Goal: Task Accomplishment & Management: Complete application form

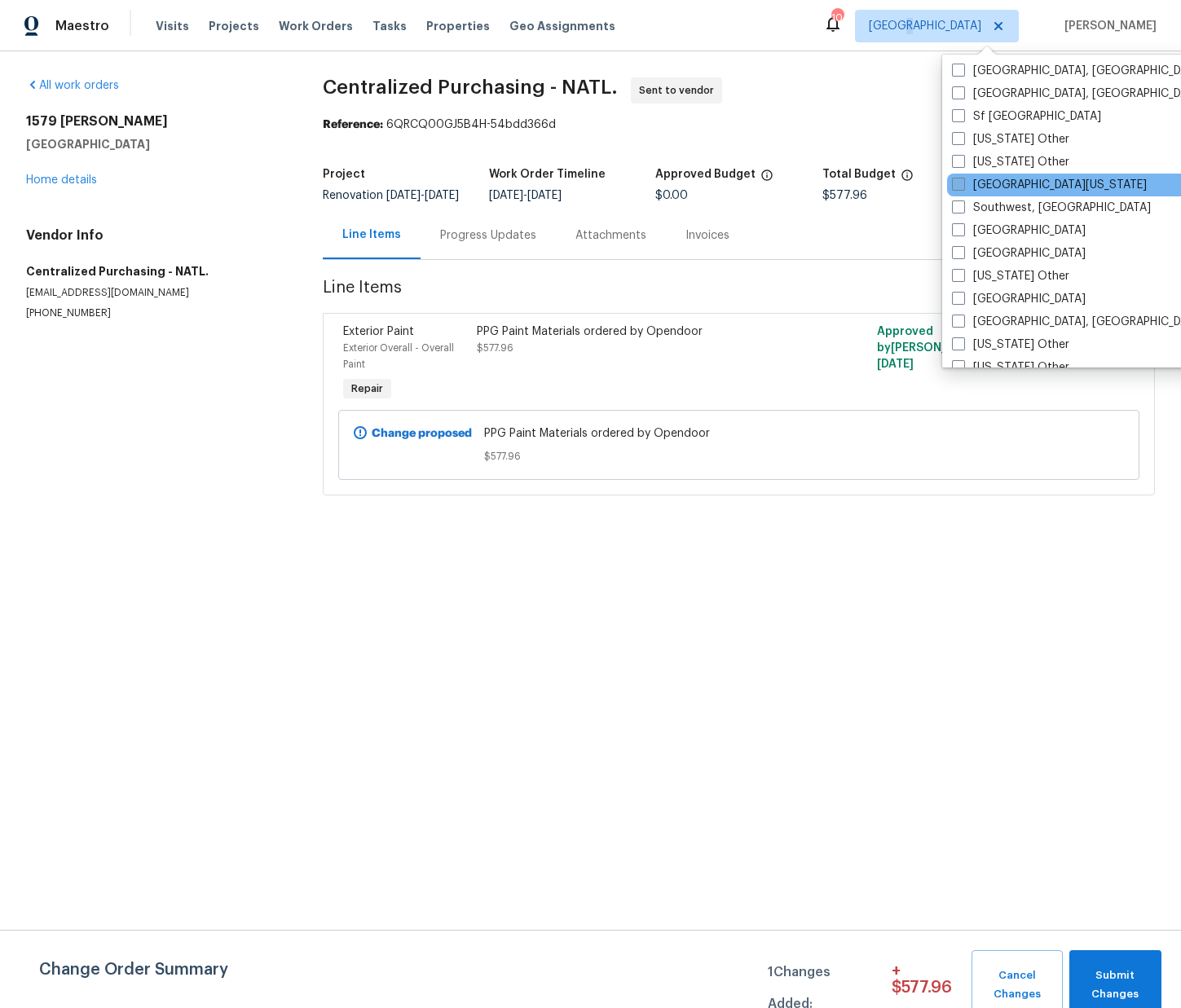
scroll to position [2232, 0]
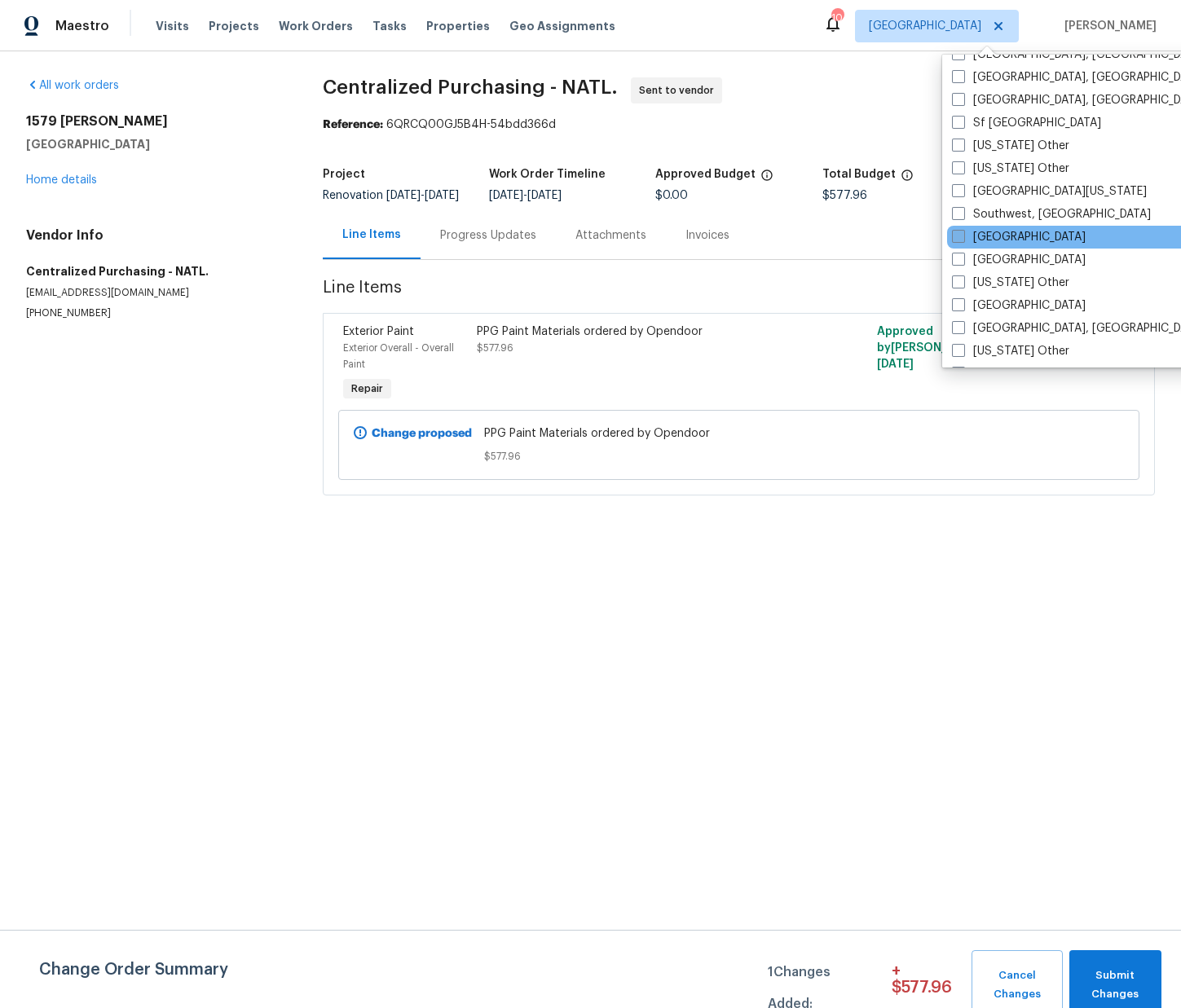
click at [990, 236] on label "[GEOGRAPHIC_DATA]" at bounding box center [1019, 237] width 134 height 16
click at [962, 236] on input "[GEOGRAPHIC_DATA]" at bounding box center [958, 234] width 11 height 11
checkbox input "true"
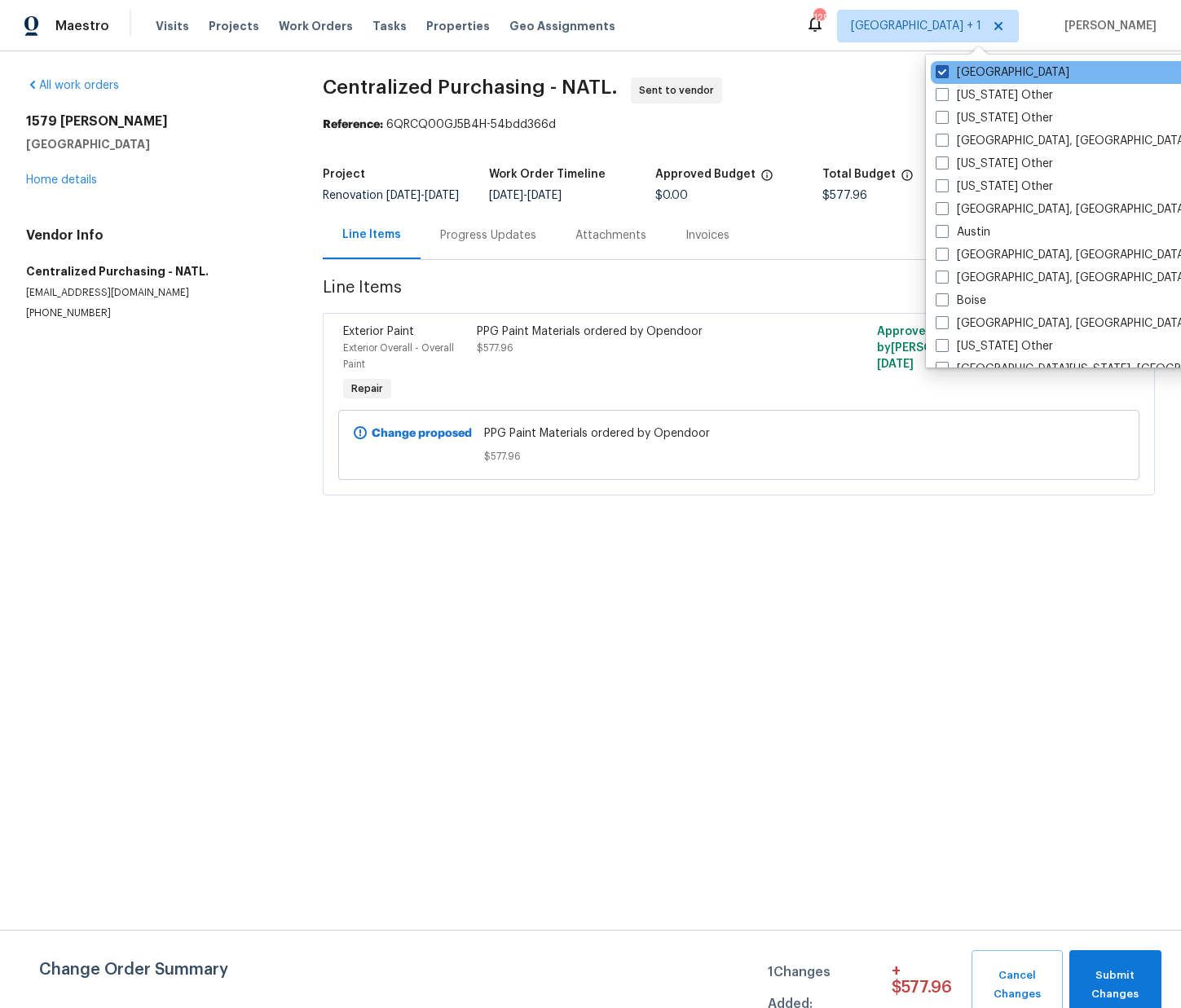
click at [966, 68] on label "[GEOGRAPHIC_DATA]" at bounding box center [1003, 72] width 134 height 16
click at [947, 68] on input "[GEOGRAPHIC_DATA]" at bounding box center [941, 70] width 11 height 11
checkbox input "false"
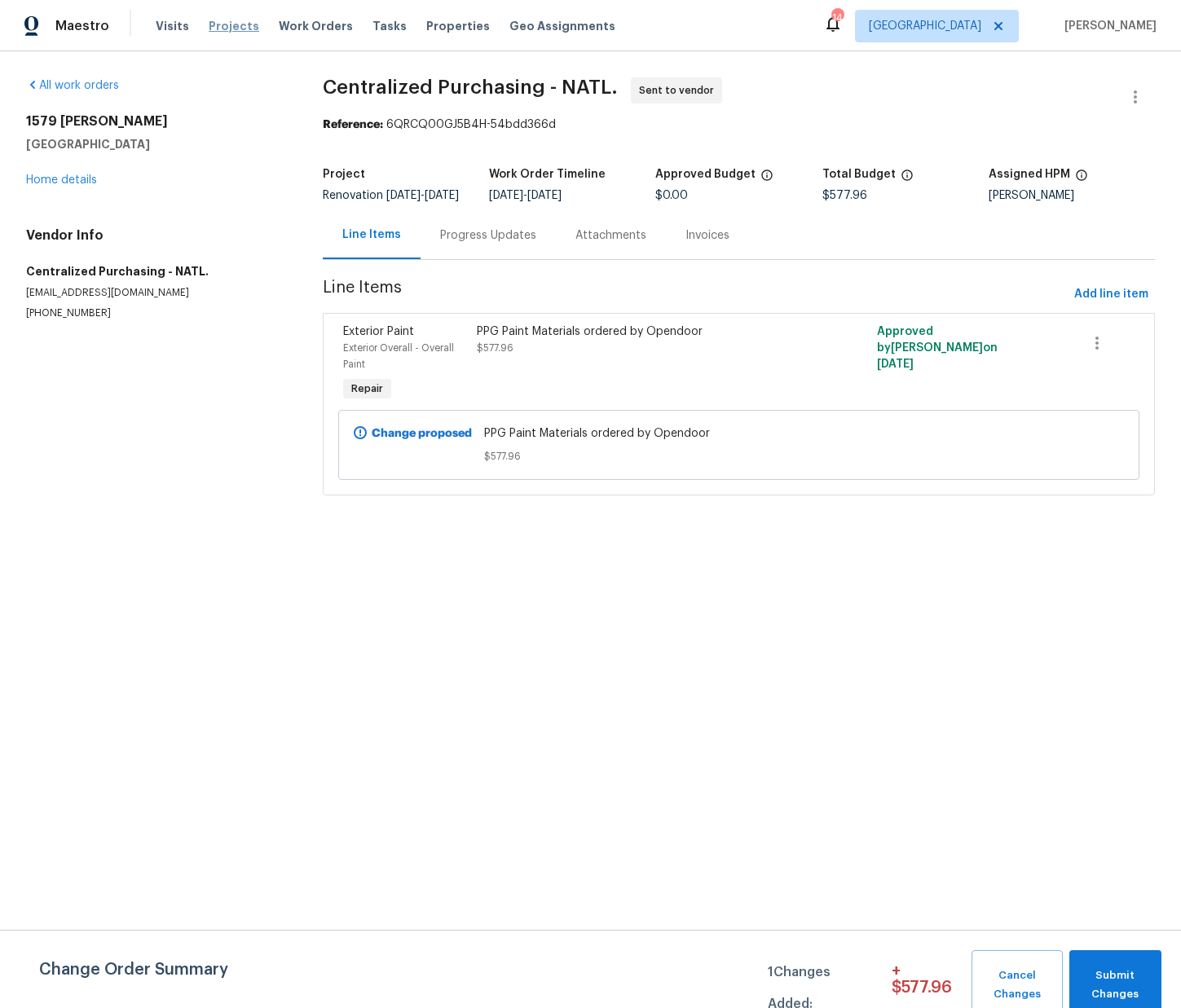
click at [220, 17] on div "Visits Projects Work Orders Tasks Properties Geo Assignments" at bounding box center [395, 27] width 479 height 33
click at [218, 25] on span "Projects" at bounding box center [233, 27] width 50 height 16
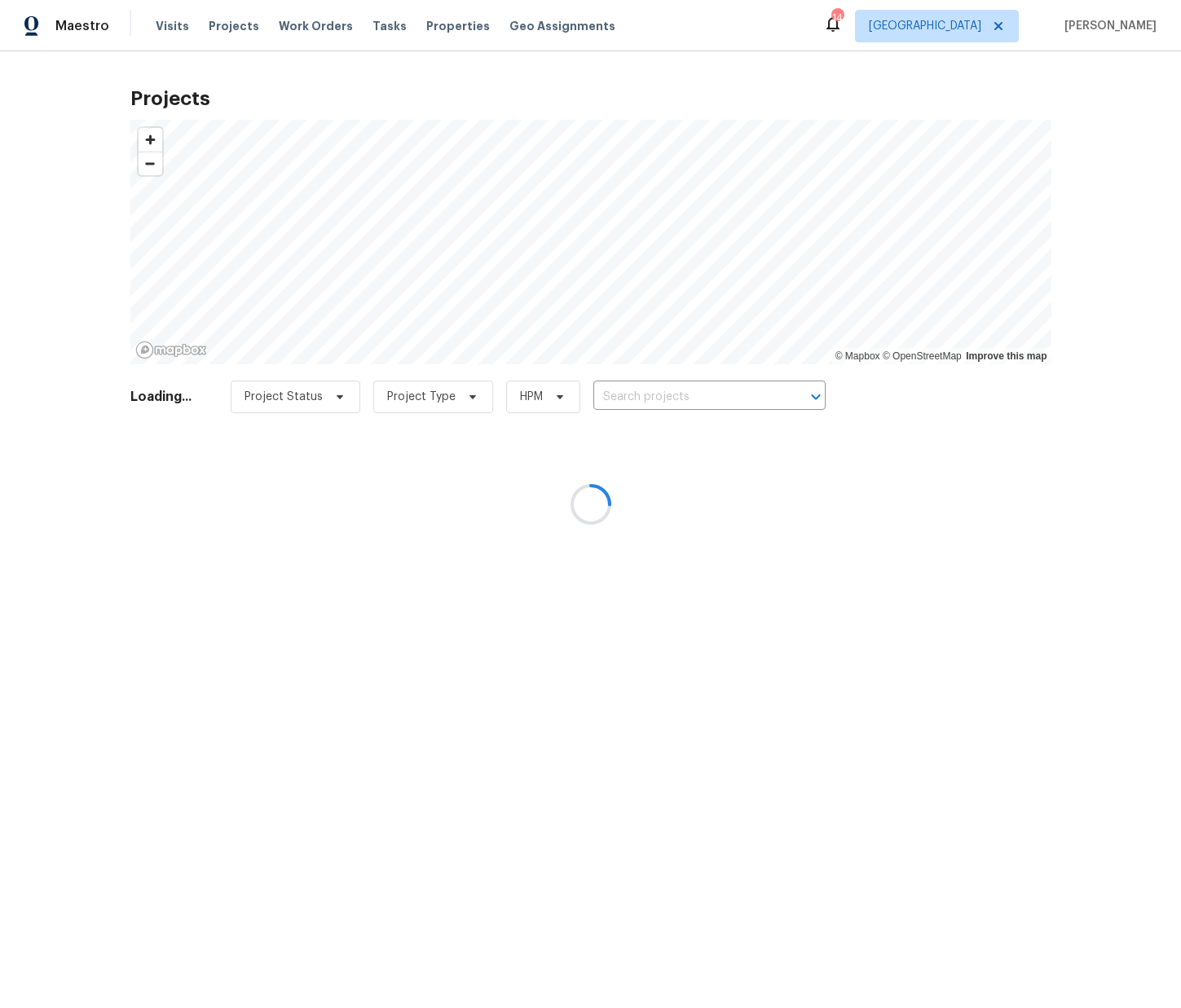
drag, startPoint x: 684, startPoint y: 401, endPoint x: 677, endPoint y: 394, distance: 9.9
click at [682, 399] on div at bounding box center [590, 504] width 1181 height 1008
click at [681, 398] on div at bounding box center [590, 504] width 1181 height 1008
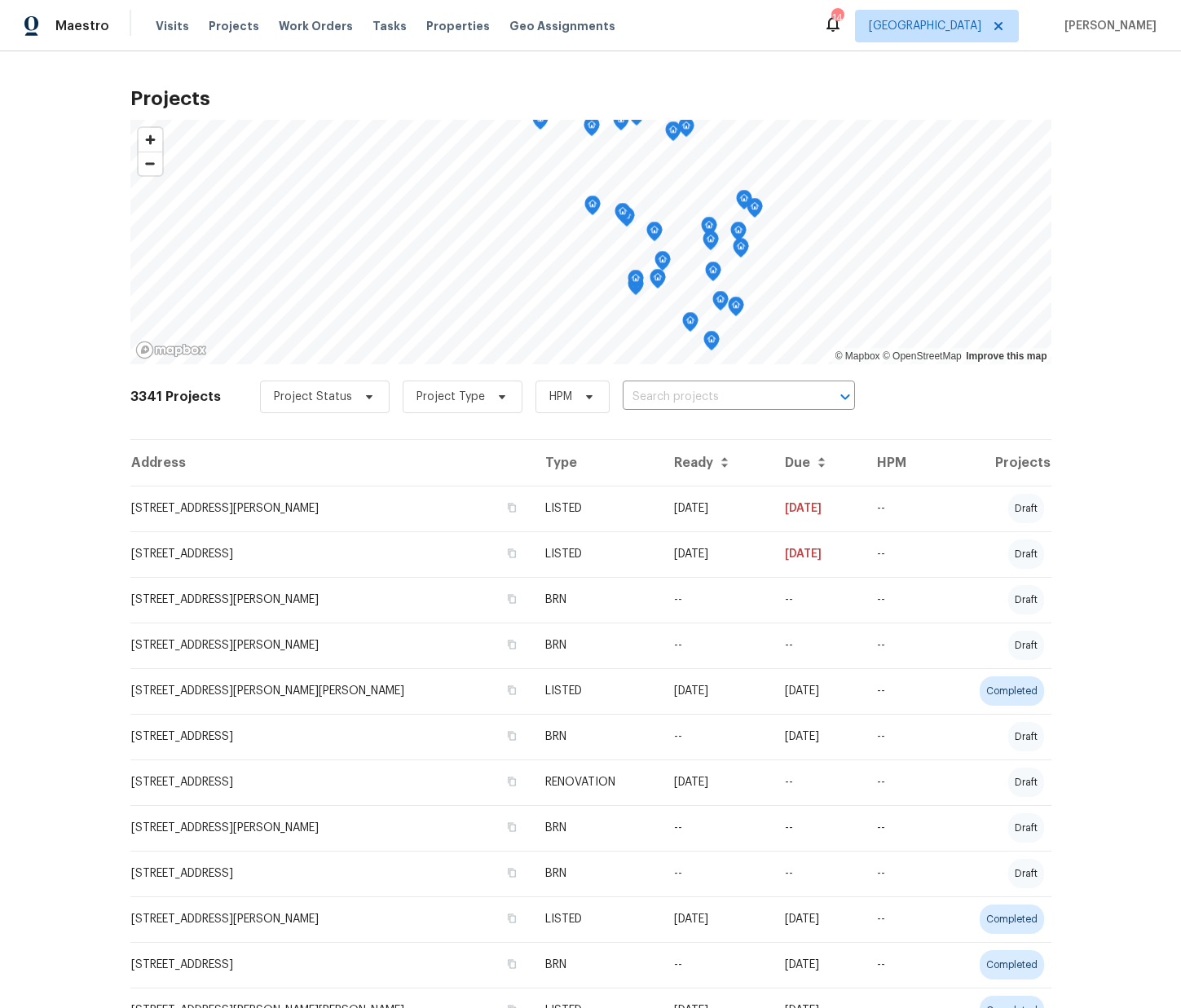
click at [677, 396] on input "text" at bounding box center [716, 398] width 187 height 26
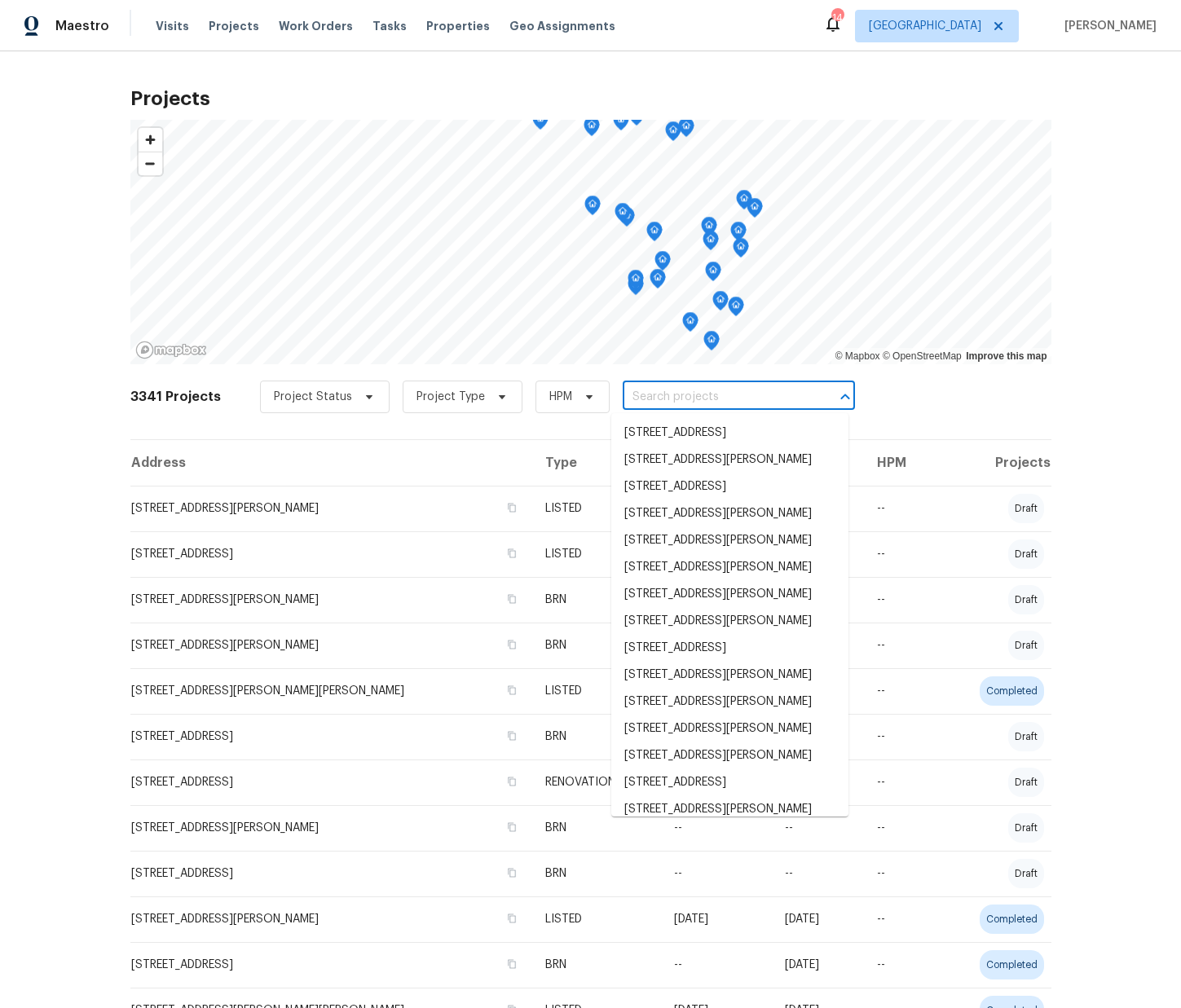
paste input "[STREET_ADDRESS][PERSON_NAME][PERSON_NAME]"
type input "[STREET_ADDRESS][PERSON_NAME][PERSON_NAME]"
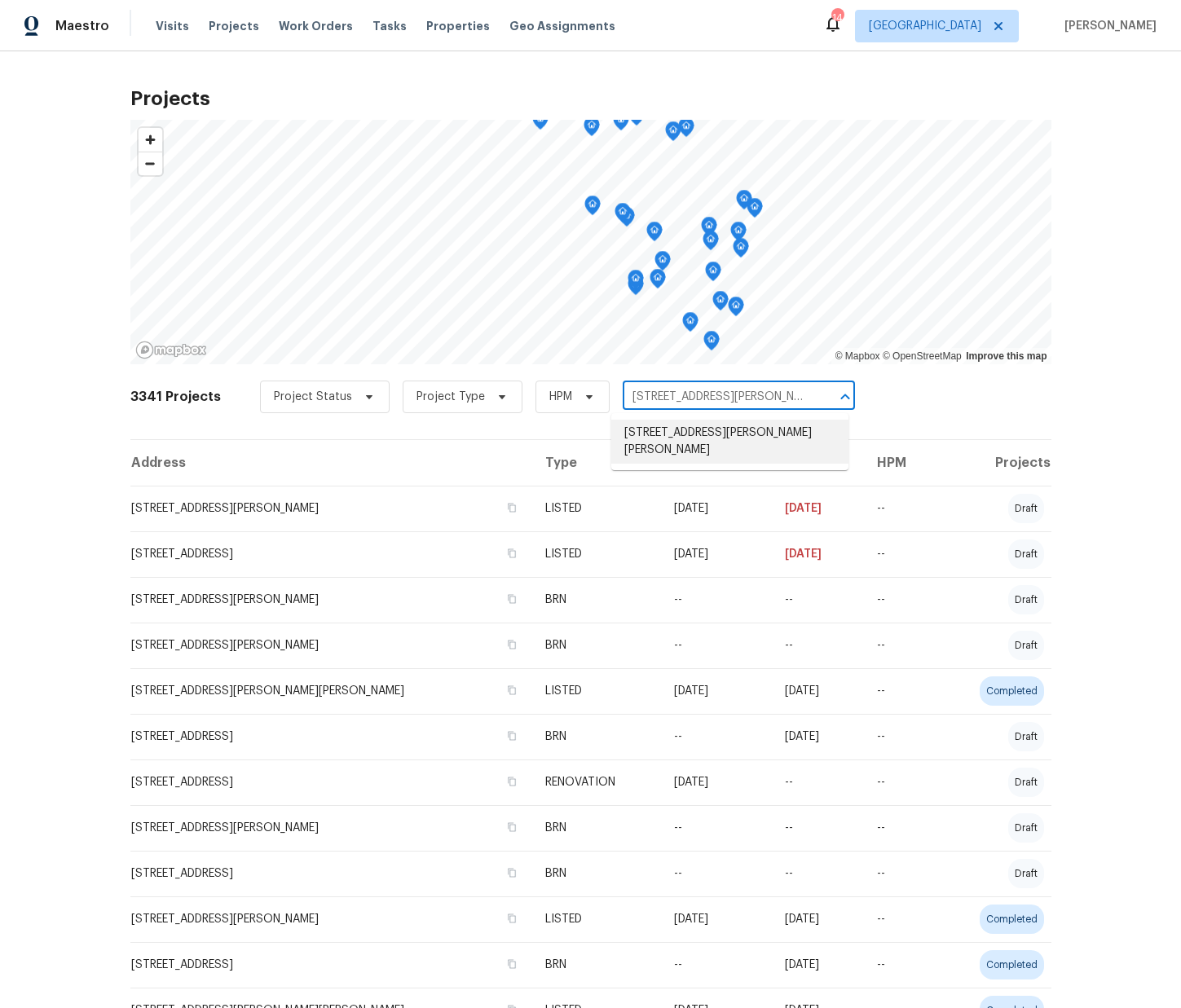
click at [671, 426] on li "[STREET_ADDRESS][PERSON_NAME][PERSON_NAME]" at bounding box center [729, 442] width 237 height 44
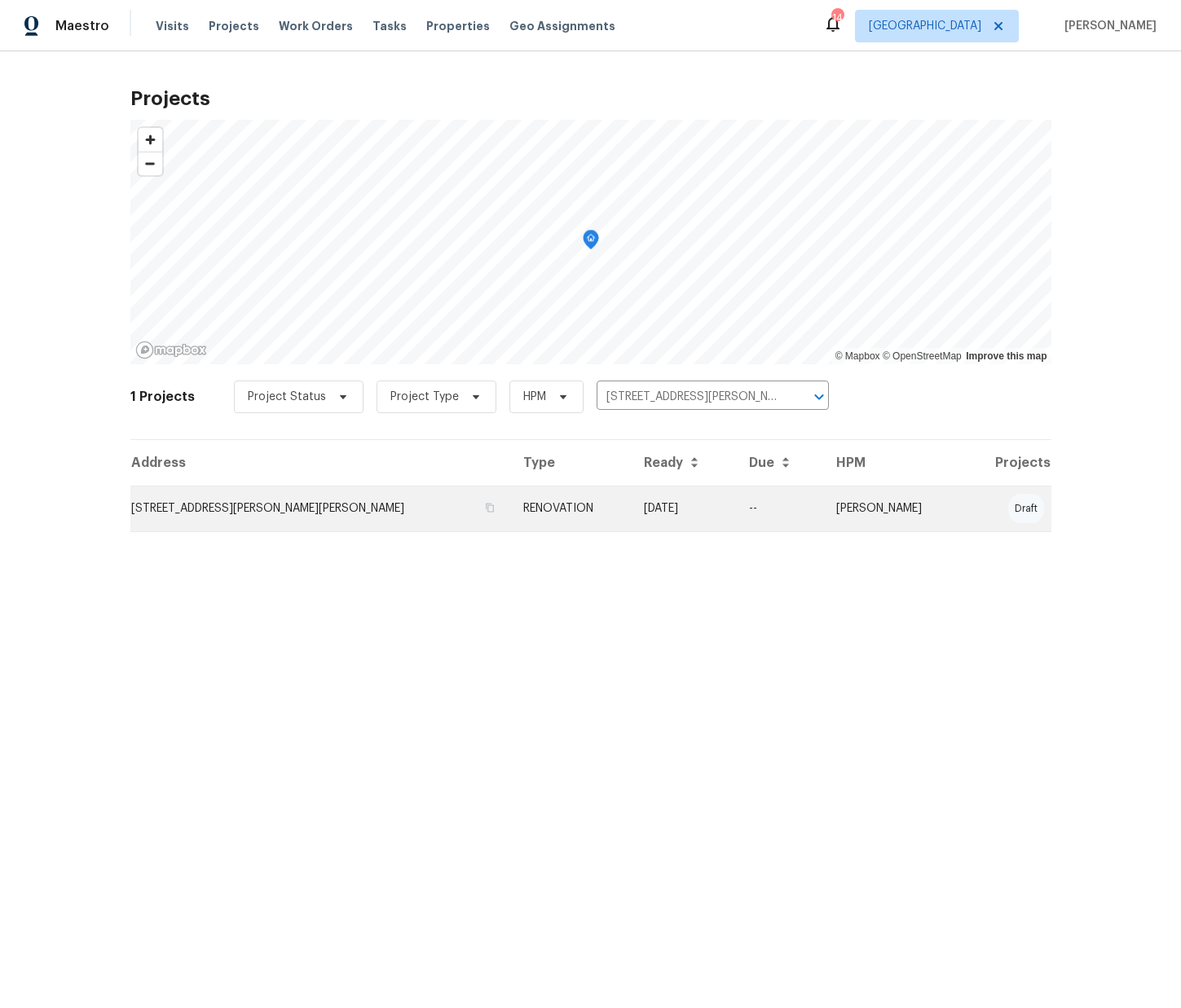
click at [268, 489] on td "[STREET_ADDRESS][PERSON_NAME][PERSON_NAME]" at bounding box center [320, 509] width 380 height 46
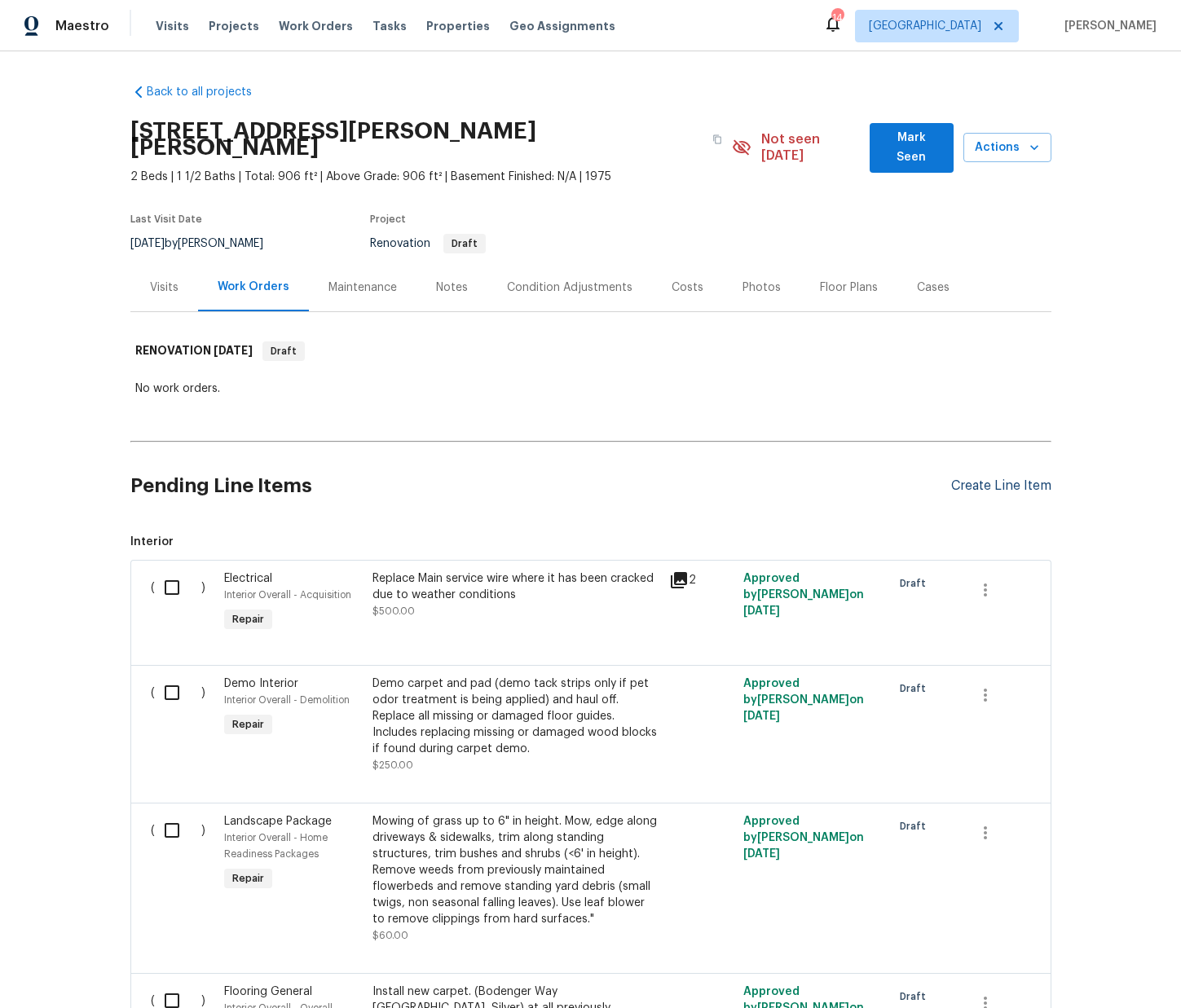
click at [970, 478] on div "Create Line Item" at bounding box center [1002, 486] width 101 height 16
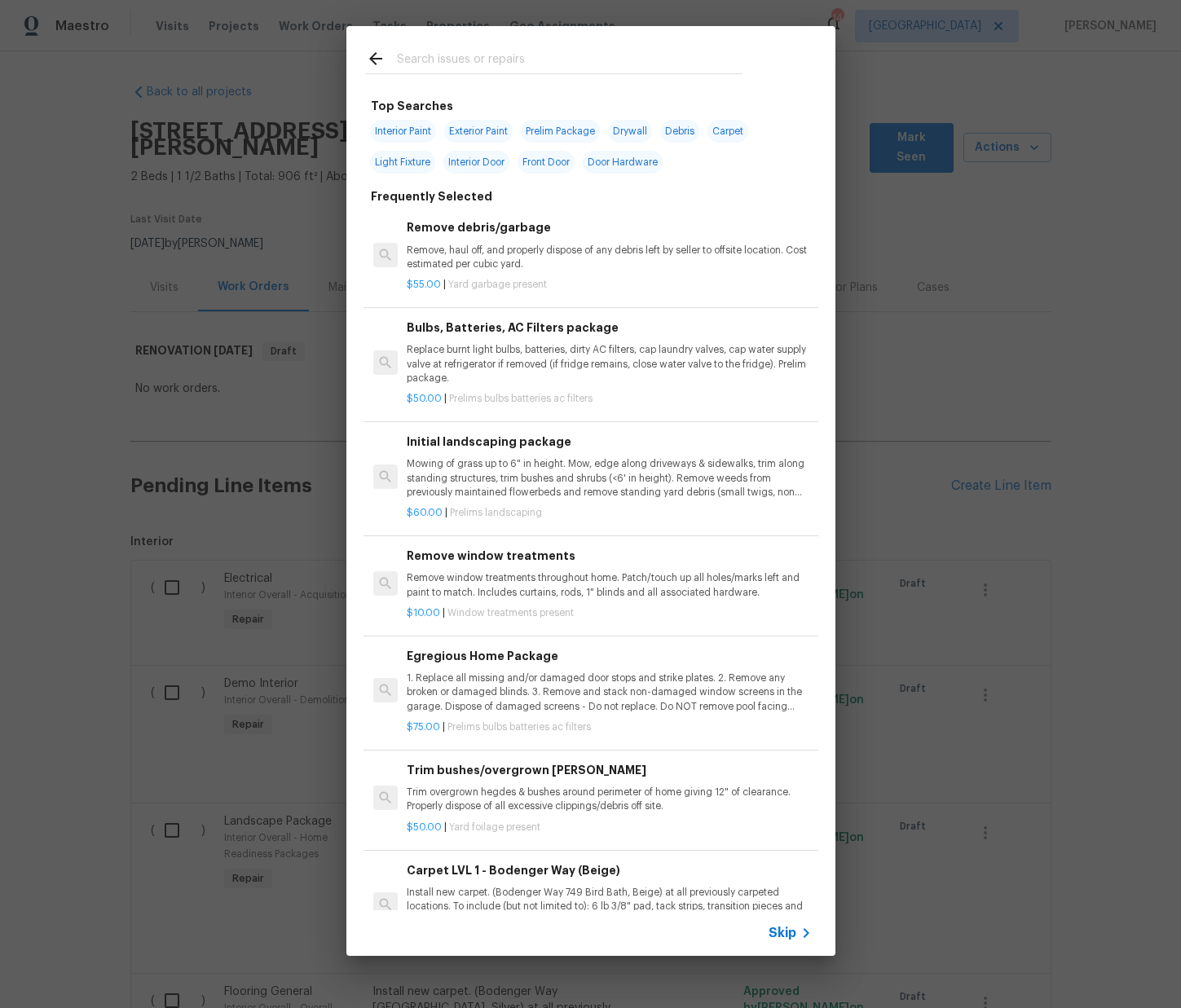
click at [528, 61] on input "text" at bounding box center [570, 60] width 346 height 25
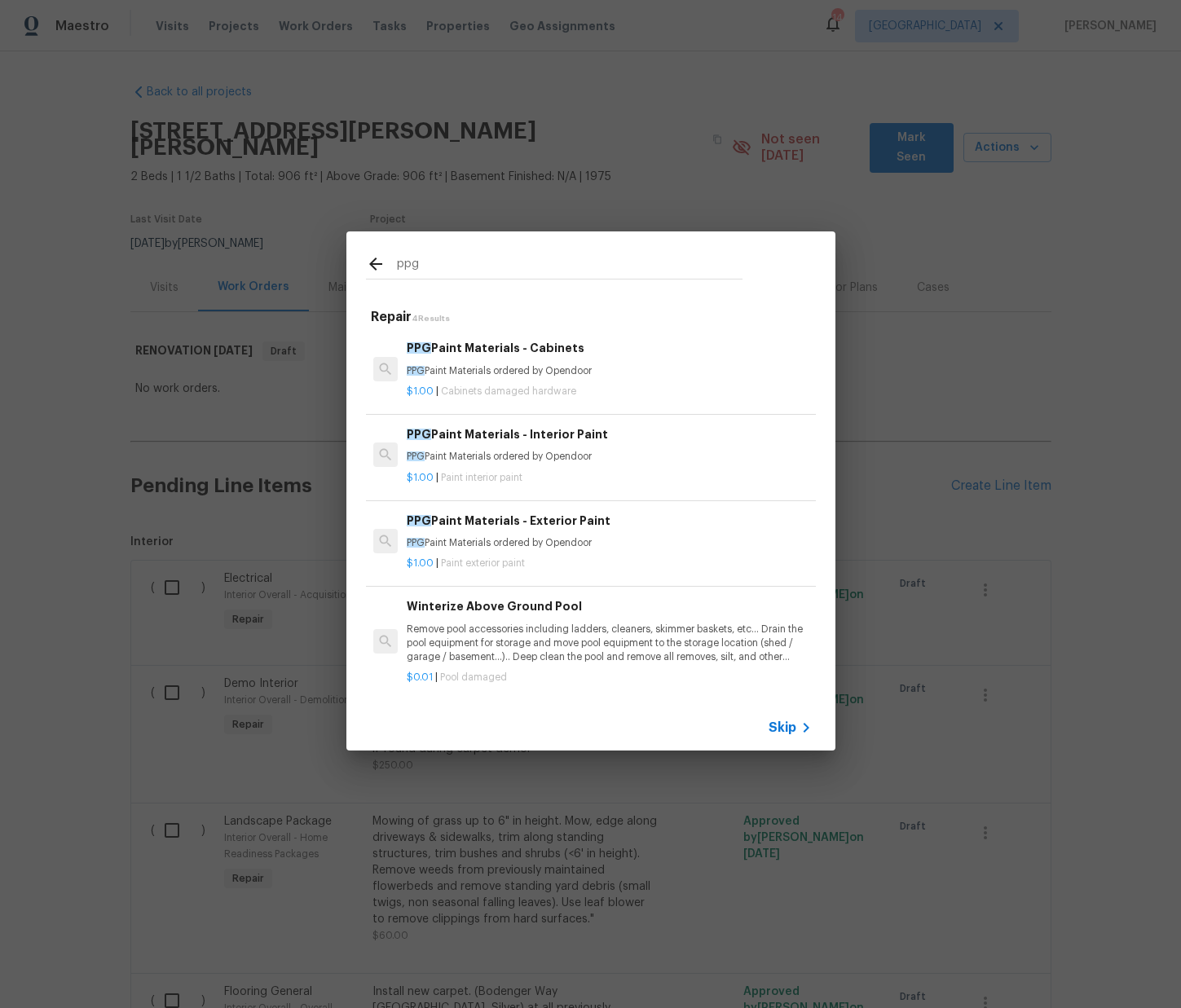
type input "ppg"
click at [587, 452] on p "PPG Paint Materials ordered by Opendoor" at bounding box center [609, 456] width 404 height 14
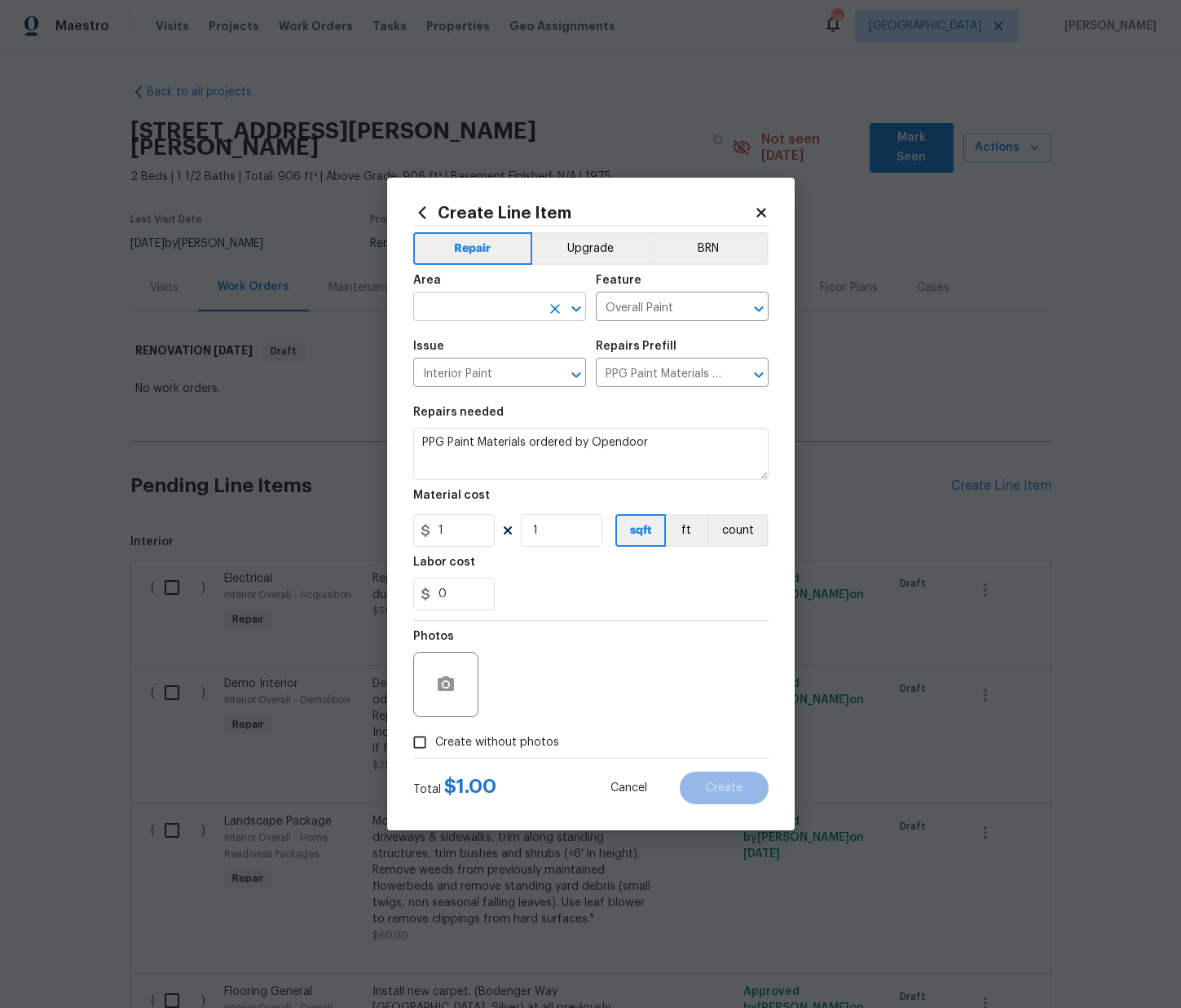
click at [520, 300] on input "text" at bounding box center [477, 308] width 127 height 26
click at [487, 363] on li "Interior Overall" at bounding box center [499, 370] width 173 height 27
type input "Interior Overall"
drag, startPoint x: 467, startPoint y: 533, endPoint x: 417, endPoint y: 548, distance: 52.2
click at [374, 523] on div "Create Line Item Repair Upgrade BRN Area Interior Overall ​ Feature Overall Pai…" at bounding box center [590, 504] width 1181 height 1008
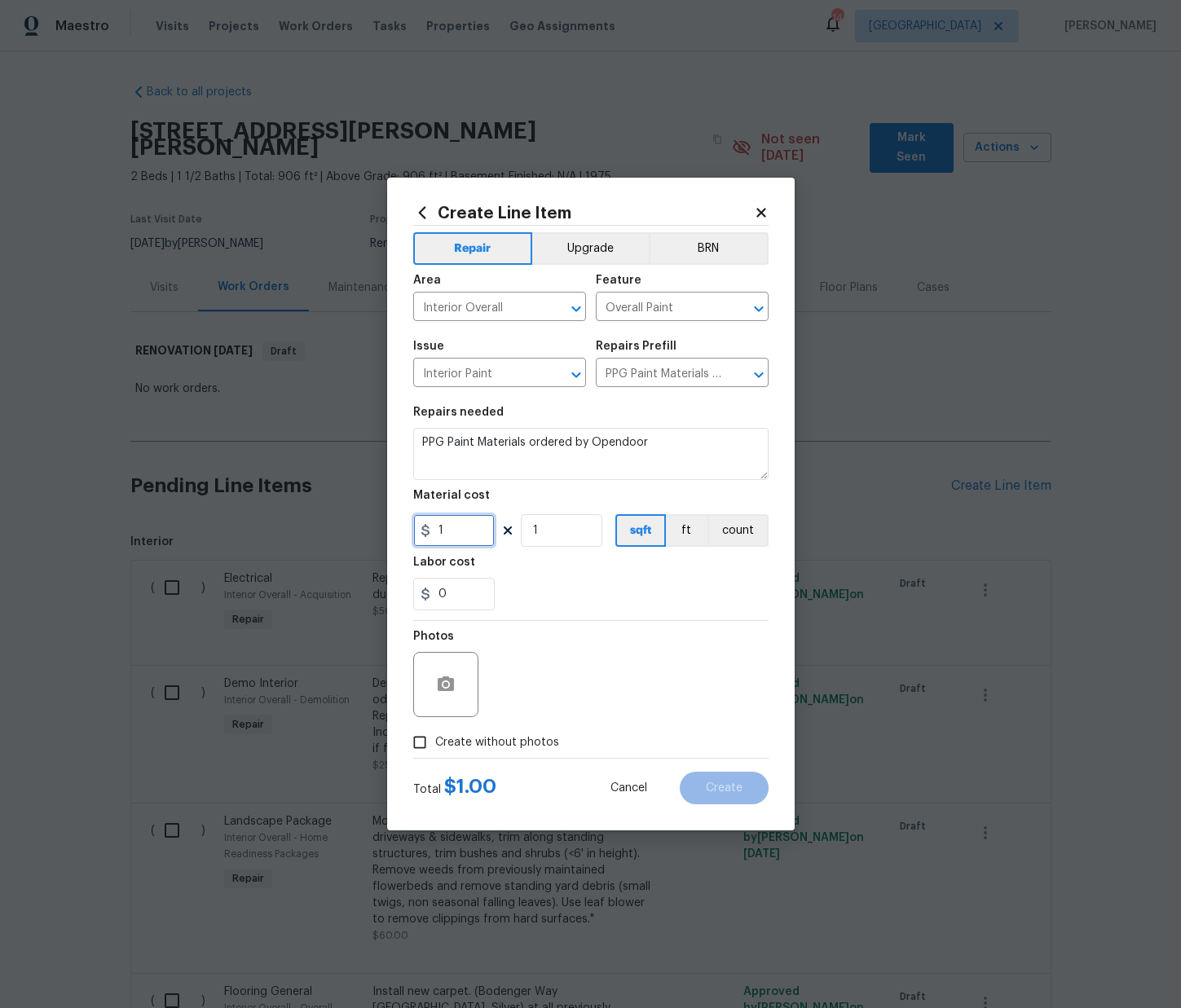
paste input "294.05"
type input "294.05"
click at [539, 742] on span "Create without photos" at bounding box center [497, 743] width 123 height 17
click at [435, 742] on input "Create without photos" at bounding box center [420, 743] width 31 height 31
checkbox input "true"
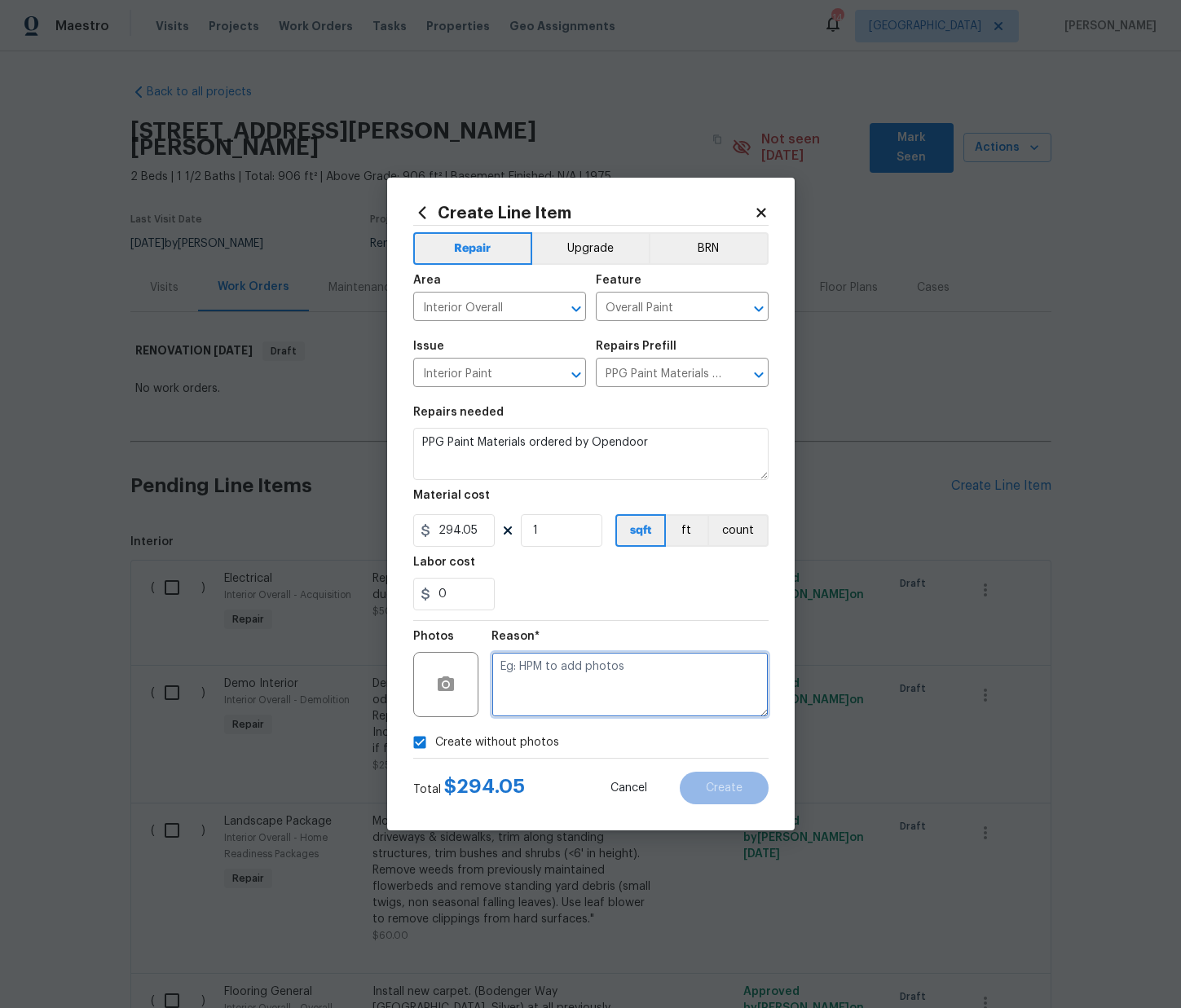
click at [531, 690] on textarea at bounding box center [629, 684] width 277 height 65
type textarea "N/A"
click at [738, 793] on button "Create" at bounding box center [724, 788] width 89 height 33
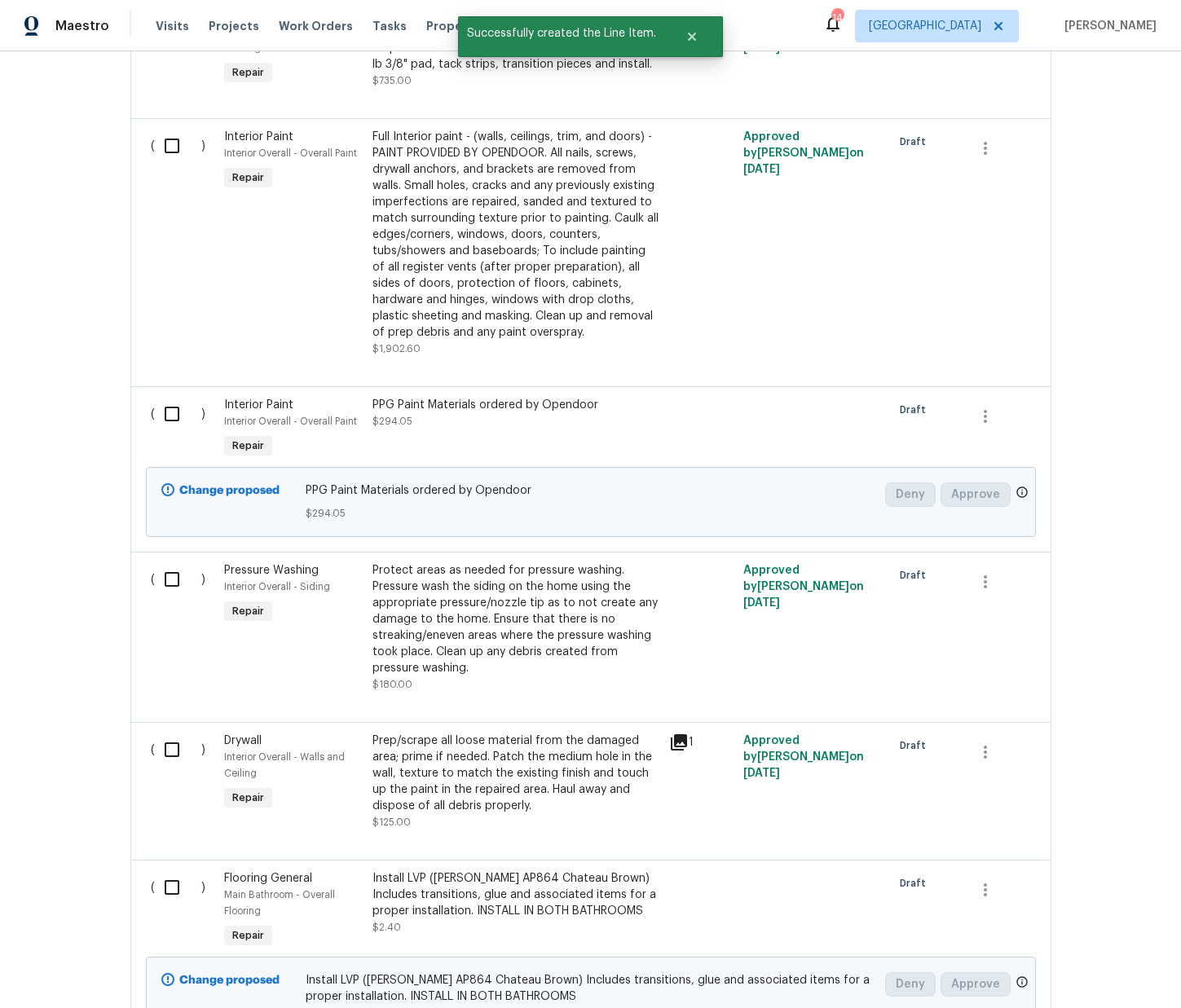
scroll to position [1186, 0]
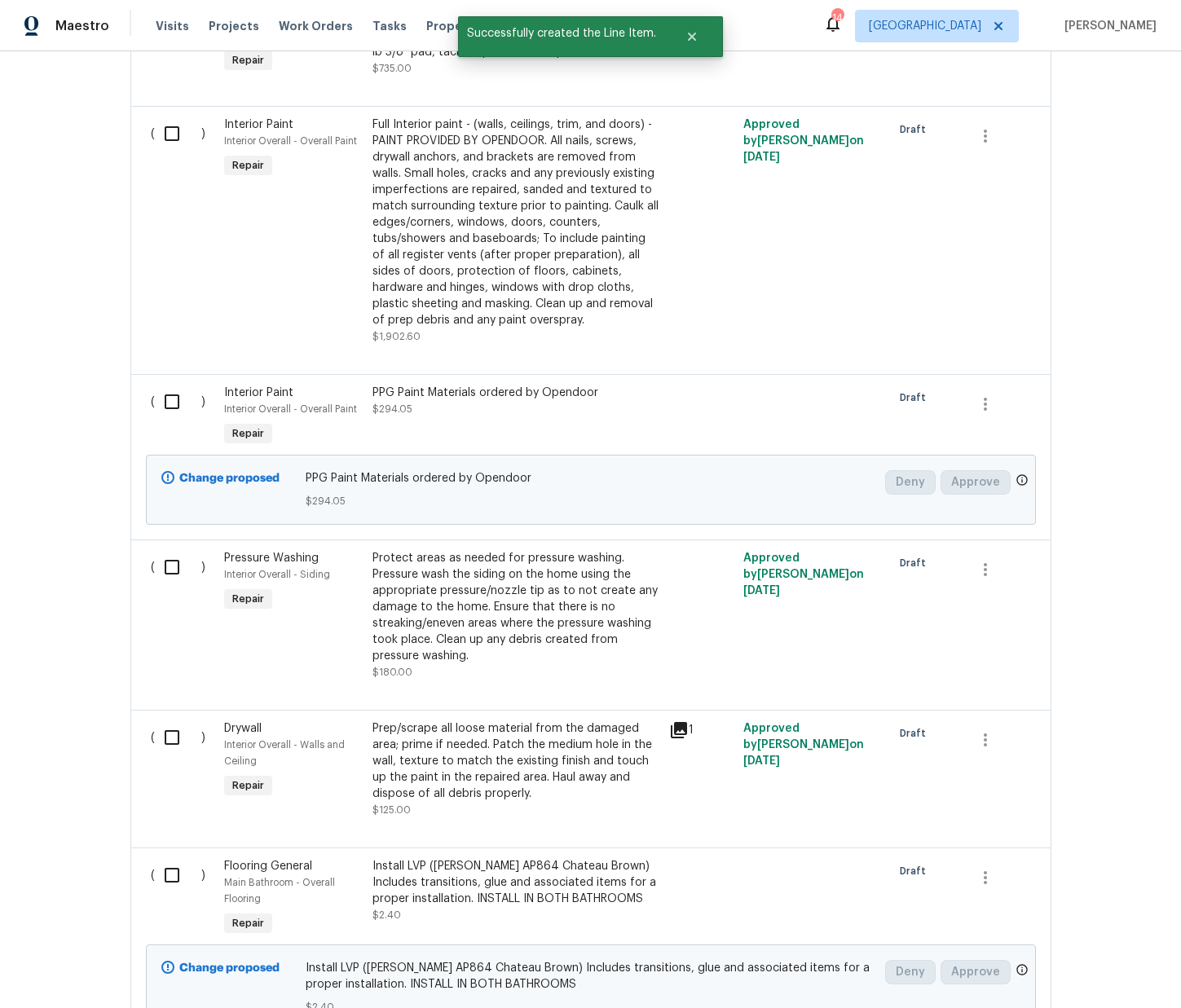
drag, startPoint x: 169, startPoint y: 382, endPoint x: 175, endPoint y: 395, distance: 14.3
click at [170, 385] on input "checkbox" at bounding box center [177, 402] width 47 height 34
checkbox input "true"
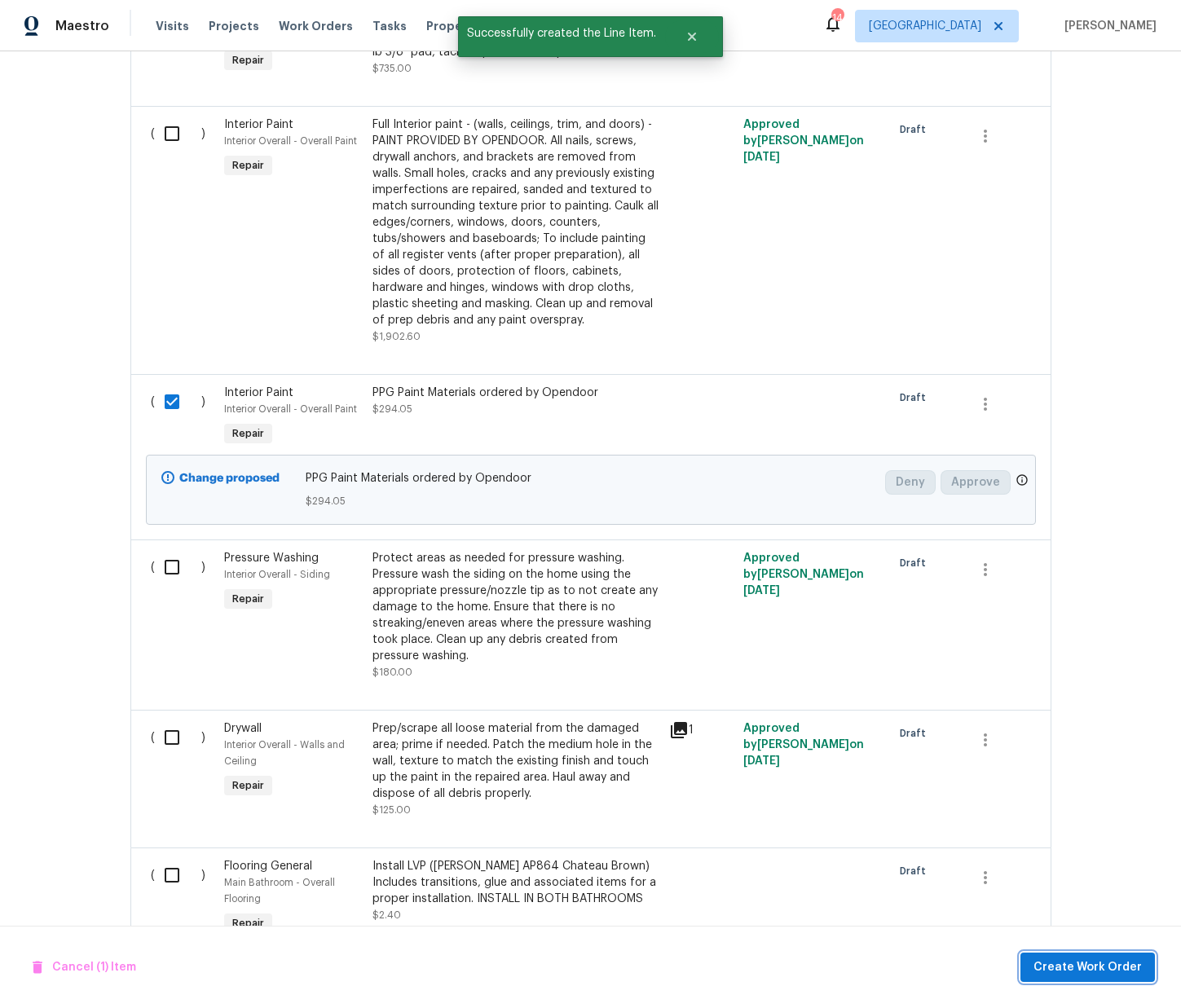
click at [1088, 965] on span "Create Work Order" at bounding box center [1088, 968] width 109 height 20
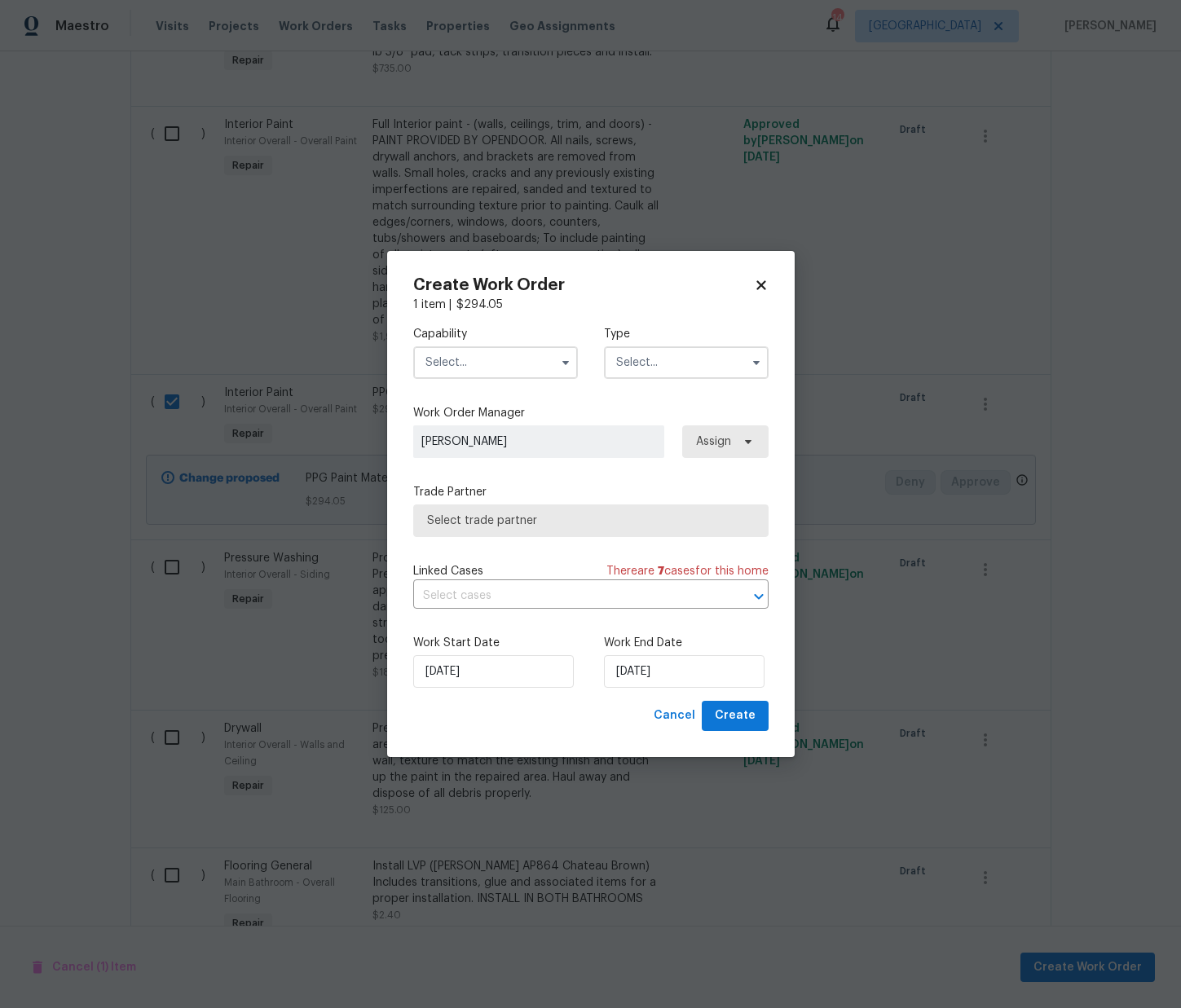
click at [519, 363] on input "text" at bounding box center [496, 363] width 165 height 33
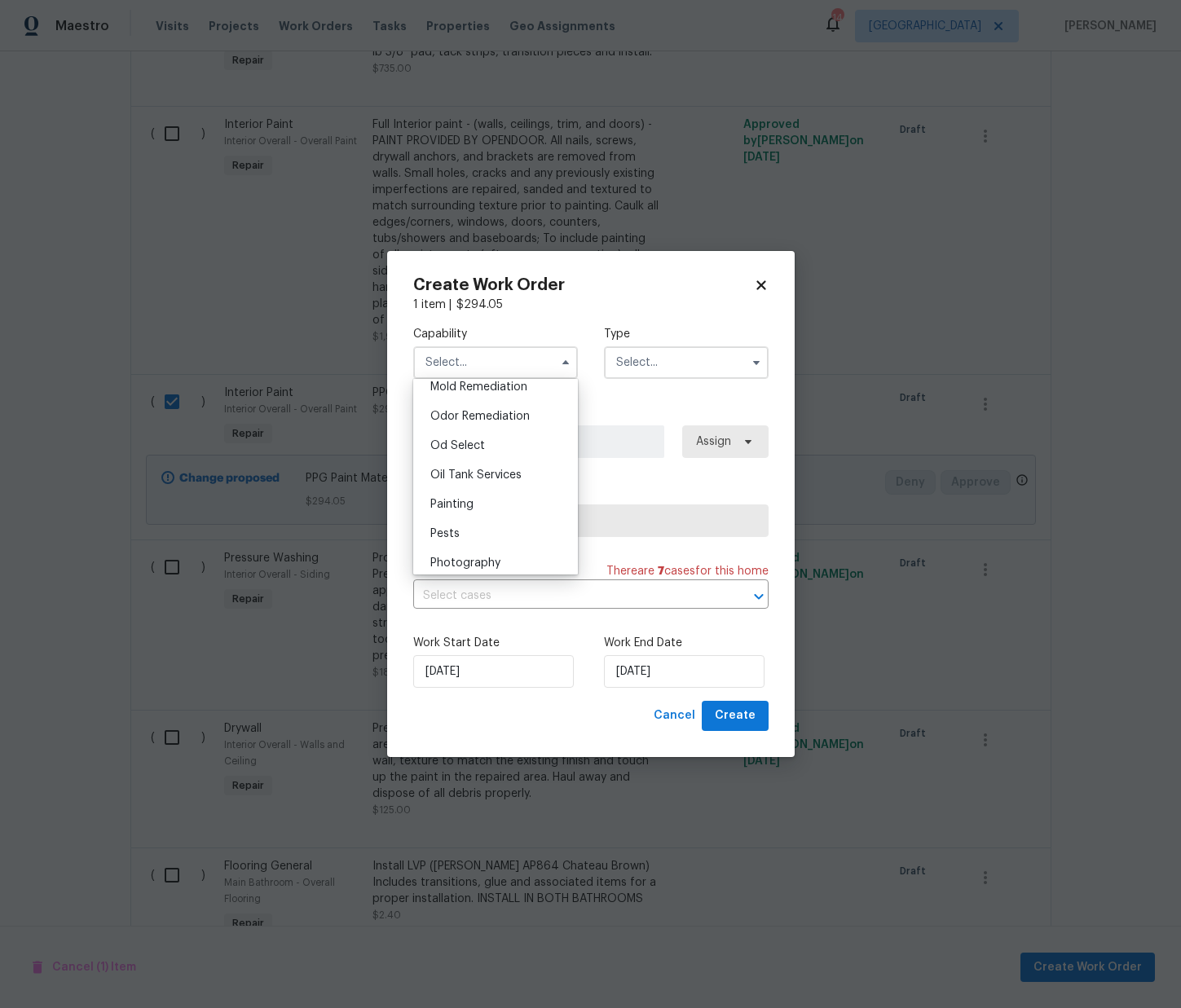
scroll to position [1254, 0]
click at [472, 515] on span "Painting" at bounding box center [451, 512] width 43 height 11
type input "Painting"
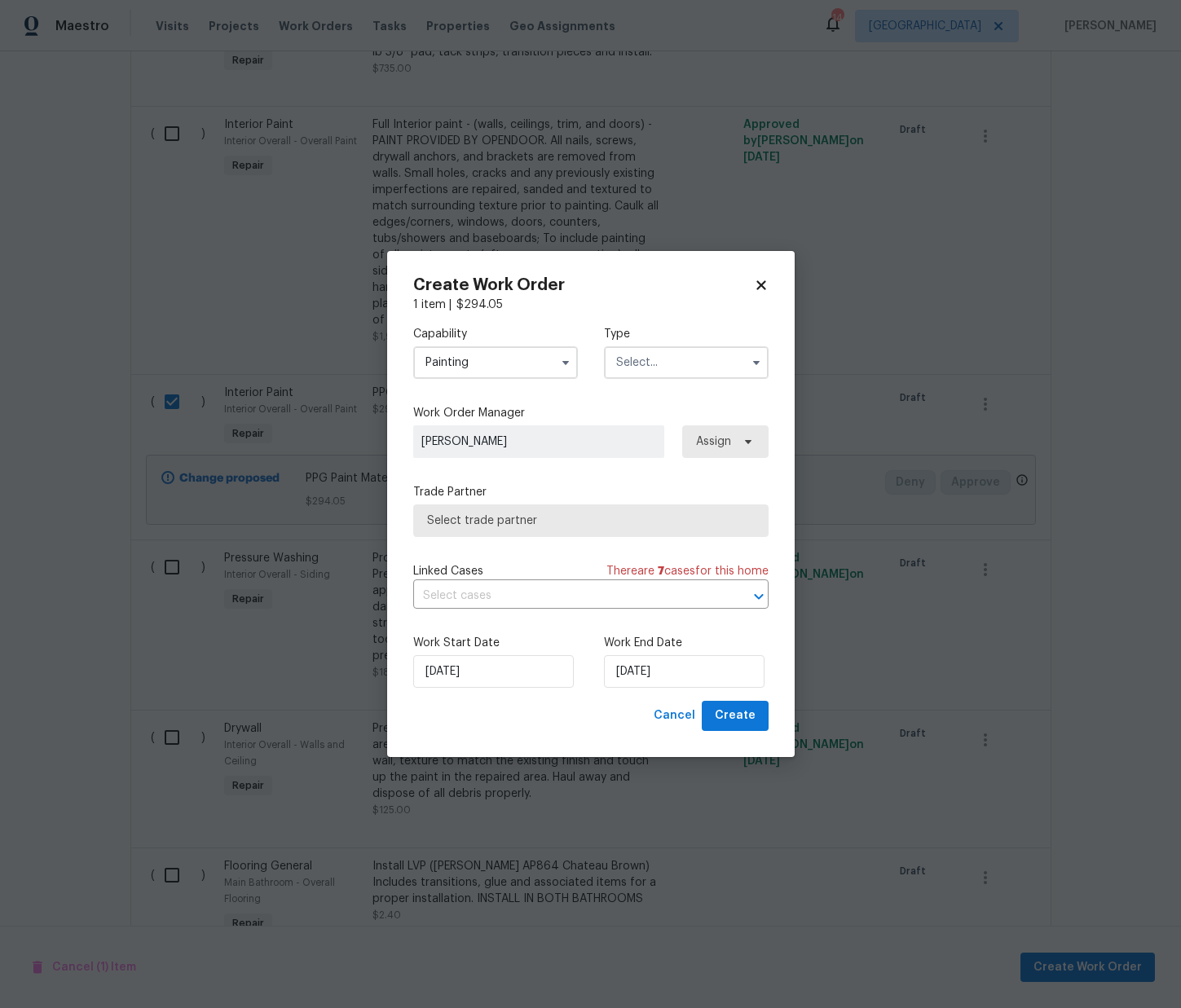
drag, startPoint x: 689, startPoint y: 365, endPoint x: 690, endPoint y: 373, distance: 8.1
click at [689, 365] on input "text" at bounding box center [686, 363] width 165 height 33
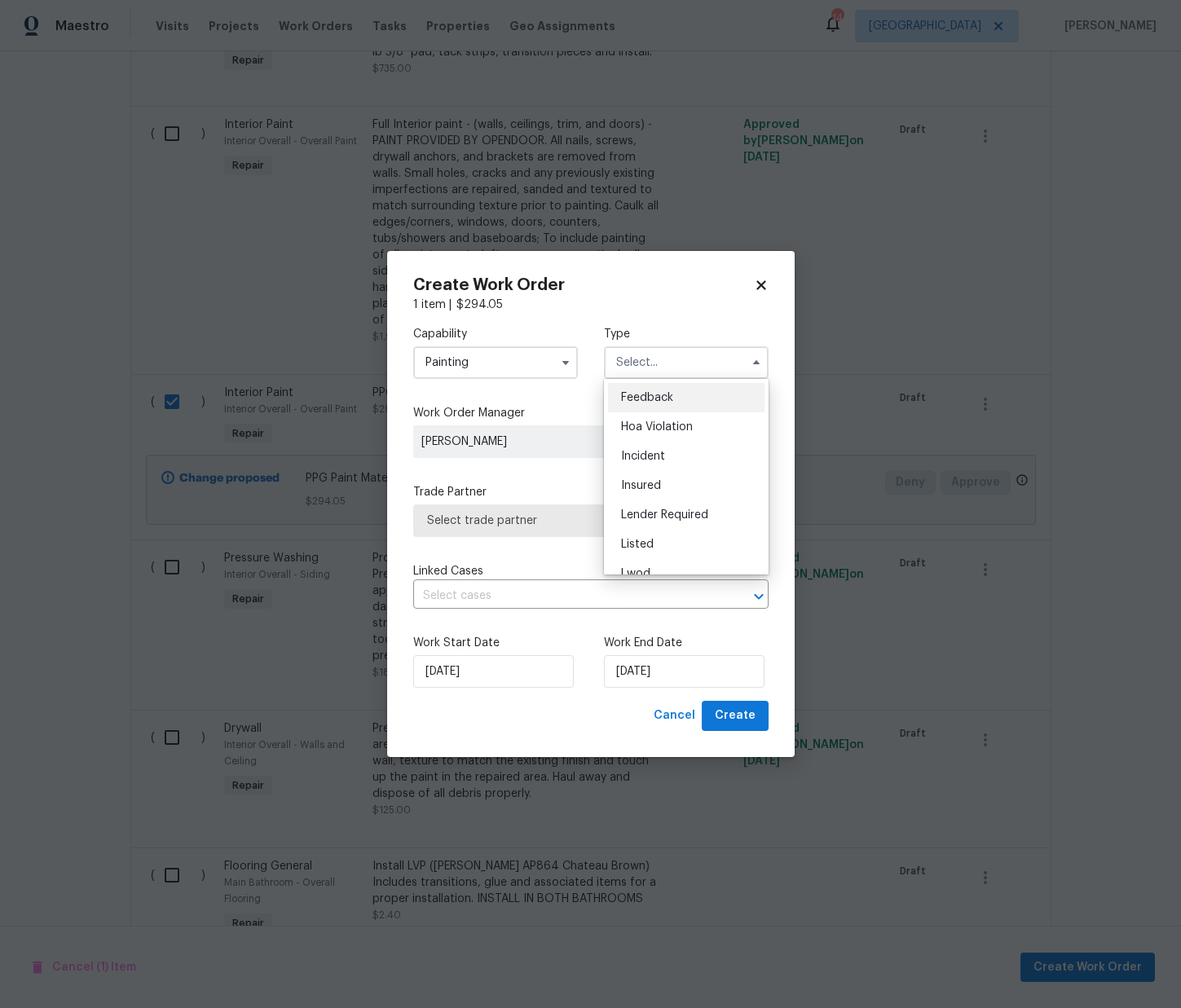
scroll to position [194, 0]
click at [687, 456] on div "Renovation" at bounding box center [686, 467] width 156 height 29
type input "Renovation"
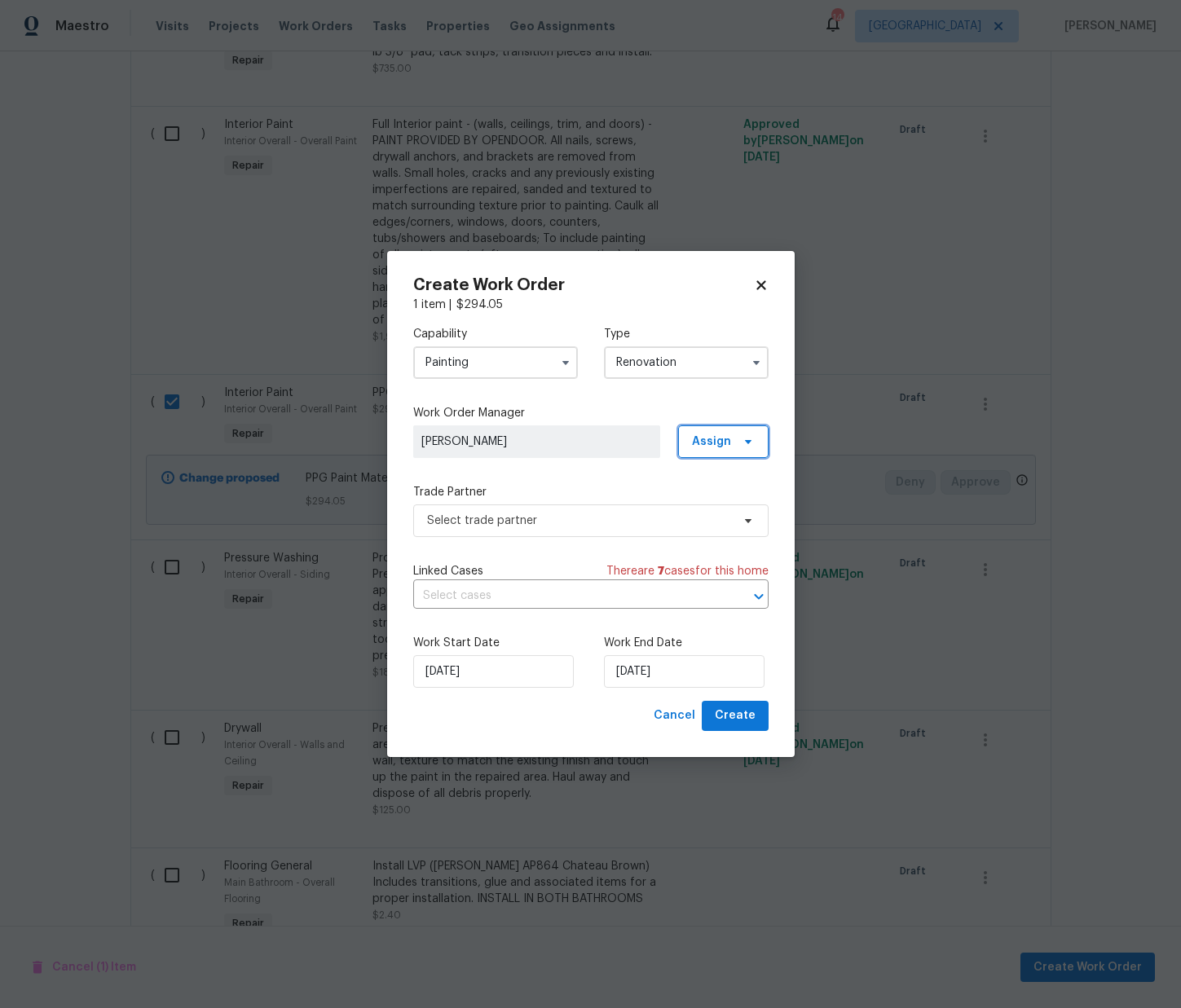
click at [712, 442] on span "Assign" at bounding box center [712, 442] width 39 height 16
click at [697, 519] on div "Assign to me" at bounding box center [726, 511] width 71 height 16
click at [552, 540] on div "Capability Painting Type Renovation Work Order Manager [PERSON_NAME] Assign Tra…" at bounding box center [591, 507] width 356 height 388
click at [542, 521] on span "Select trade partner" at bounding box center [579, 520] width 304 height 16
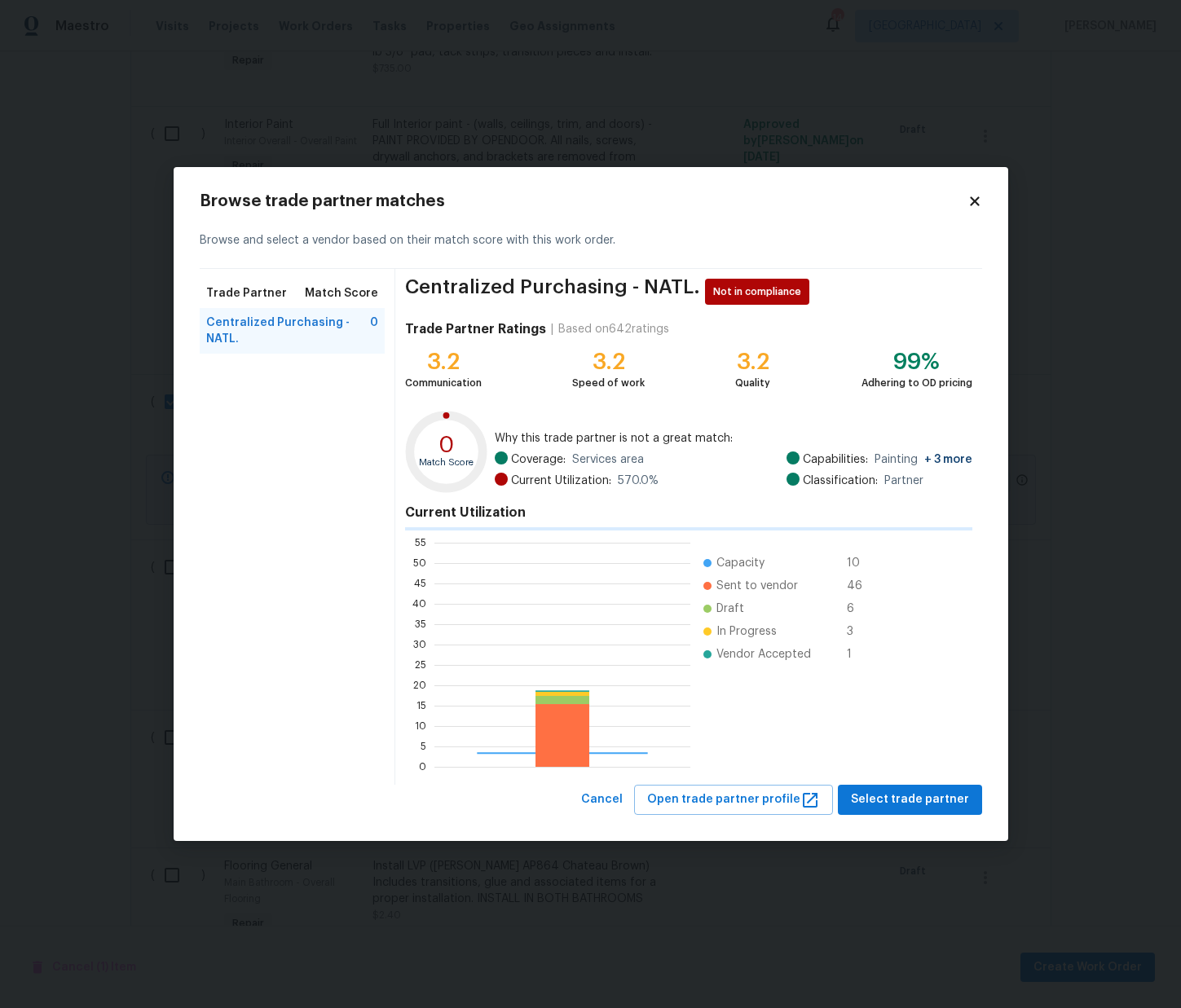
scroll to position [228, 256]
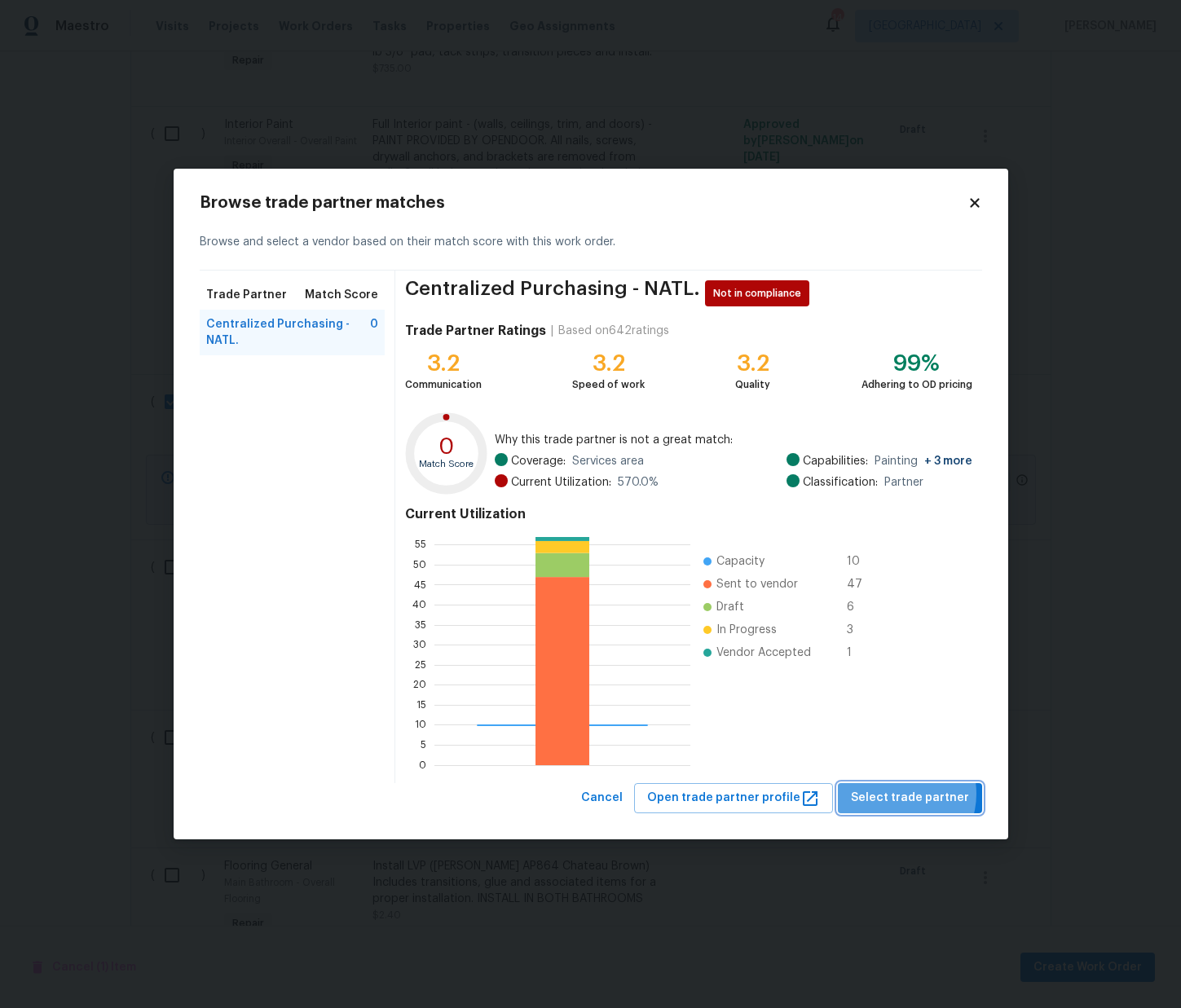
click at [902, 793] on span "Select trade partner" at bounding box center [909, 799] width 118 height 20
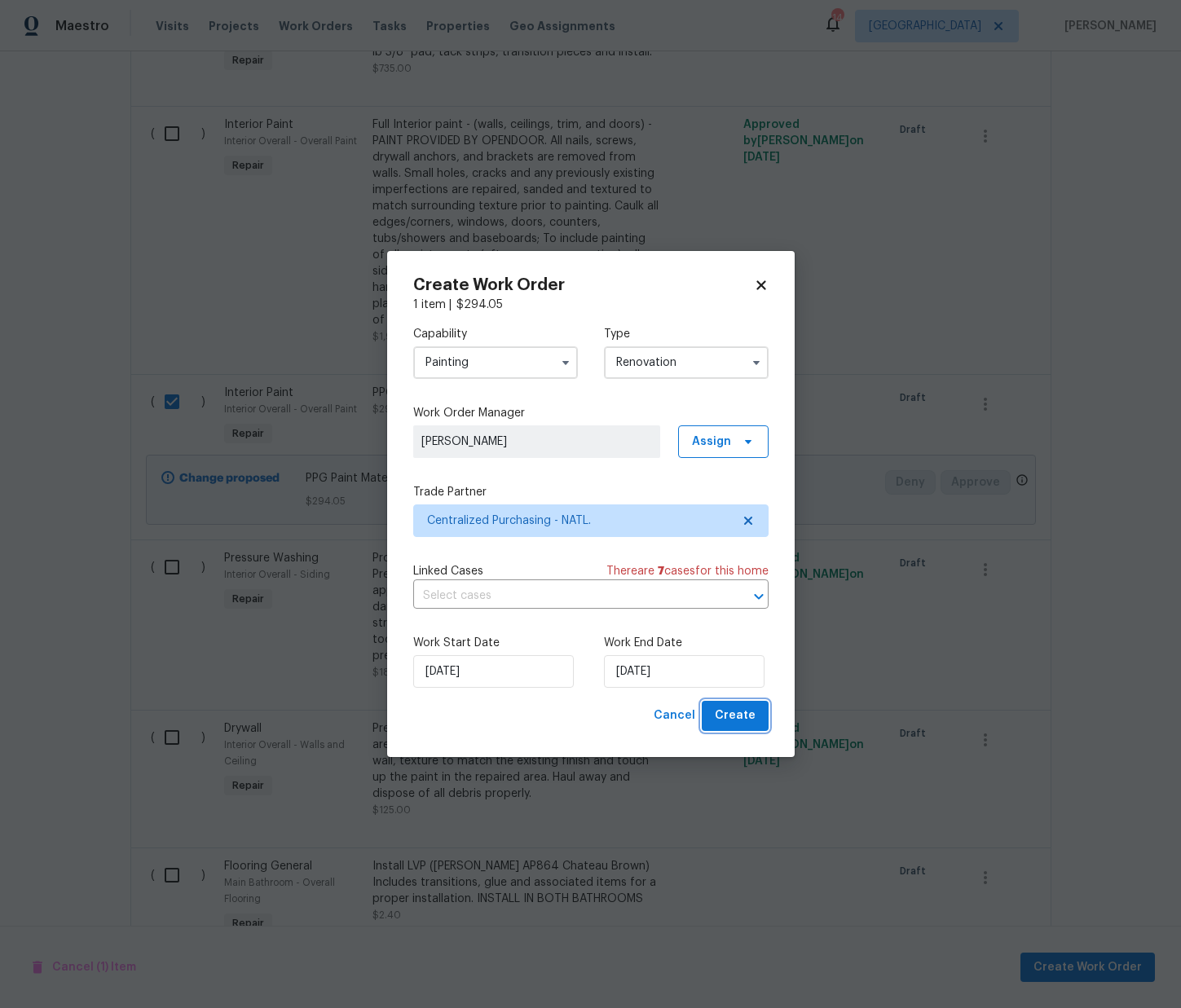
click at [750, 722] on span "Create" at bounding box center [735, 716] width 41 height 20
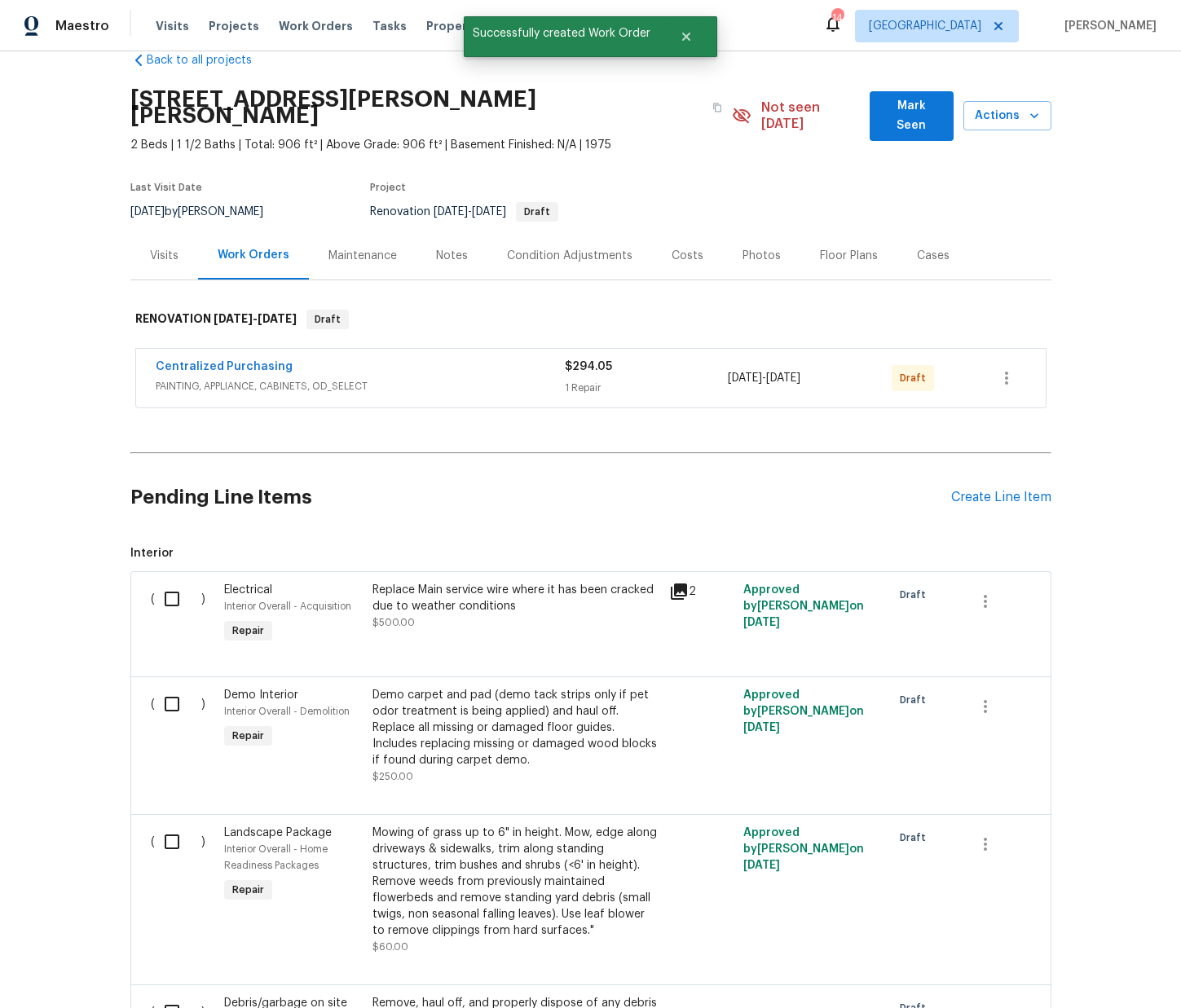
scroll to position [48, 0]
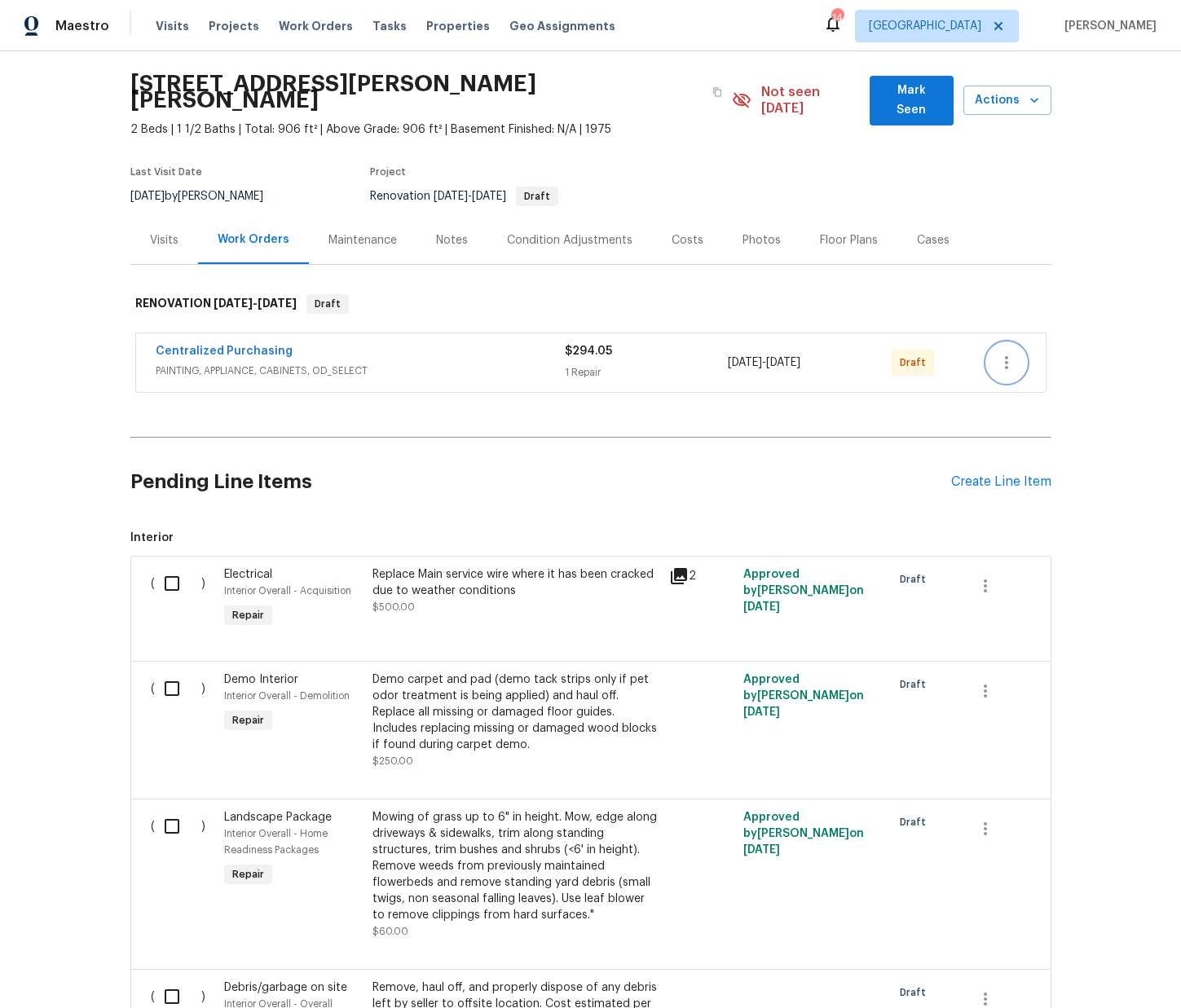
click at [1017, 344] on button "button" at bounding box center [1006, 362] width 39 height 39
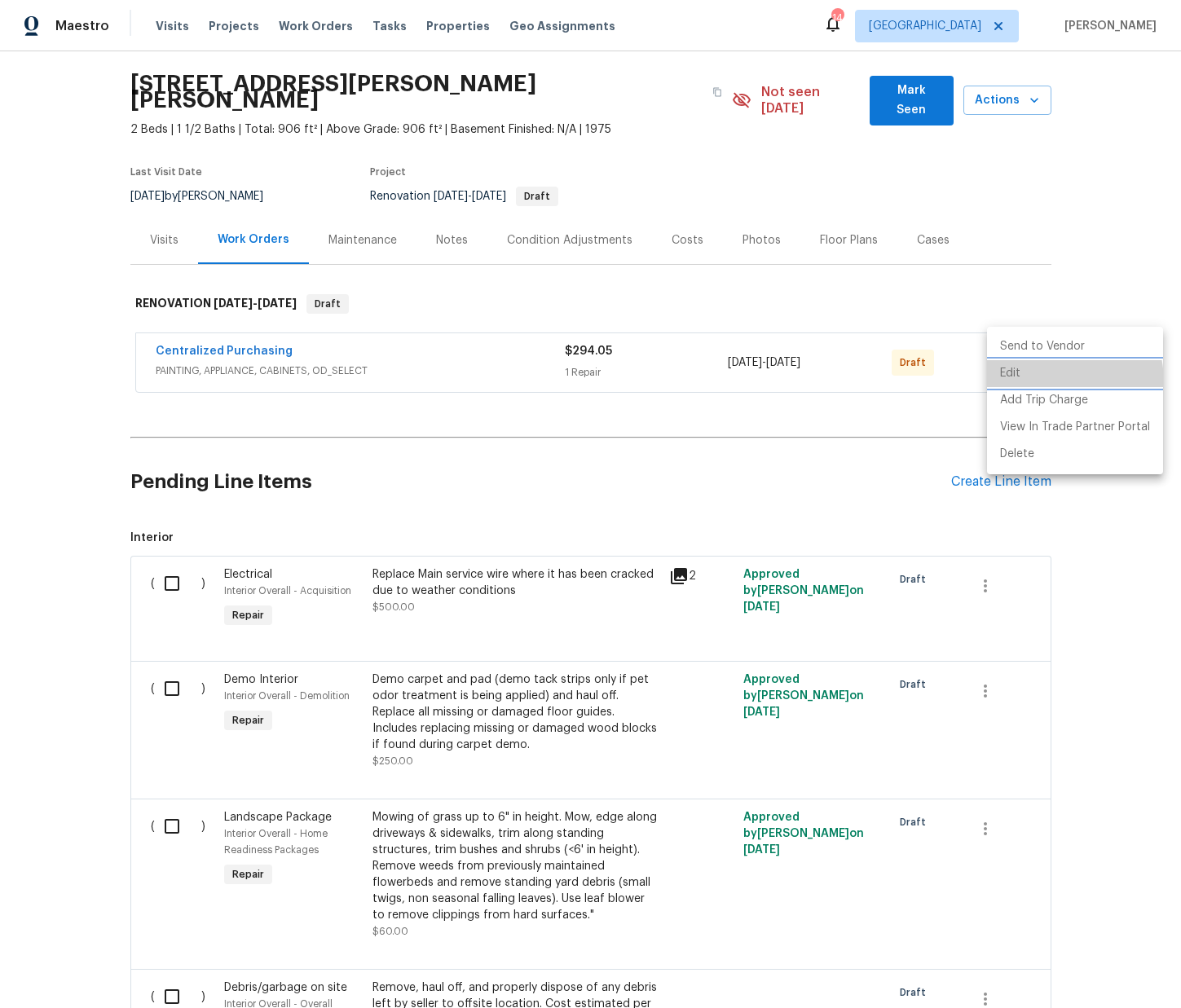
click at [1045, 382] on li "Edit" at bounding box center [1075, 373] width 176 height 27
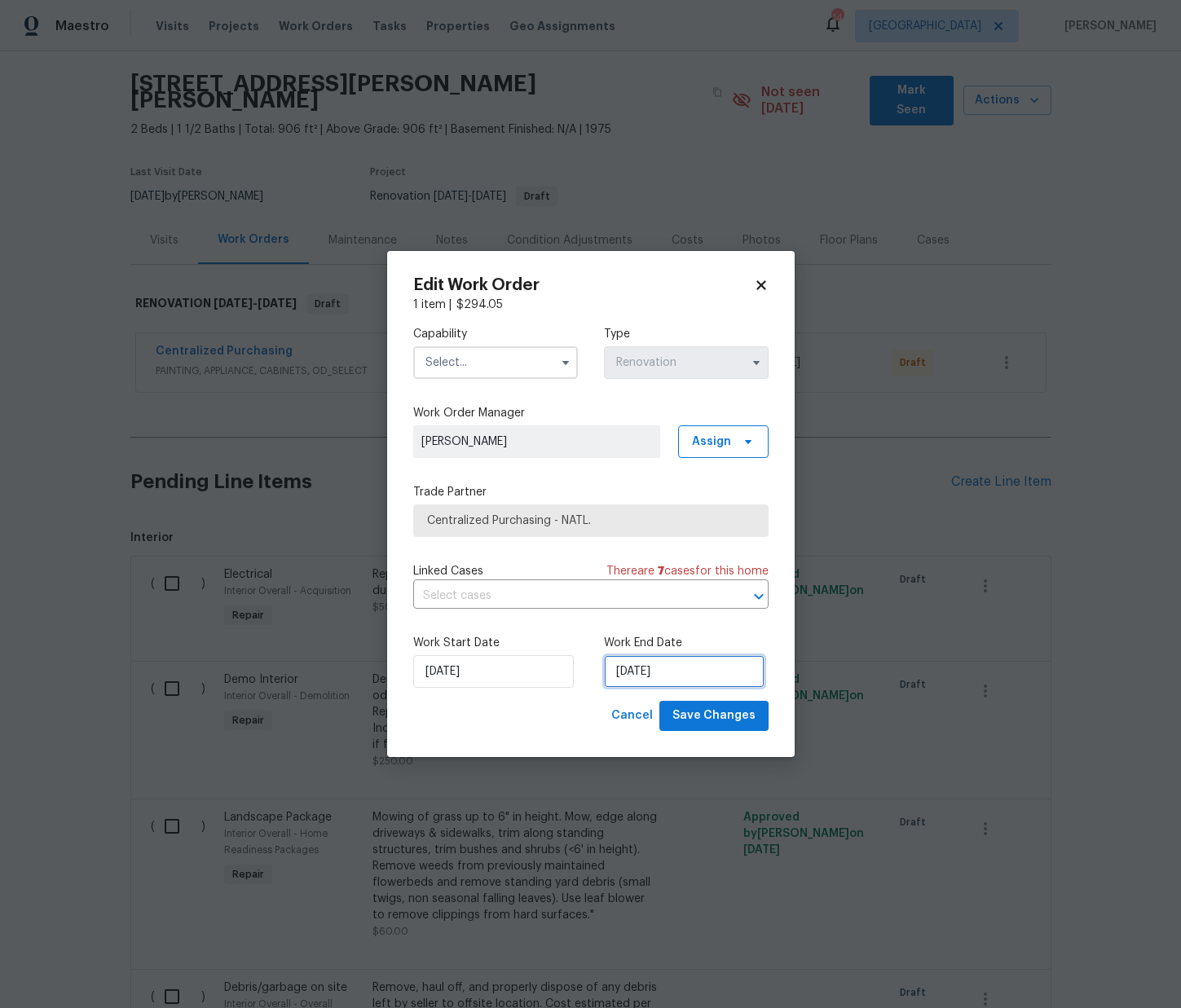
click at [671, 668] on input "[DATE]" at bounding box center [684, 671] width 161 height 33
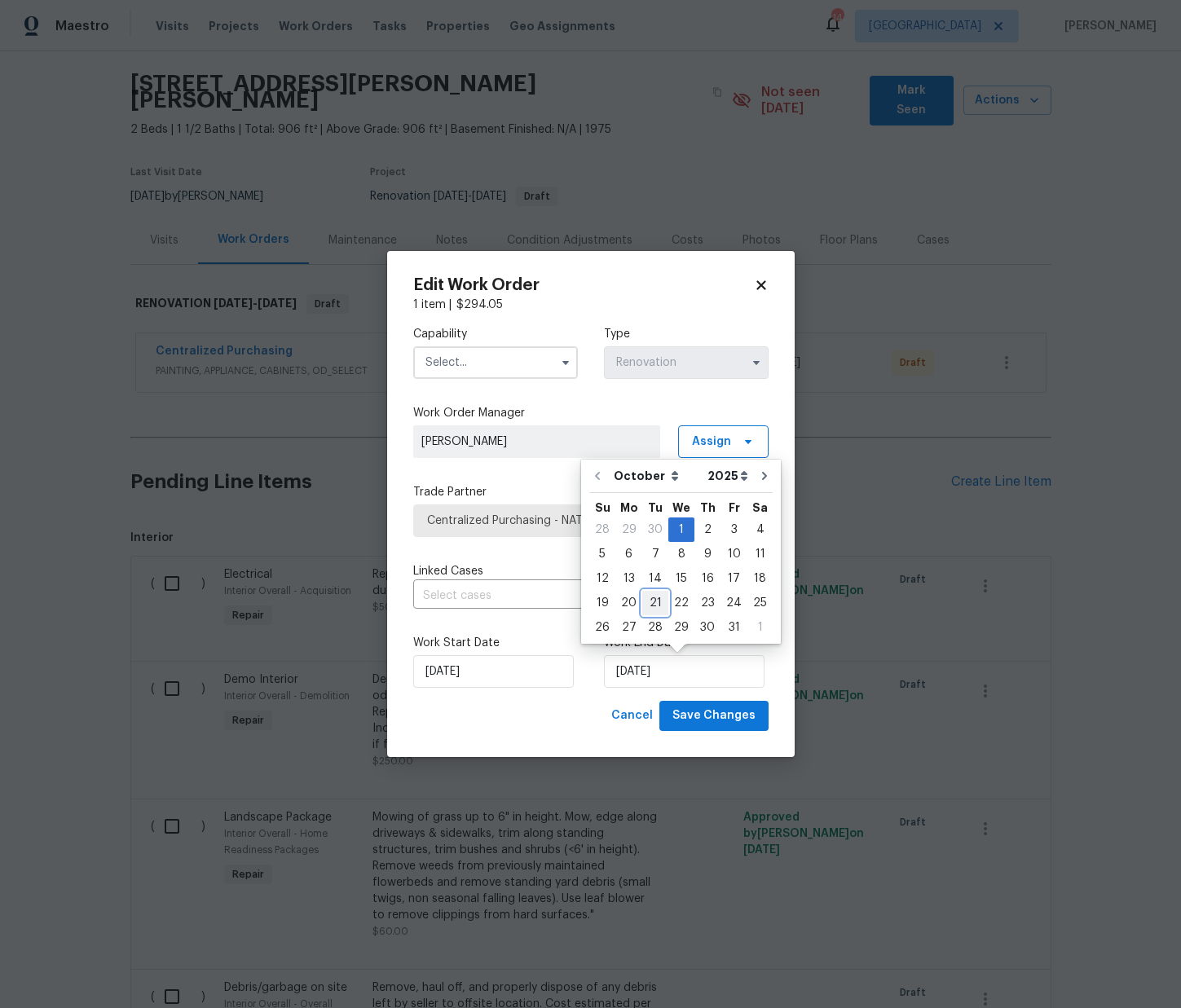
click at [650, 603] on div "21" at bounding box center [655, 603] width 27 height 23
type input "[DATE]"
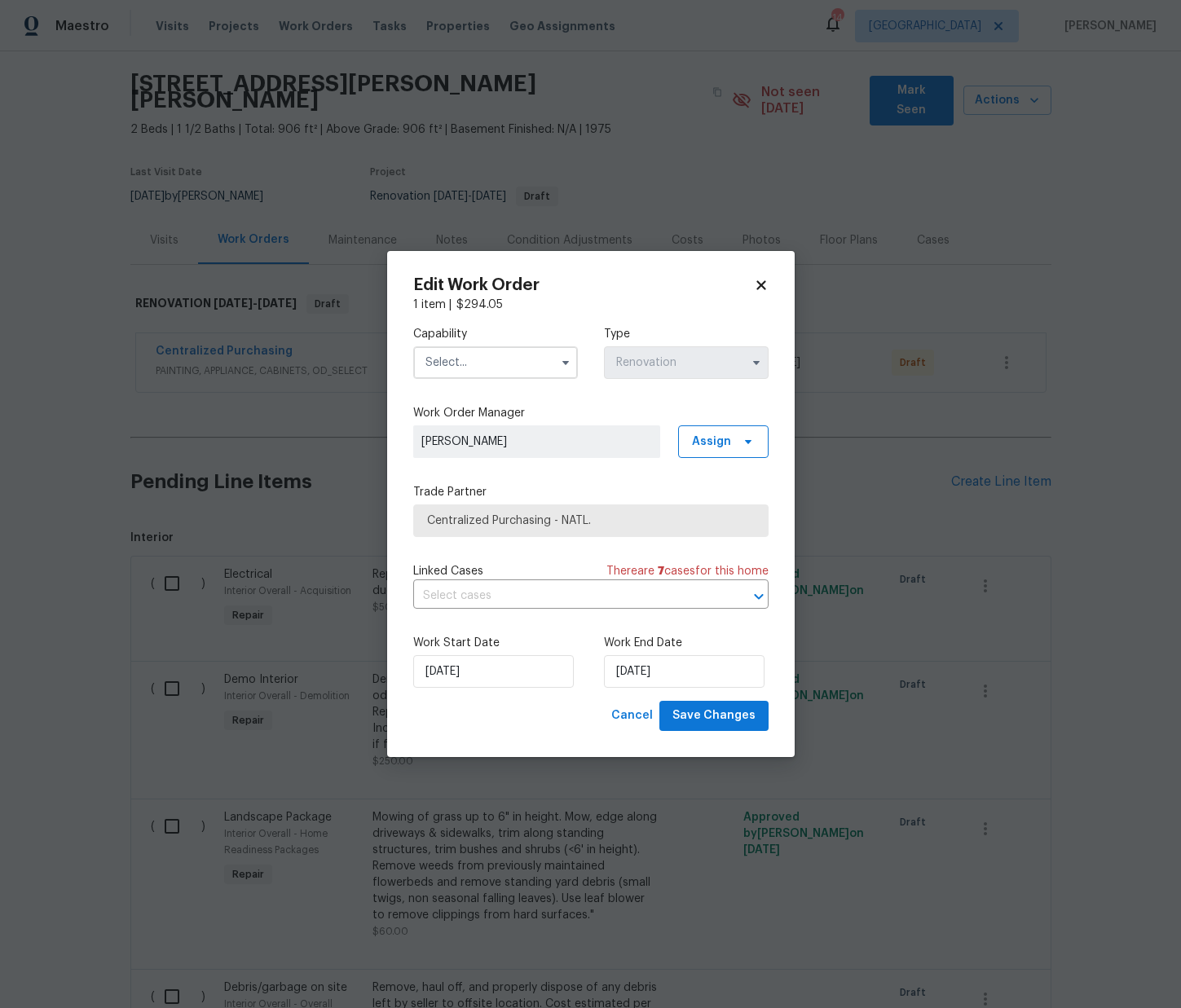
click at [515, 357] on input "text" at bounding box center [496, 363] width 165 height 33
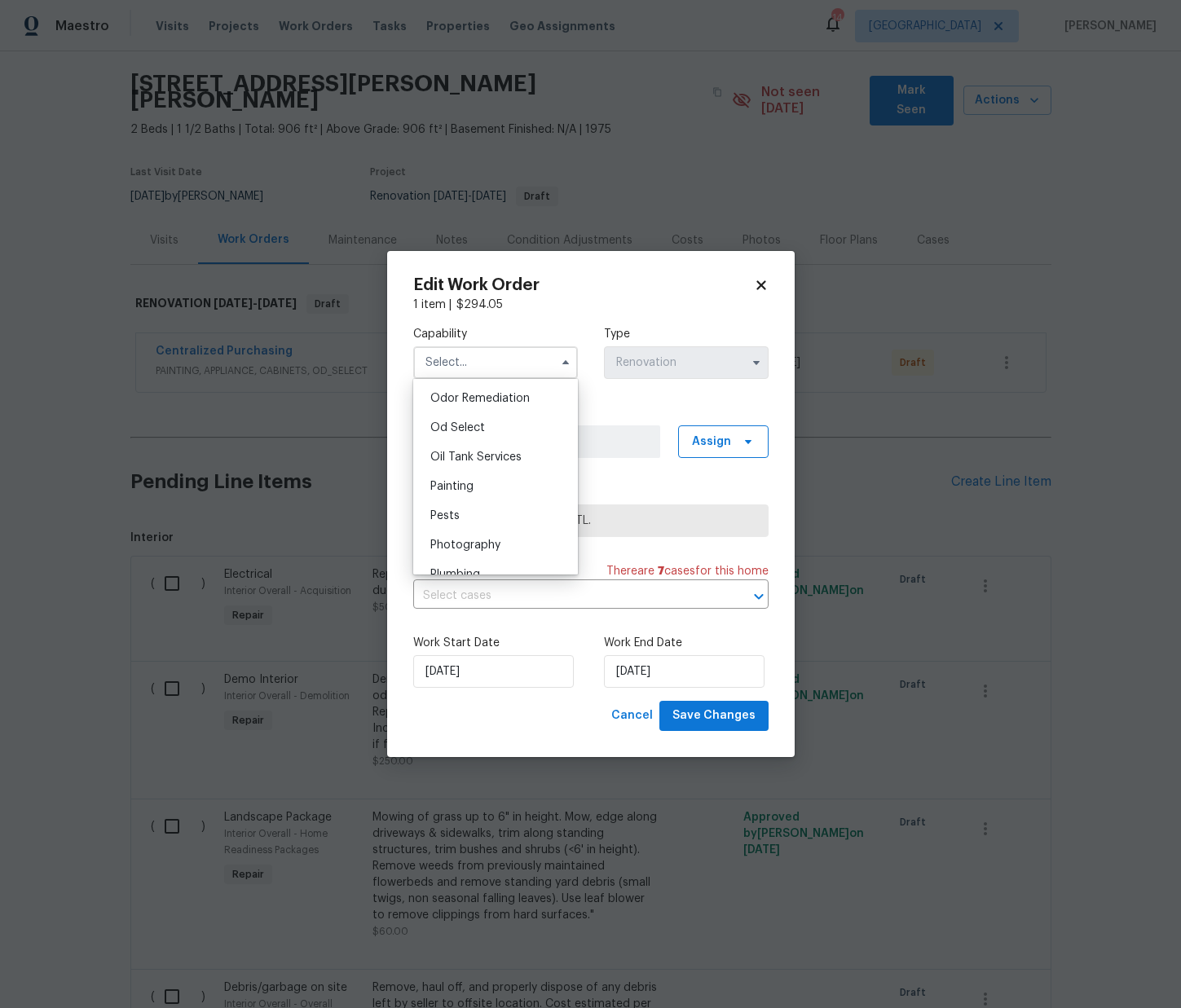
scroll to position [1280, 0]
click at [481, 495] on div "Painting" at bounding box center [495, 488] width 156 height 29
type input "Painting"
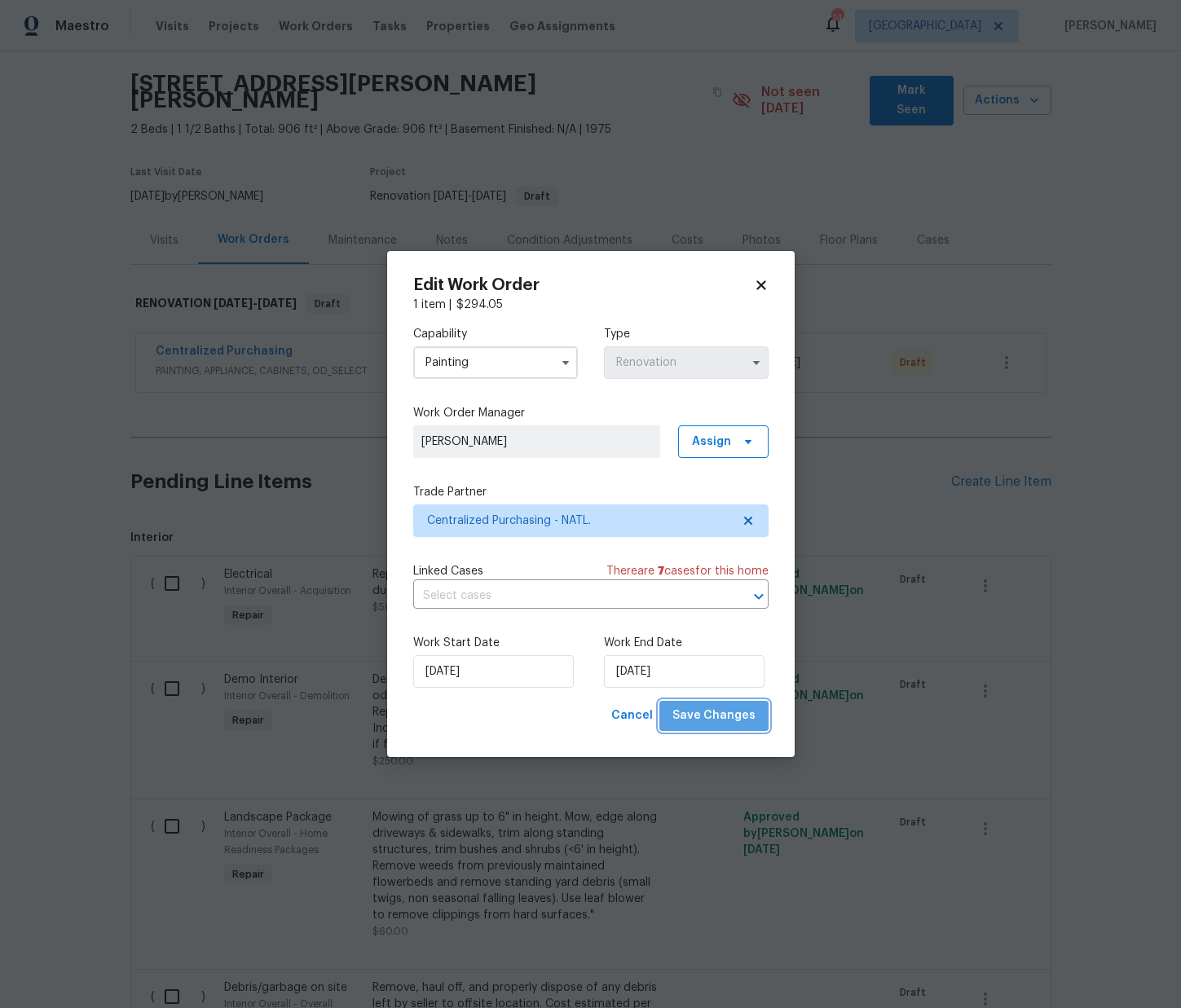
click at [724, 716] on span "Save Changes" at bounding box center [714, 716] width 83 height 20
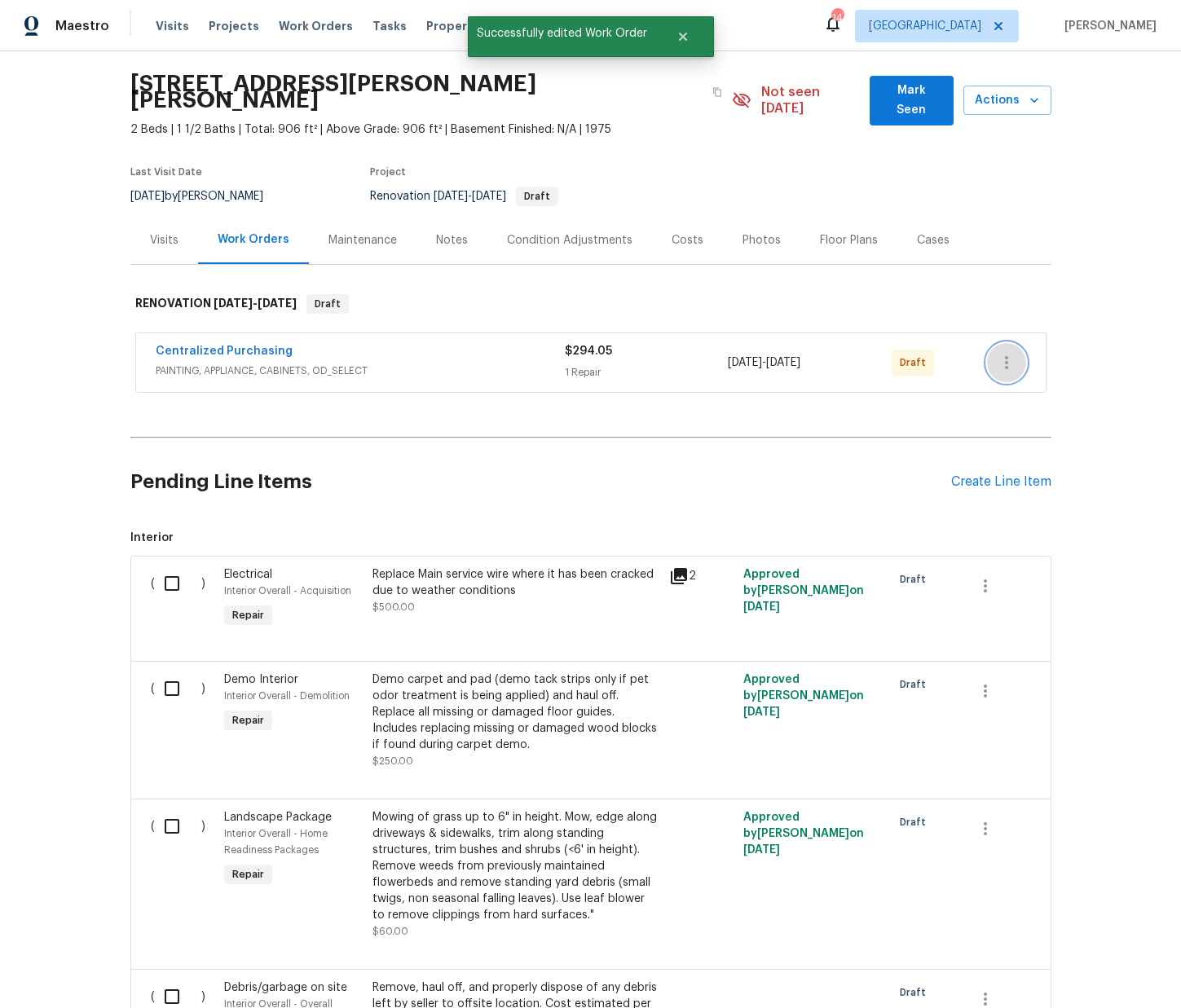
click at [1009, 353] on icon "button" at bounding box center [1006, 362] width 19 height 19
click at [1019, 349] on li "Send to Vendor" at bounding box center [1075, 346] width 176 height 27
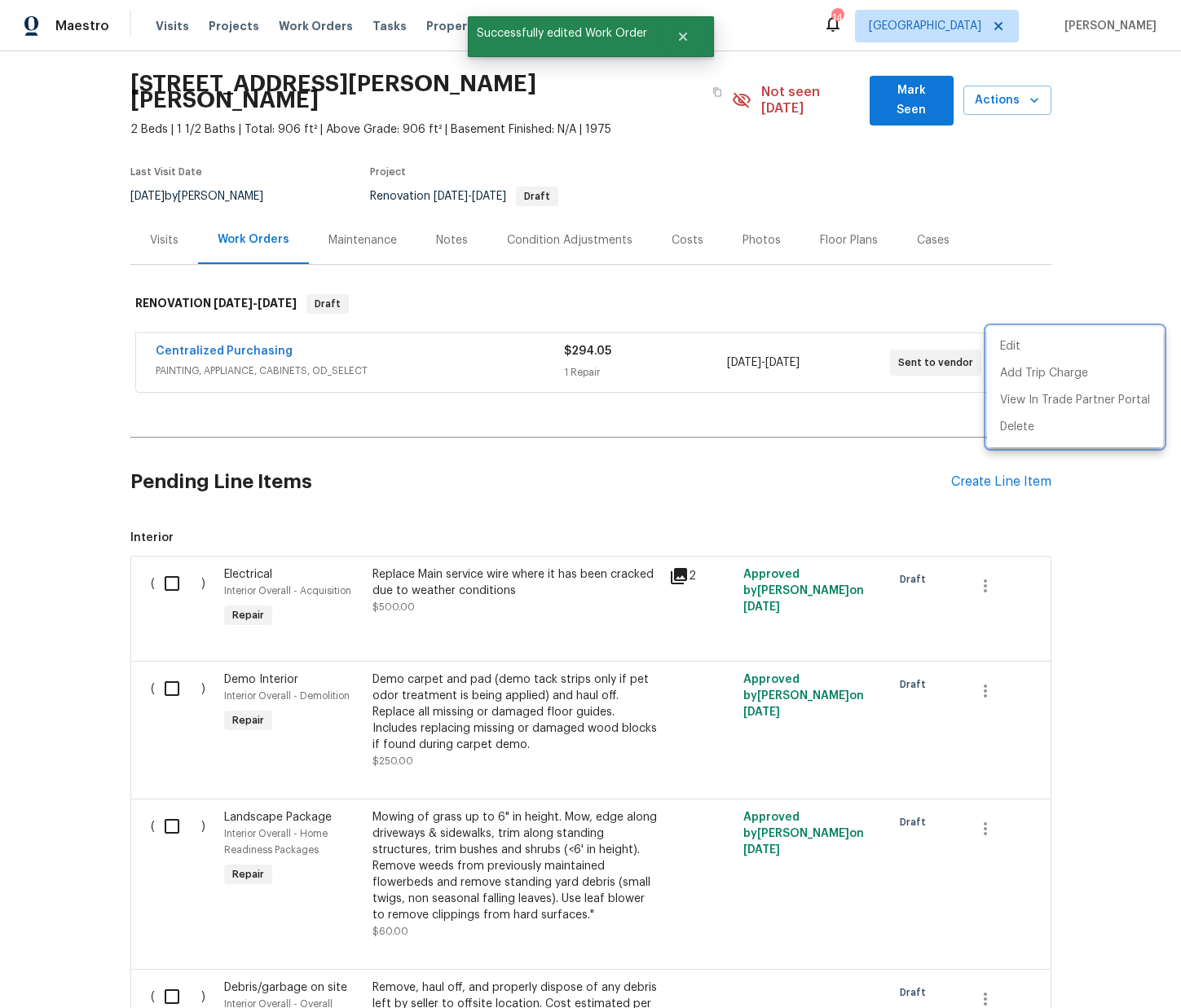
drag, startPoint x: 292, startPoint y: 367, endPoint x: 251, endPoint y: 333, distance: 53.3
click at [285, 358] on div at bounding box center [590, 504] width 1181 height 1008
click at [246, 333] on div "Centralized Purchasing PAINTING, APPLIANCE, CABINETS, OD_SELECT $294.05 1 Repai…" at bounding box center [591, 362] width 909 height 59
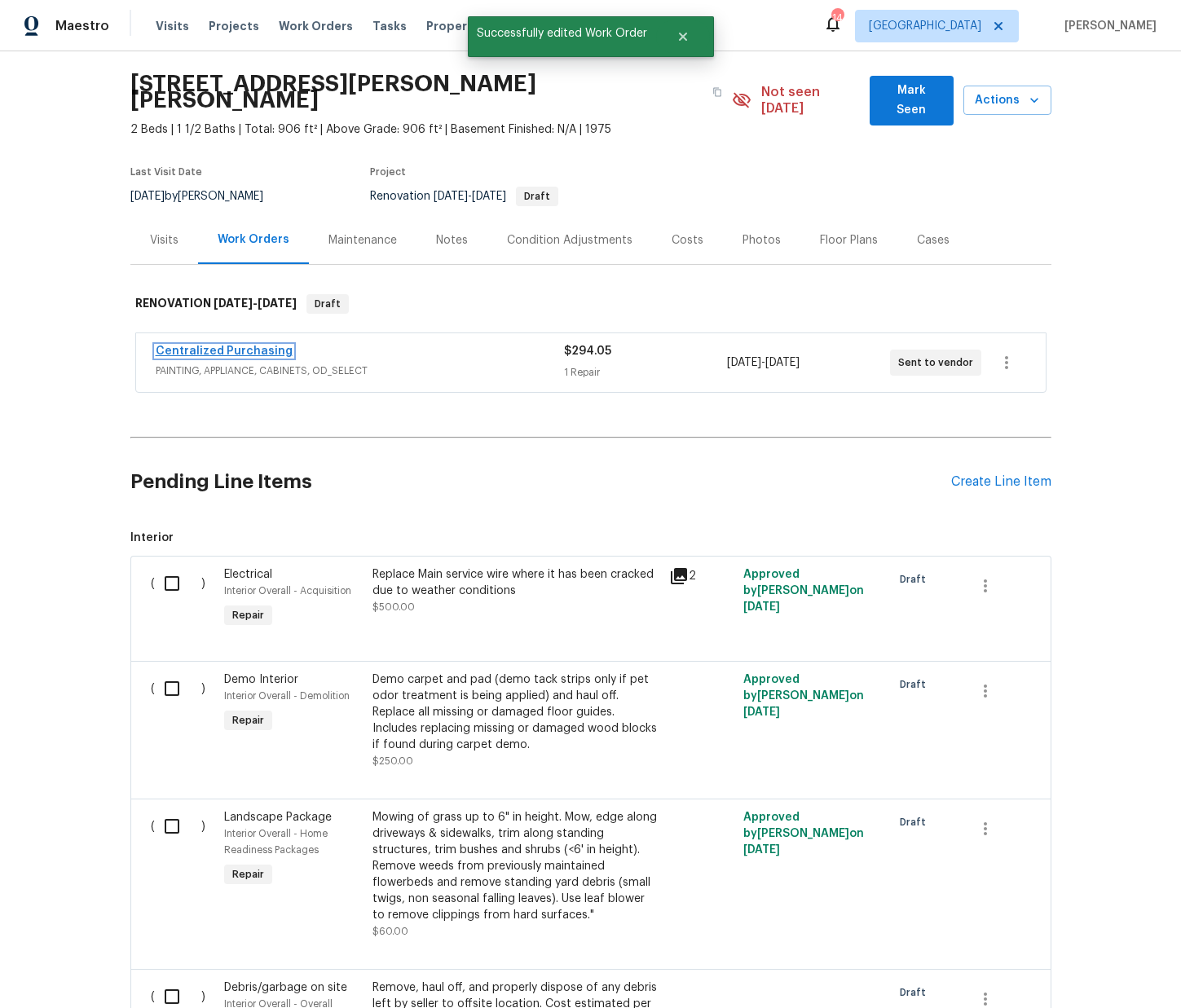
click at [241, 346] on link "Centralized Purchasing" at bounding box center [224, 351] width 137 height 11
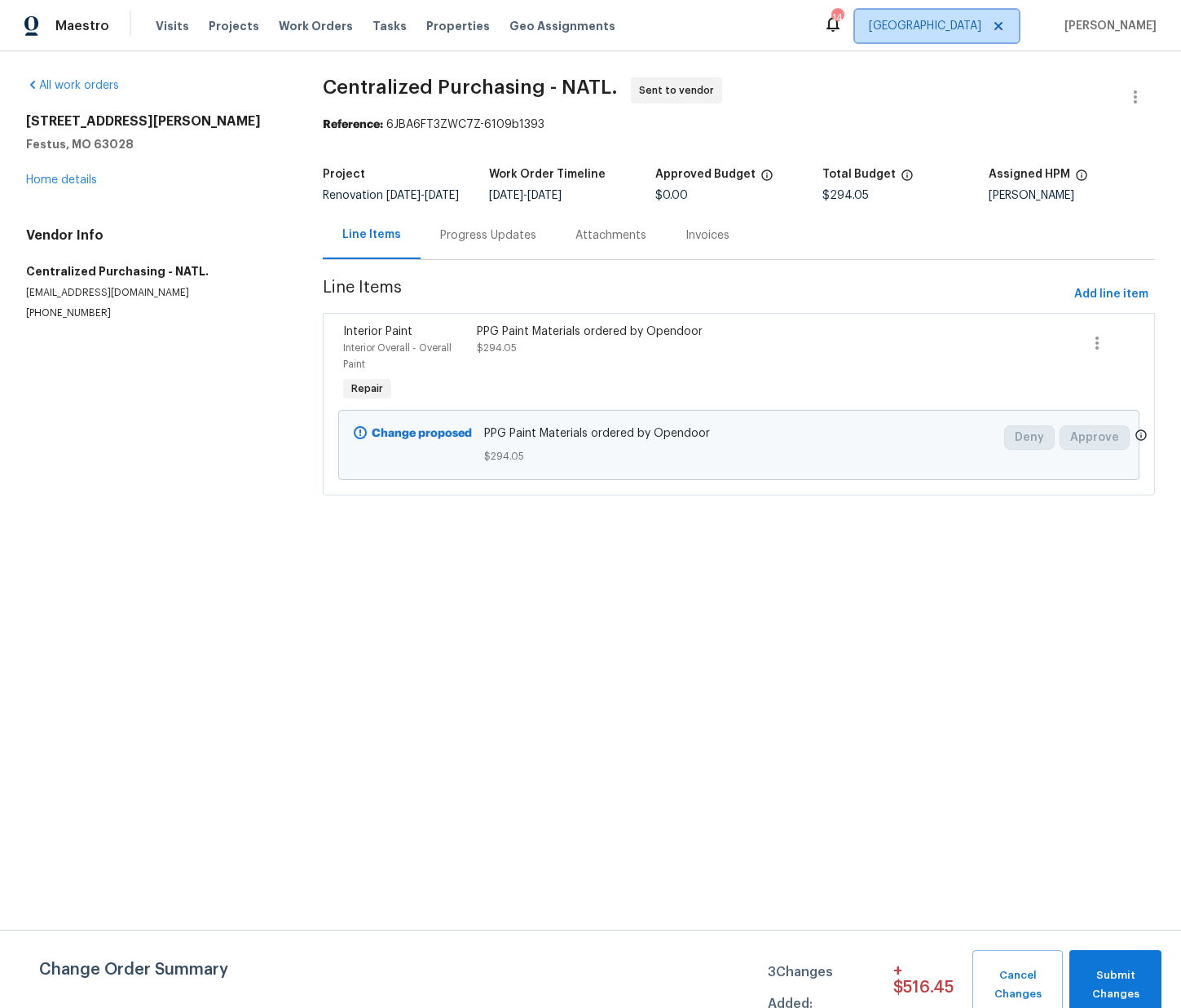
click at [982, 20] on span "[GEOGRAPHIC_DATA]" at bounding box center [925, 27] width 113 height 16
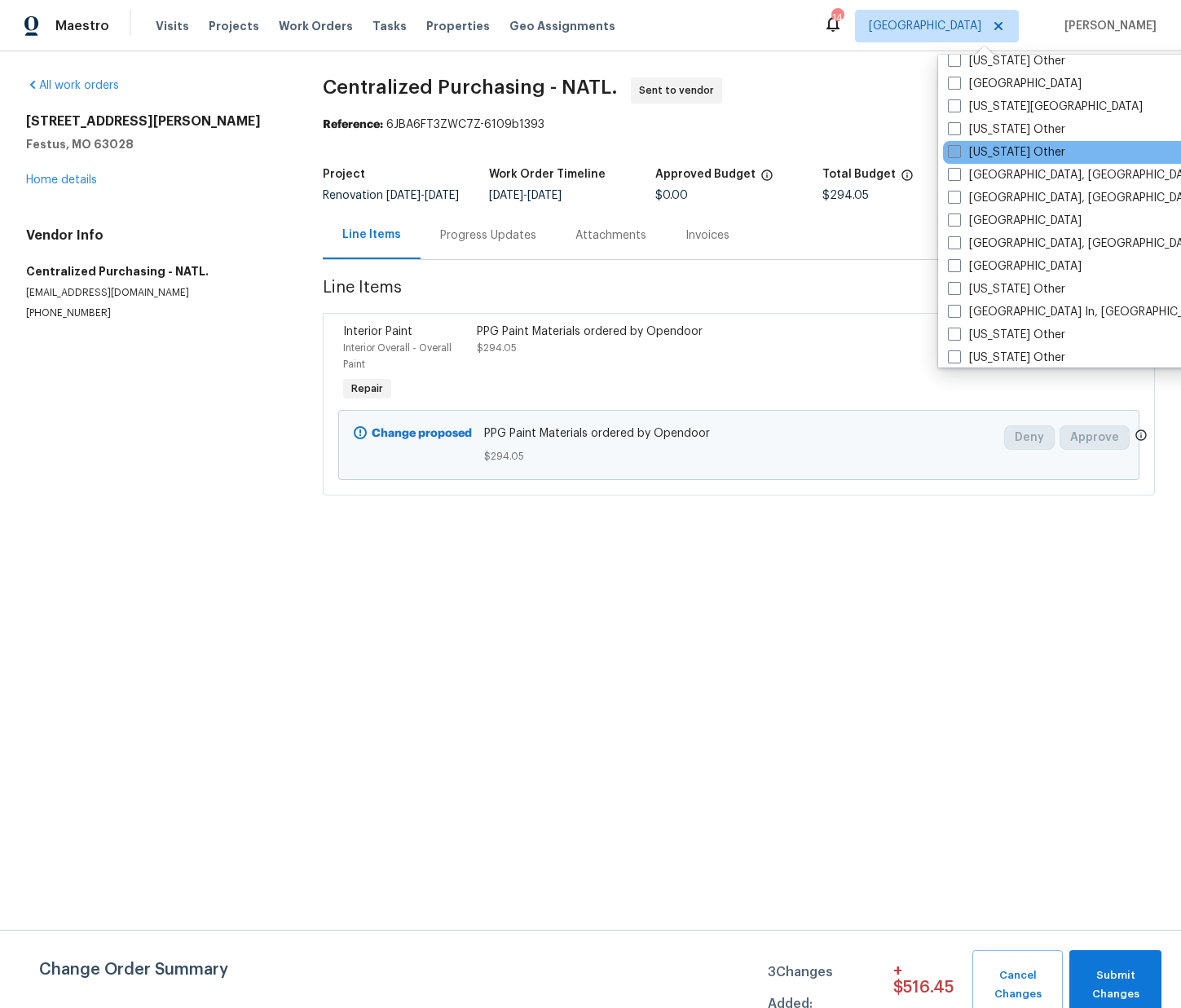
scroll to position [984, 0]
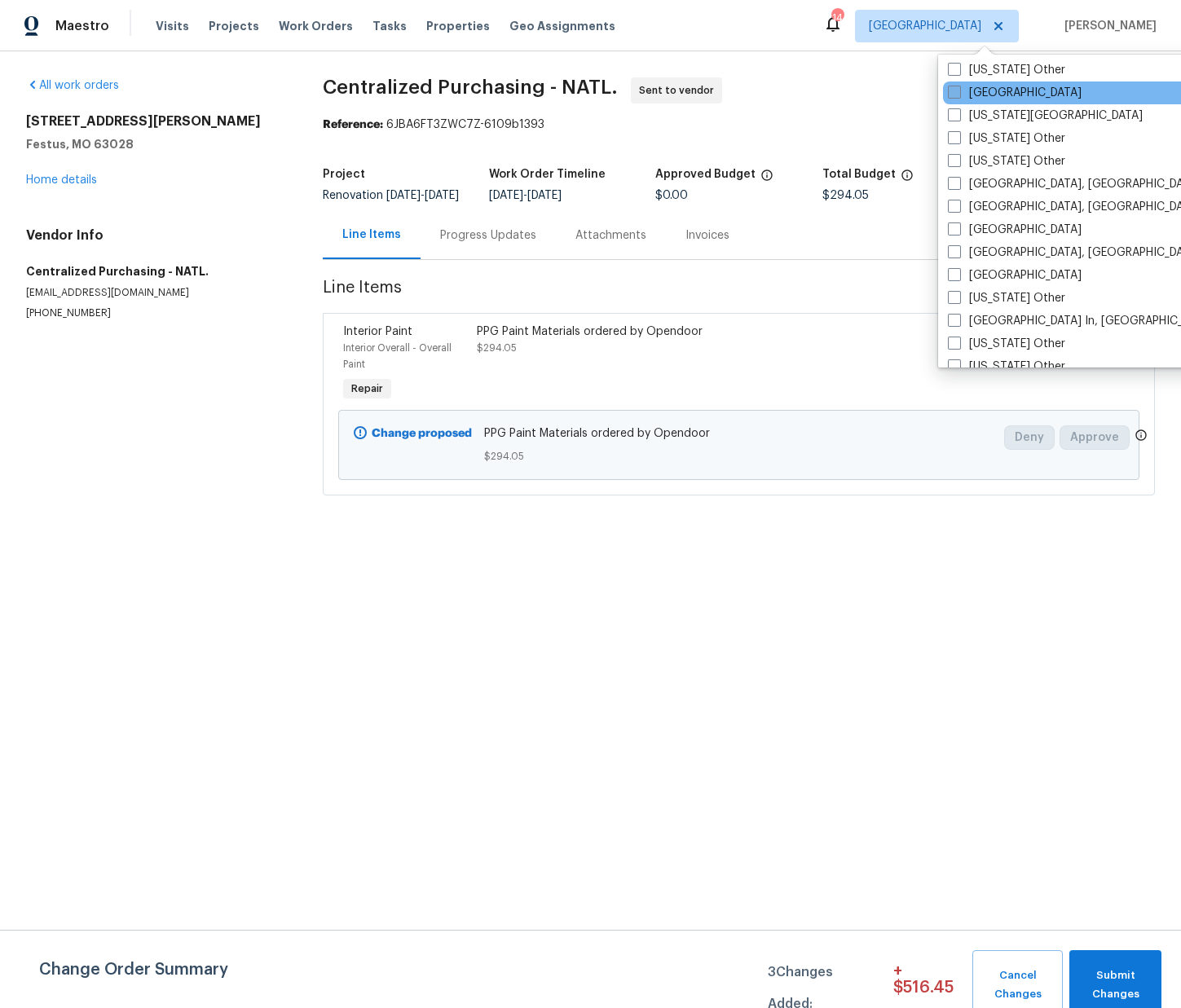
click at [987, 93] on label "[GEOGRAPHIC_DATA]" at bounding box center [1015, 93] width 134 height 16
click at [959, 93] on input "[GEOGRAPHIC_DATA]" at bounding box center [953, 91] width 11 height 11
checkbox input "true"
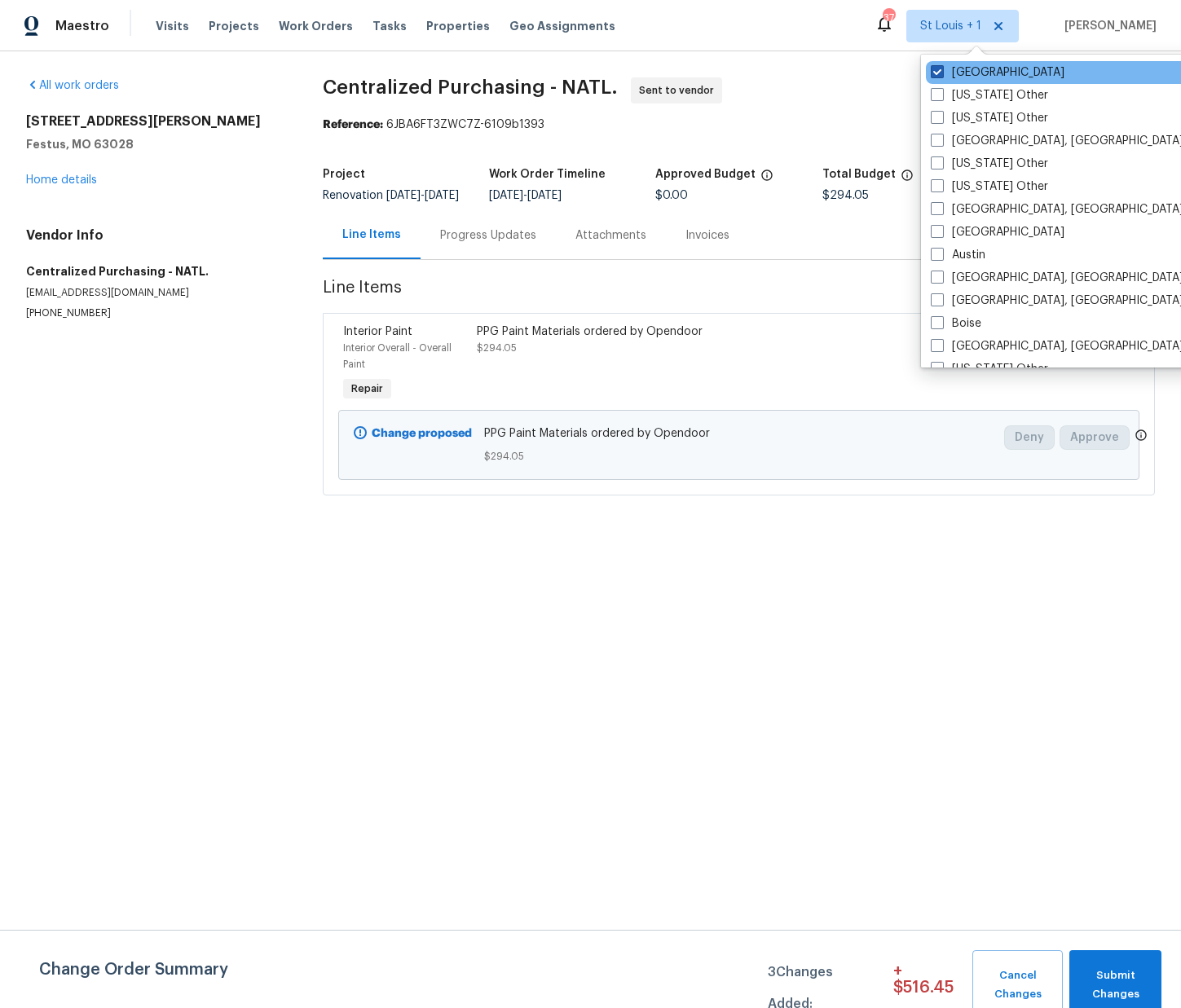
drag, startPoint x: 976, startPoint y: 76, endPoint x: 954, endPoint y: 77, distance: 22.0
click at [976, 76] on label "[GEOGRAPHIC_DATA]" at bounding box center [998, 72] width 134 height 16
click at [941, 75] on input "[GEOGRAPHIC_DATA]" at bounding box center [937, 70] width 11 height 11
checkbox input "false"
click at [199, 20] on div "Visits Projects Work Orders Tasks Properties Geo Assignments" at bounding box center [395, 27] width 479 height 33
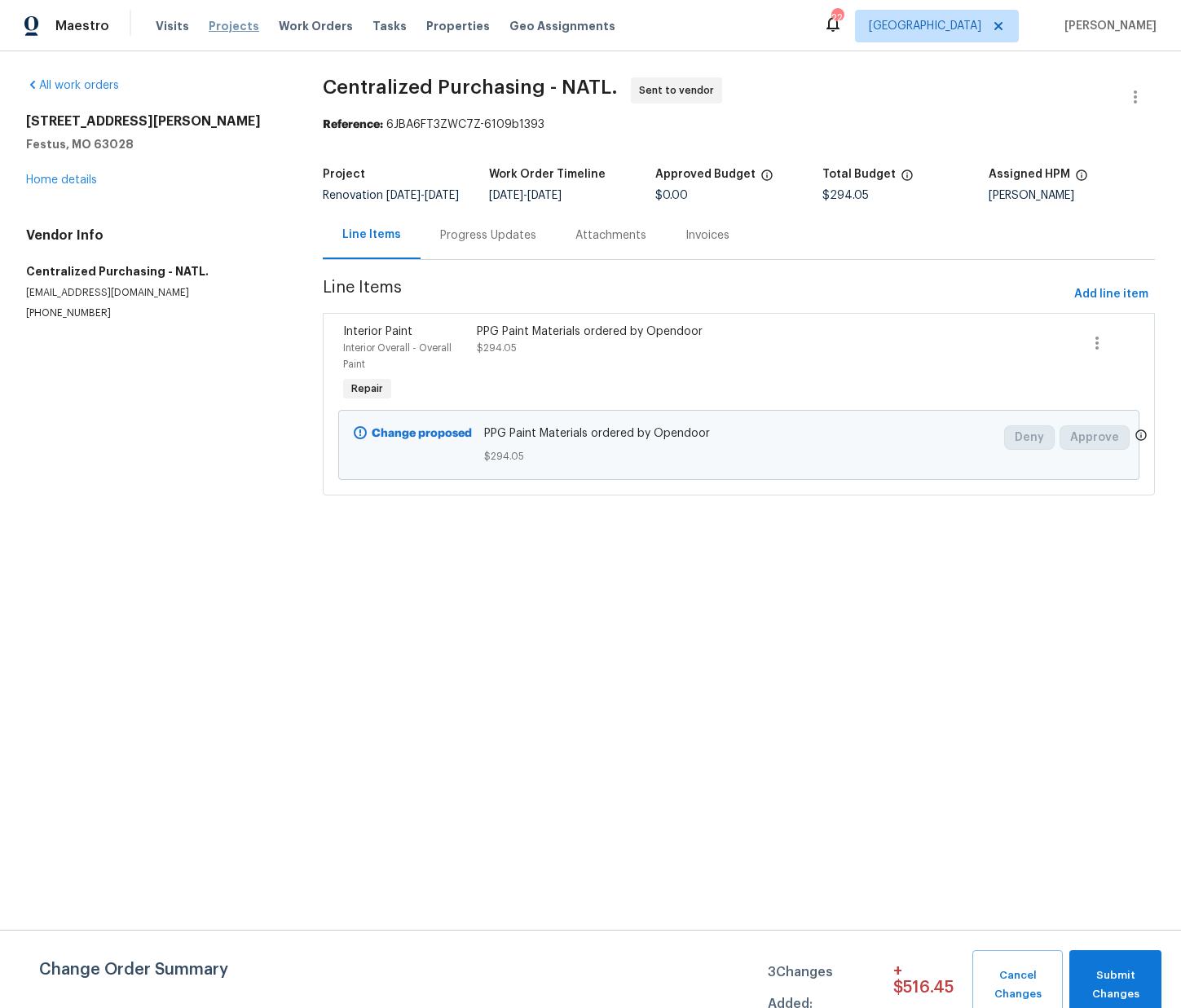
click at [209, 23] on span "Projects" at bounding box center [233, 27] width 50 height 16
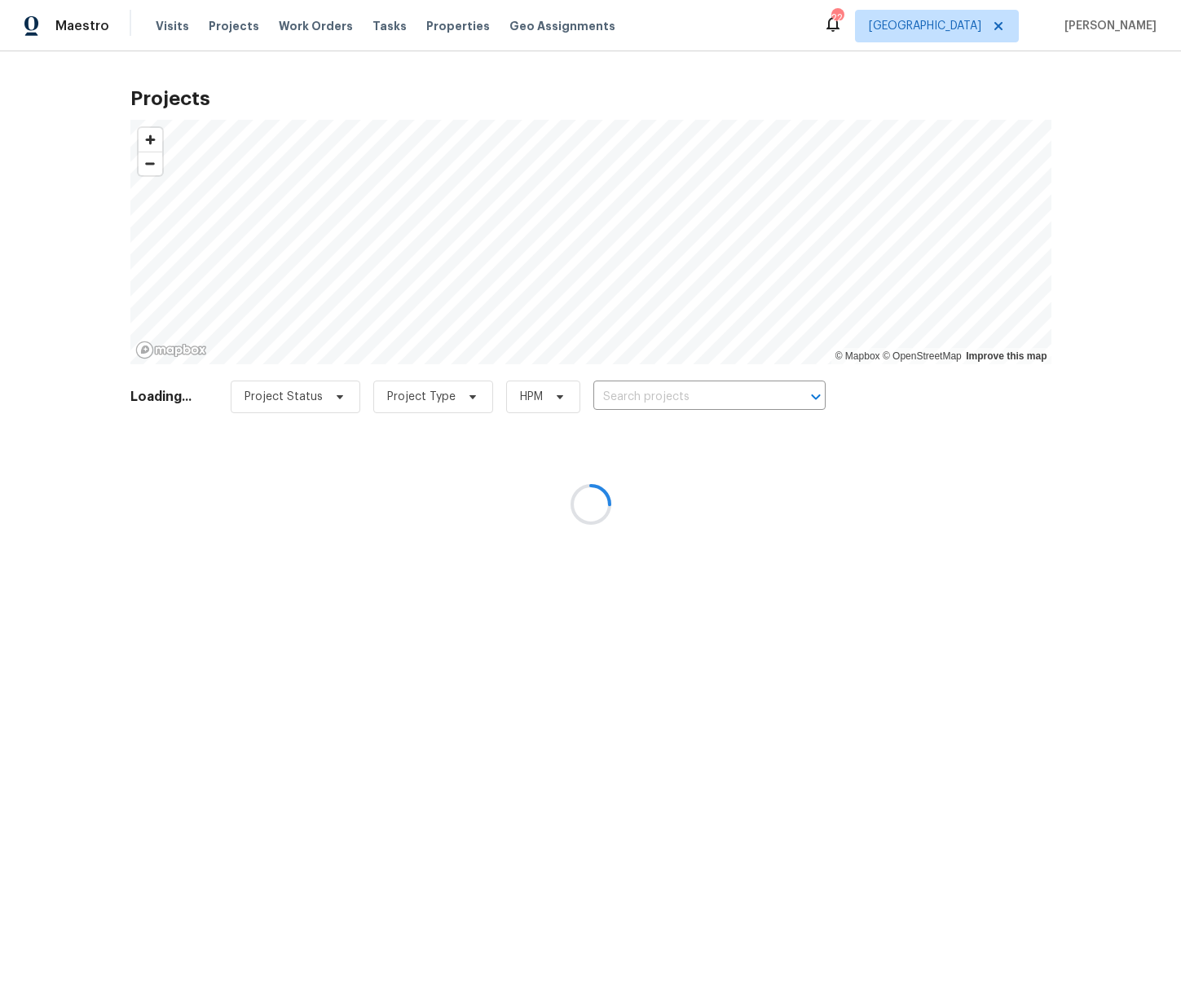
click at [769, 385] on div at bounding box center [590, 504] width 1181 height 1008
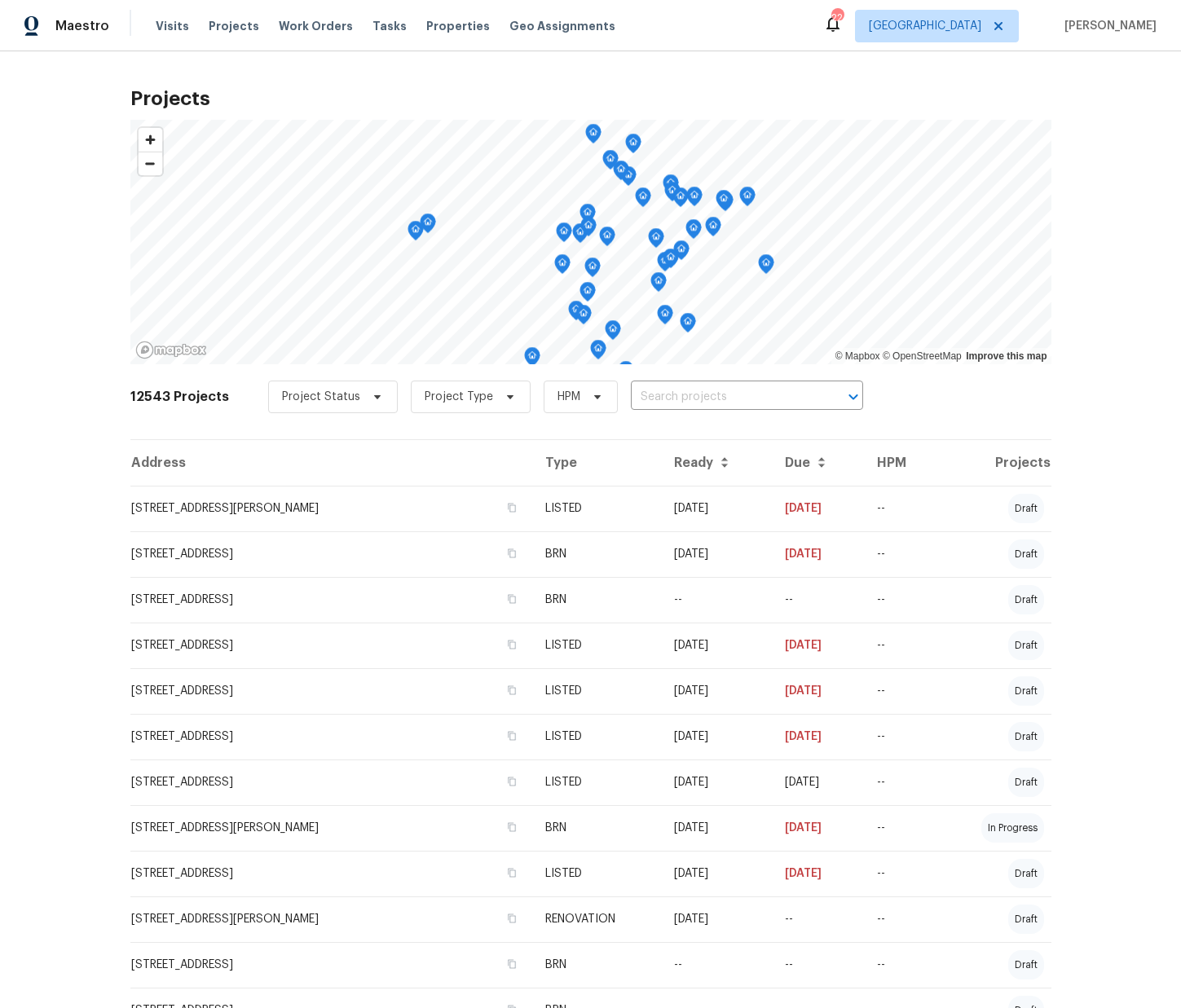
click at [763, 382] on div "Project Status Project Type HPM ​" at bounding box center [565, 397] width 595 height 33
click at [756, 392] on input "text" at bounding box center [725, 398] width 187 height 26
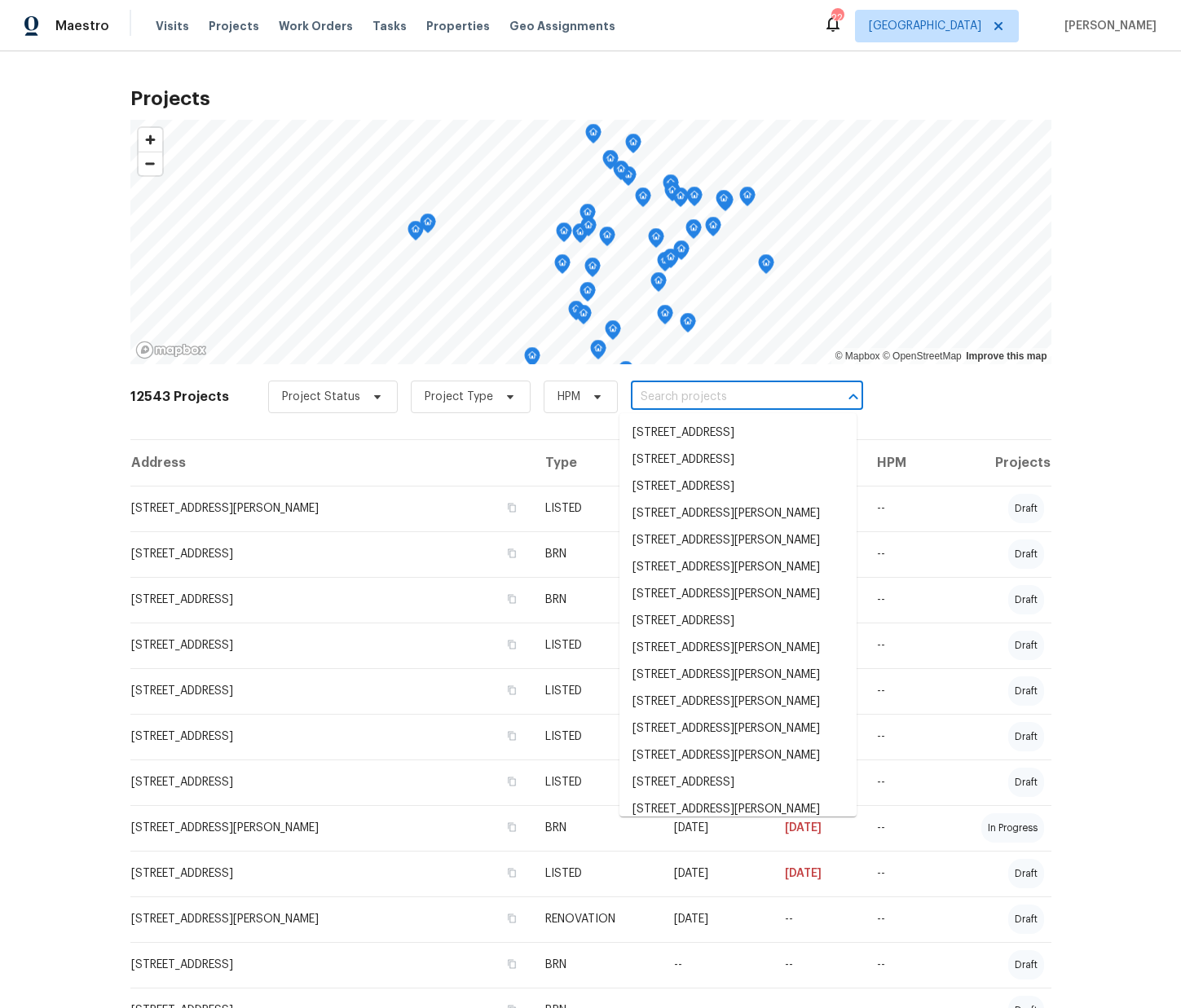
paste input "[STREET_ADDRESS]"
type input "[STREET_ADDRESS]"
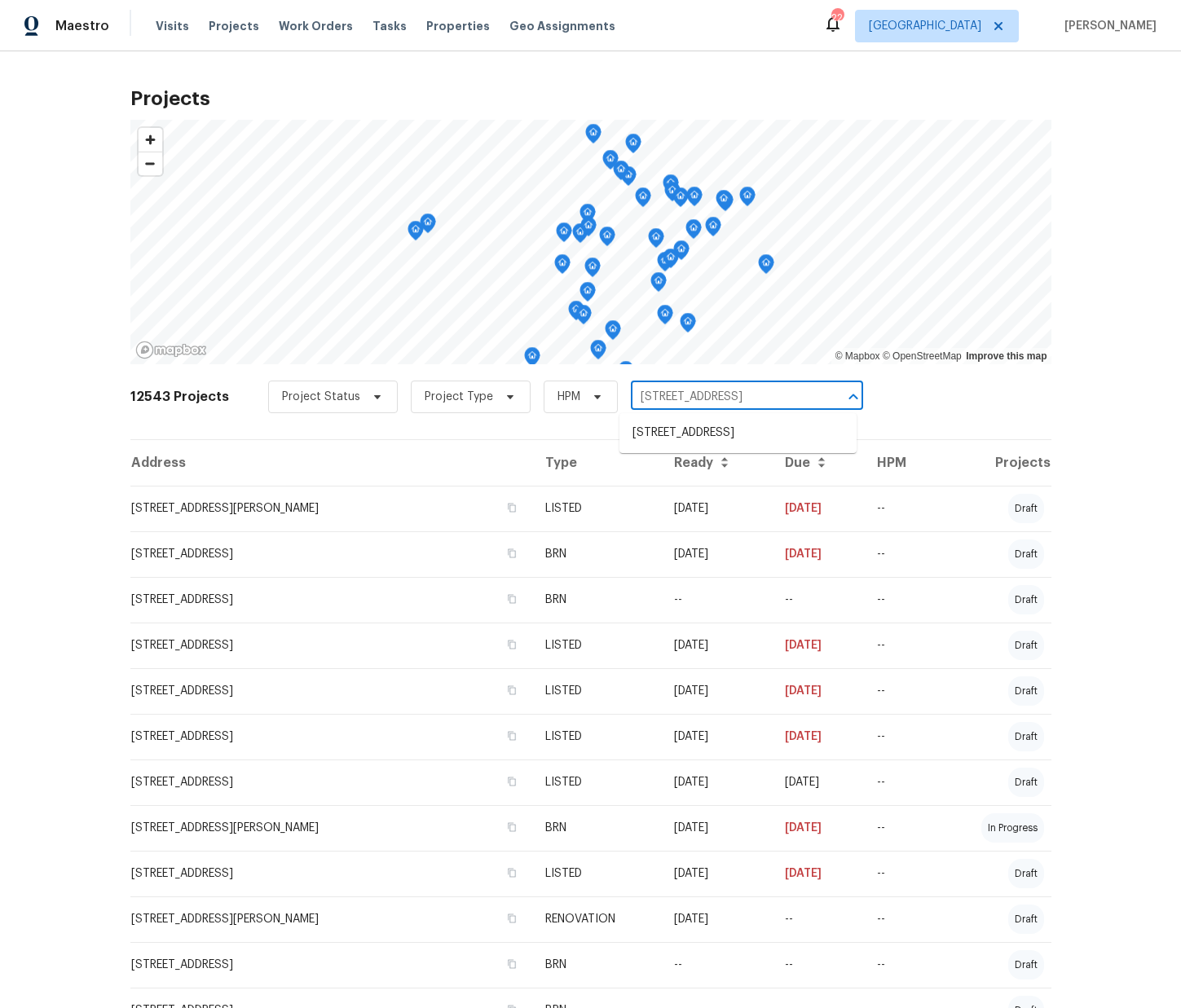
scroll to position [0, 27]
click at [734, 426] on li "[STREET_ADDRESS]" at bounding box center [737, 433] width 237 height 27
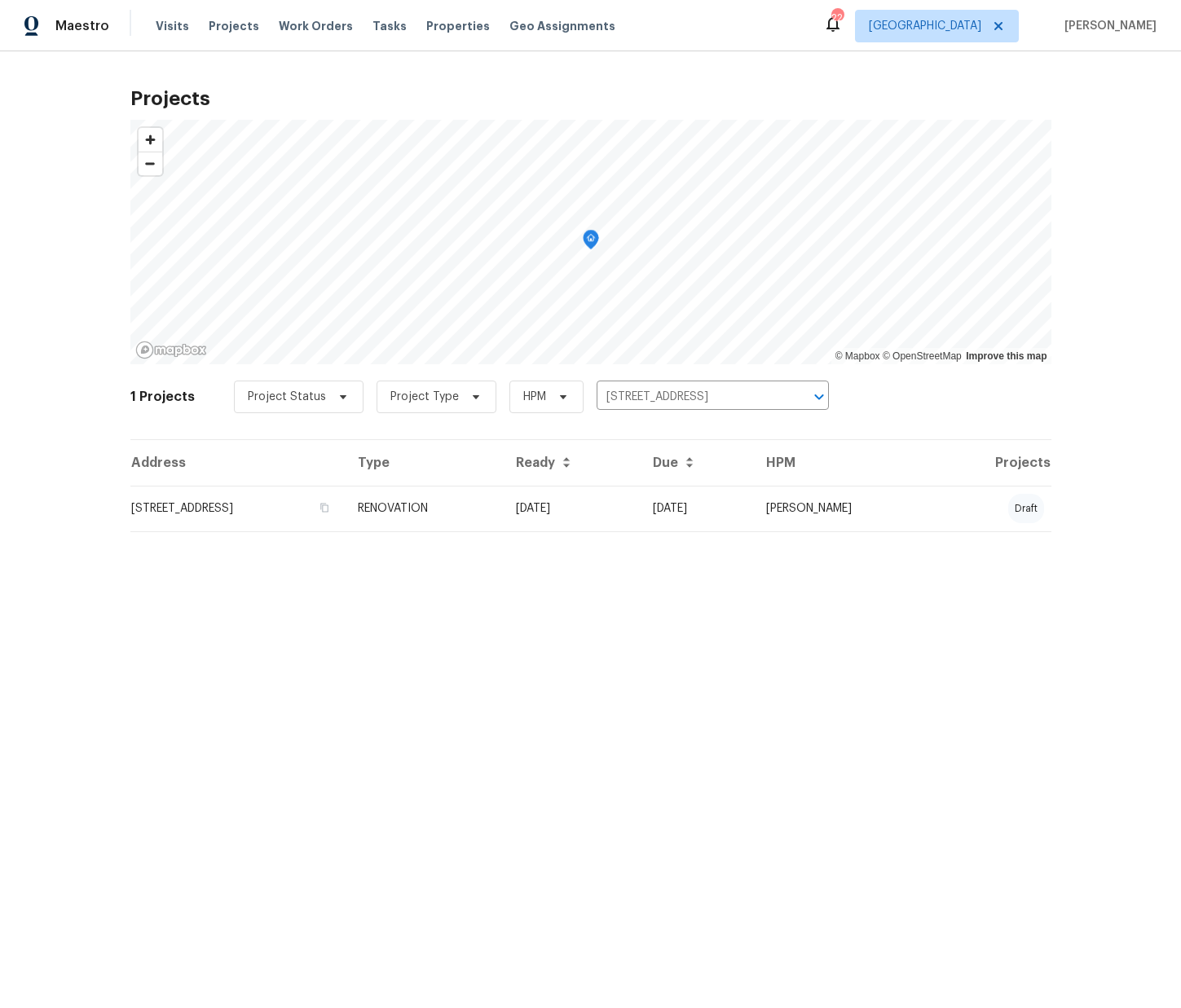
click at [491, 496] on td "RENOVATION" at bounding box center [424, 509] width 158 height 46
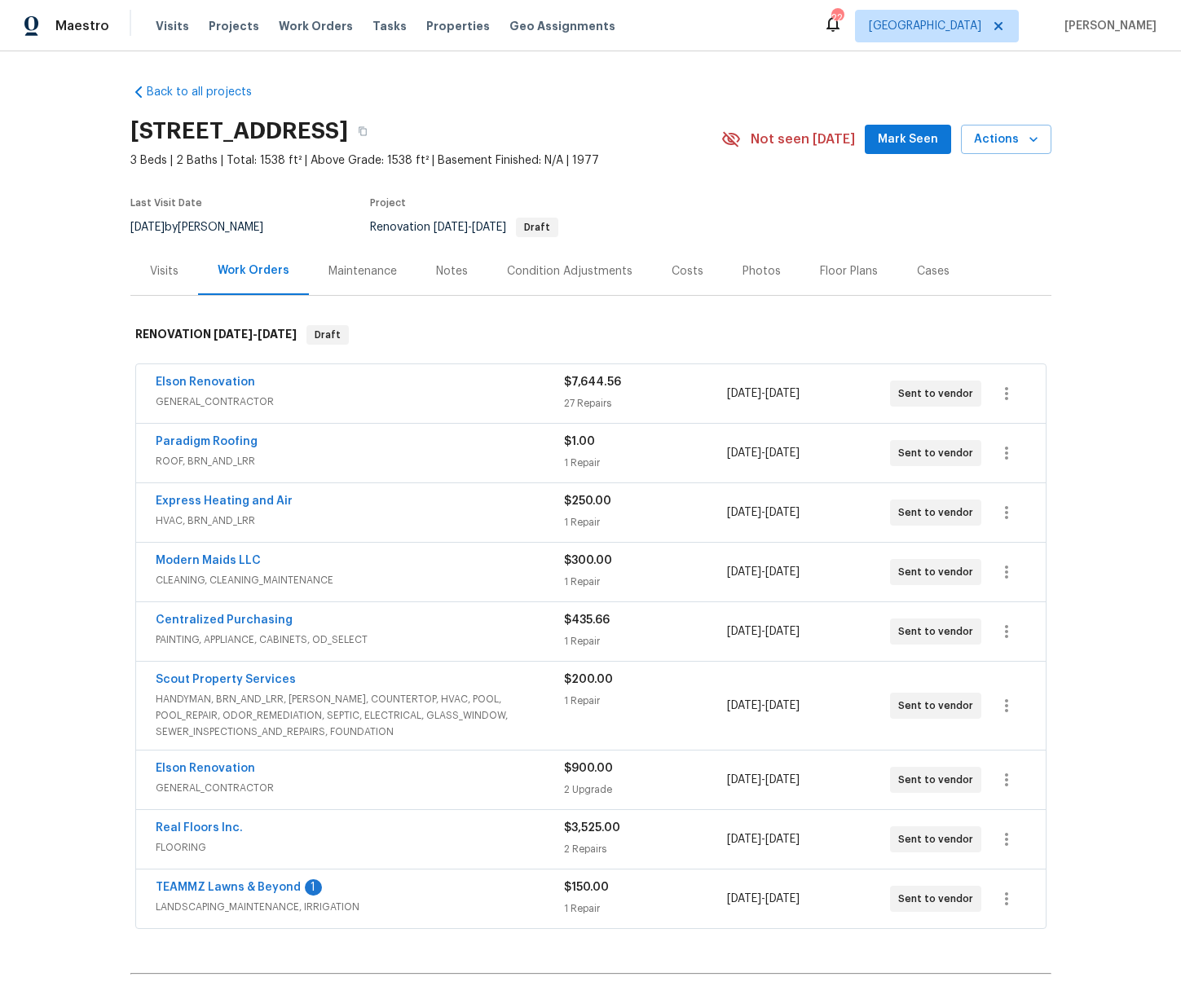
scroll to position [9, 0]
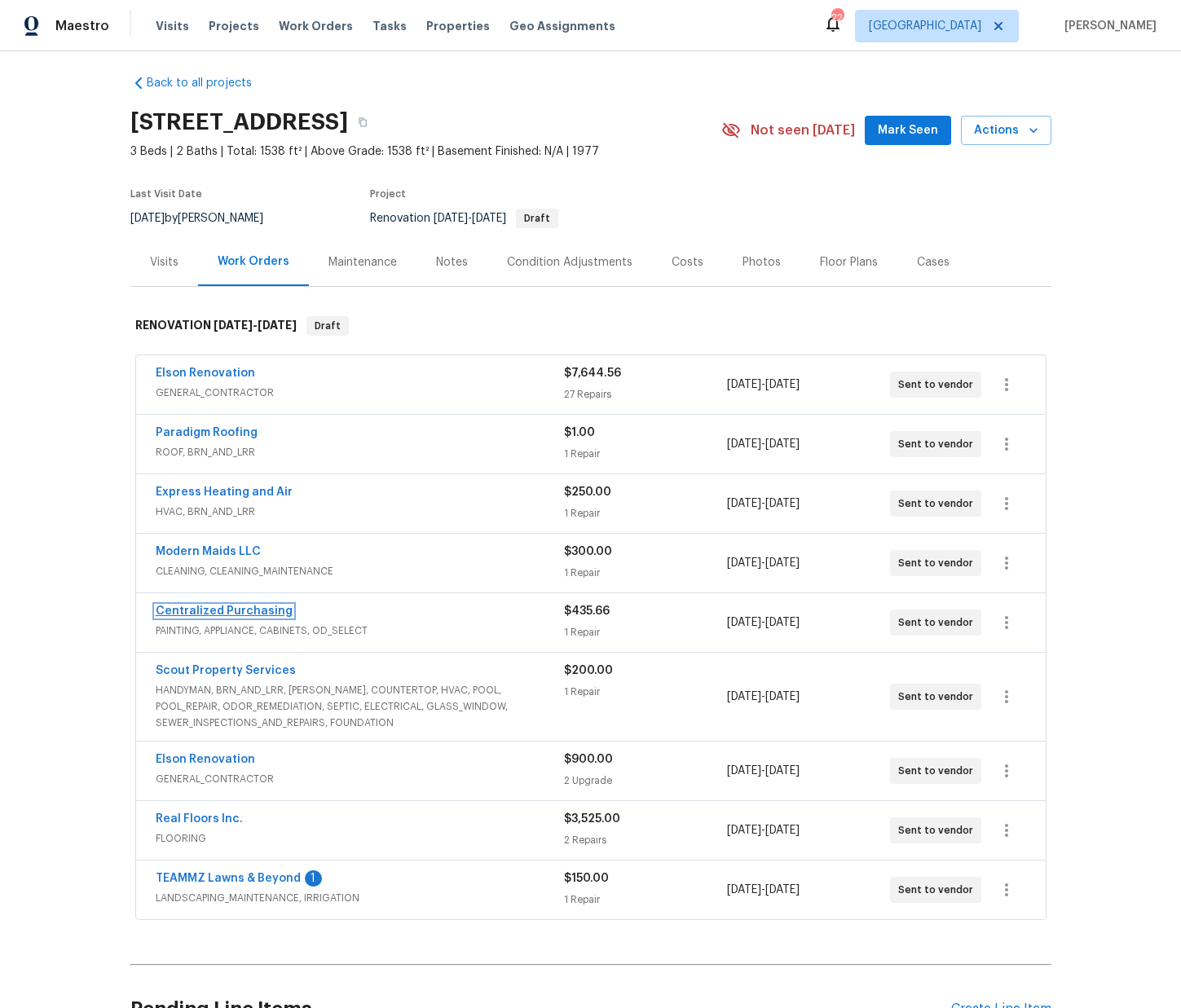
click at [231, 612] on link "Centralized Purchasing" at bounding box center [224, 611] width 137 height 11
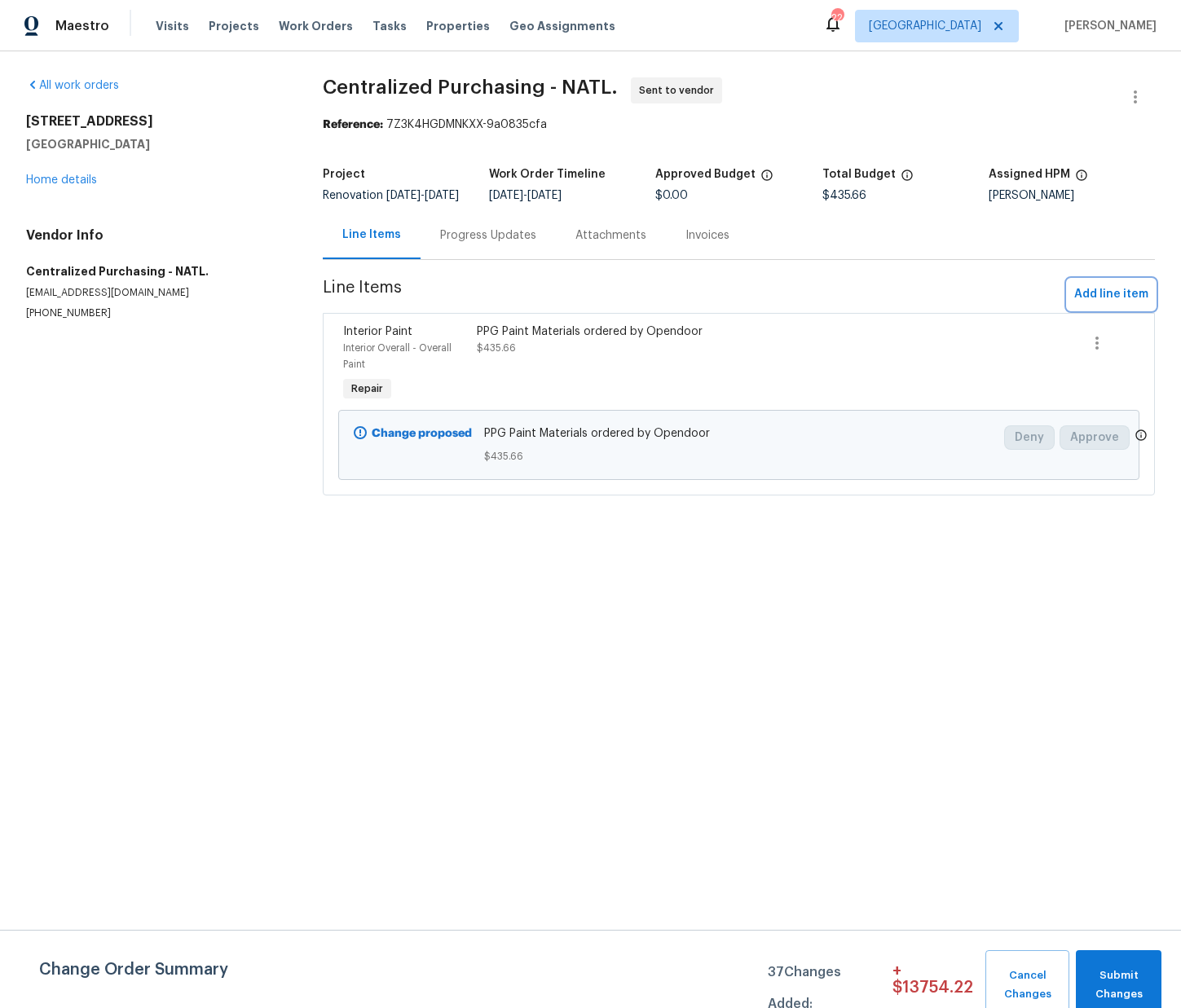
click at [1101, 304] on span "Add line item" at bounding box center [1111, 295] width 74 height 20
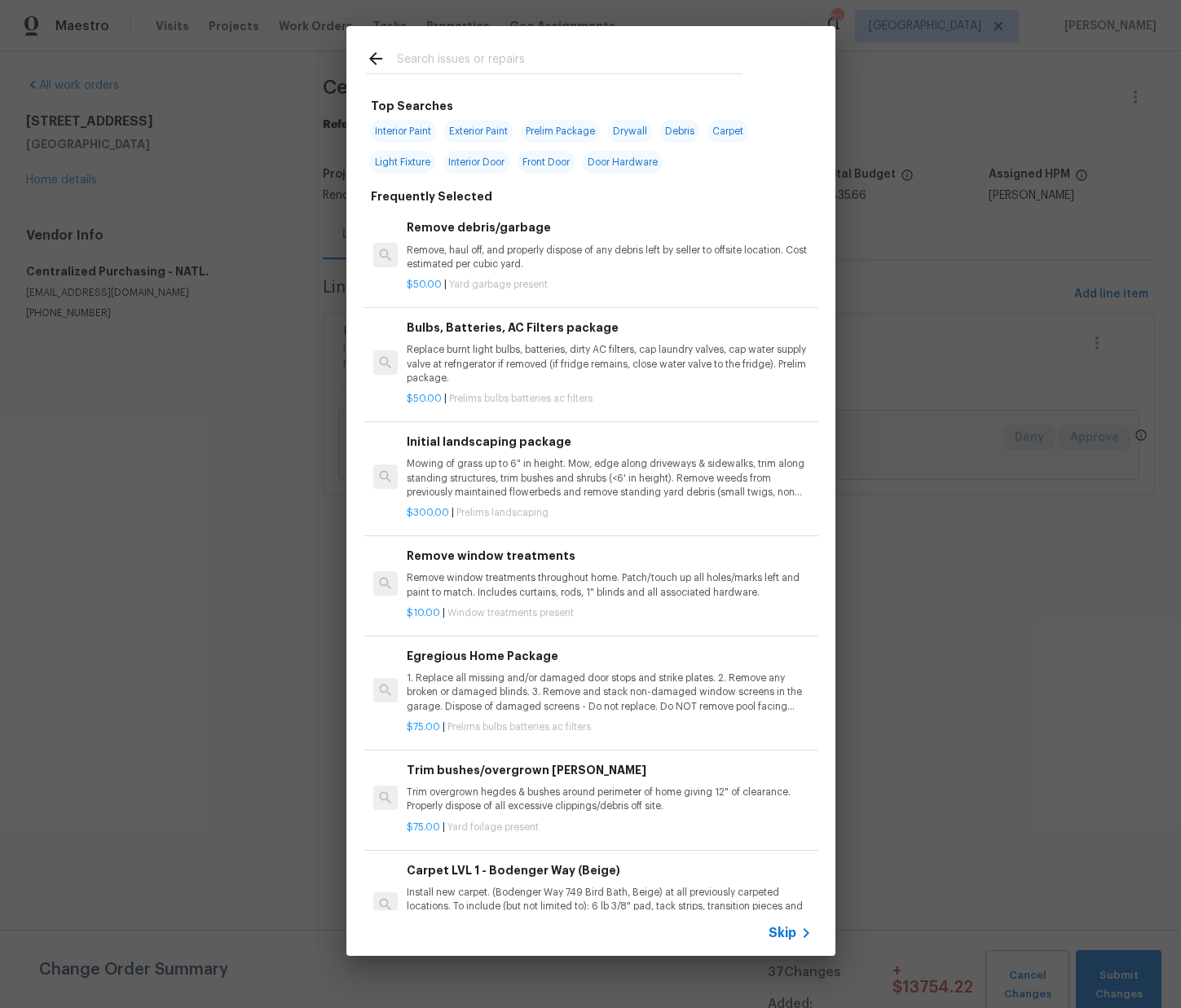
click at [483, 66] on input "text" at bounding box center [570, 60] width 346 height 25
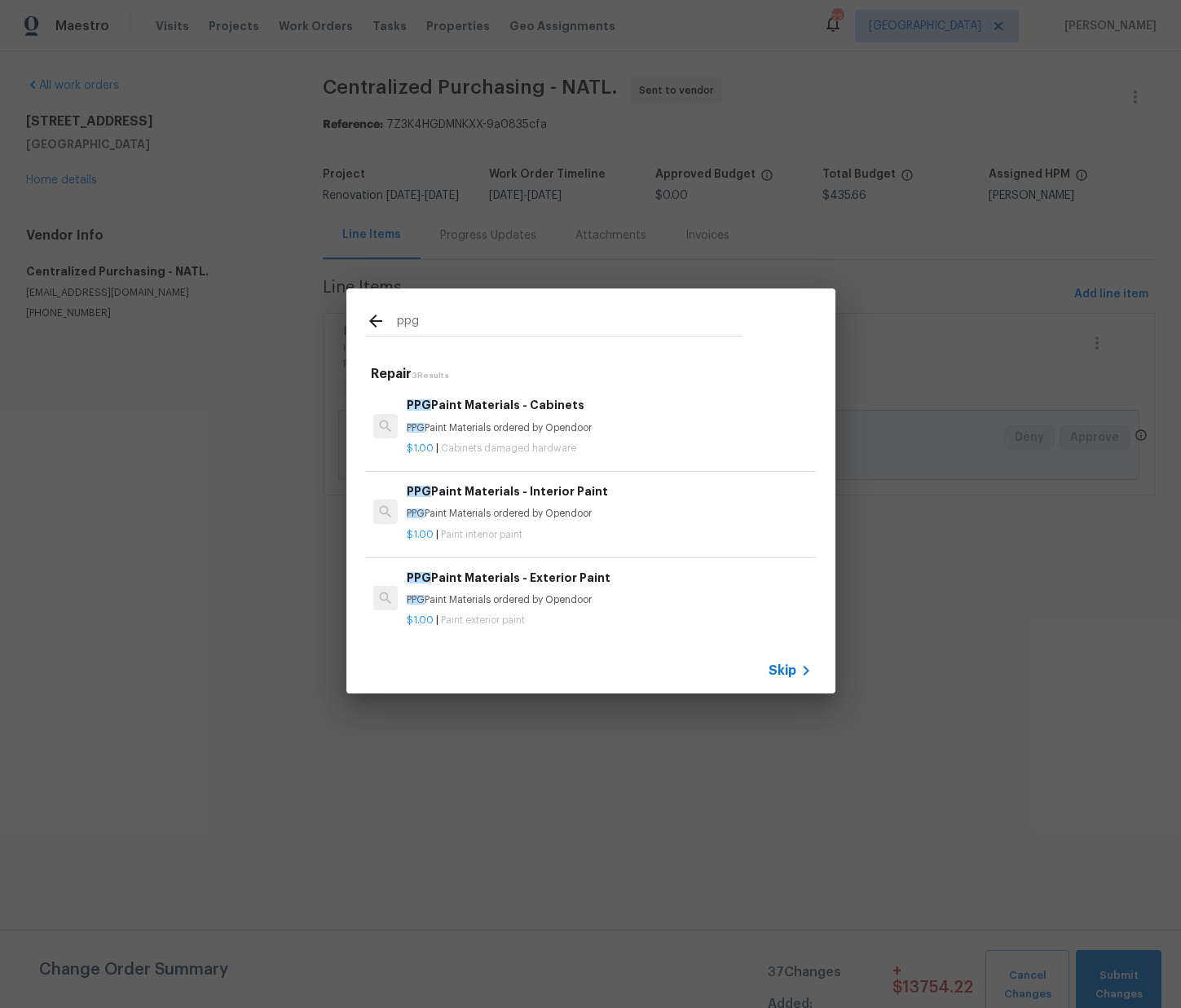
type input "ppg"
click at [467, 440] on div "$1.00 | Cabinets damaged hardware" at bounding box center [609, 445] width 404 height 20
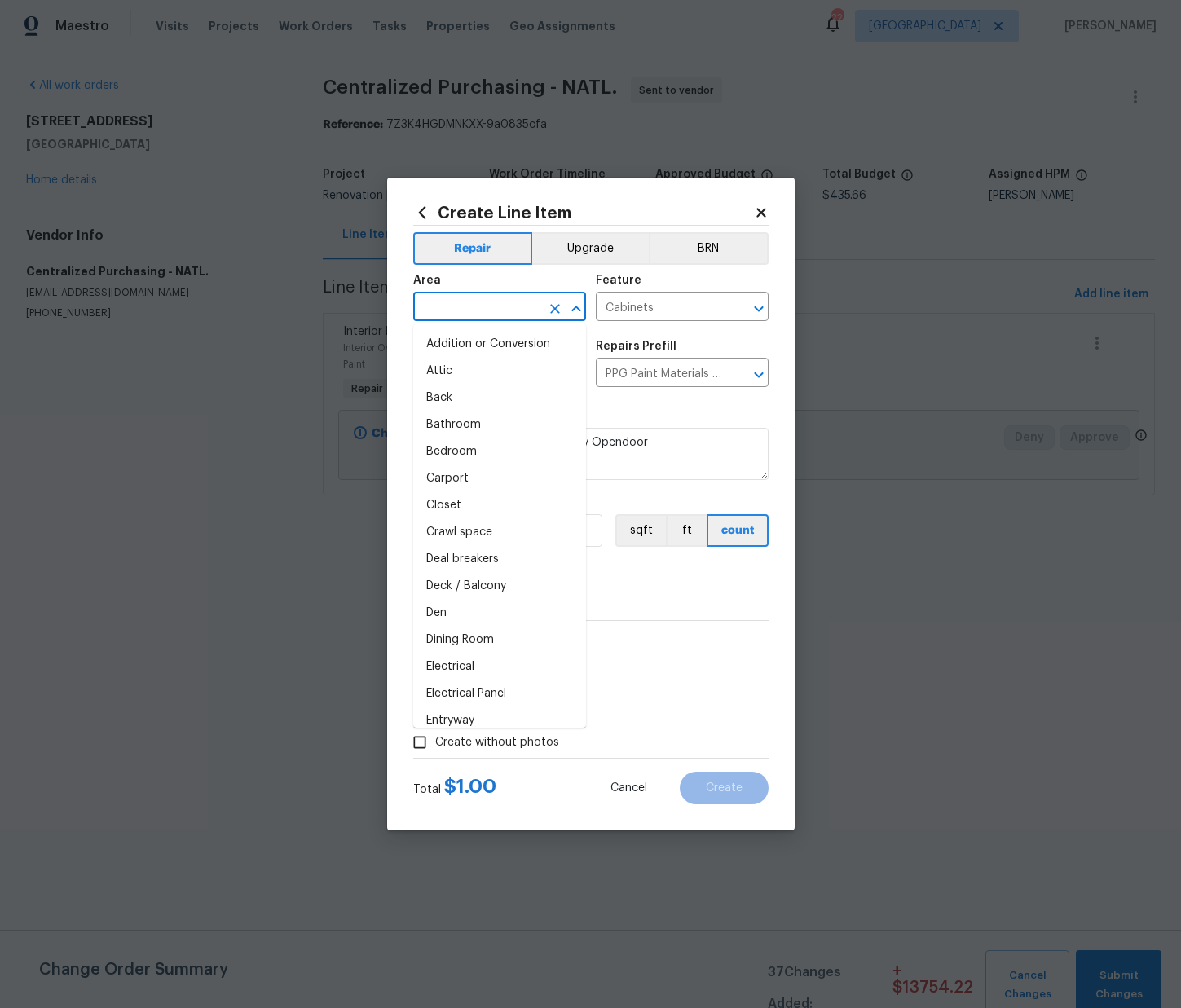
click at [499, 306] on input "text" at bounding box center [477, 308] width 127 height 26
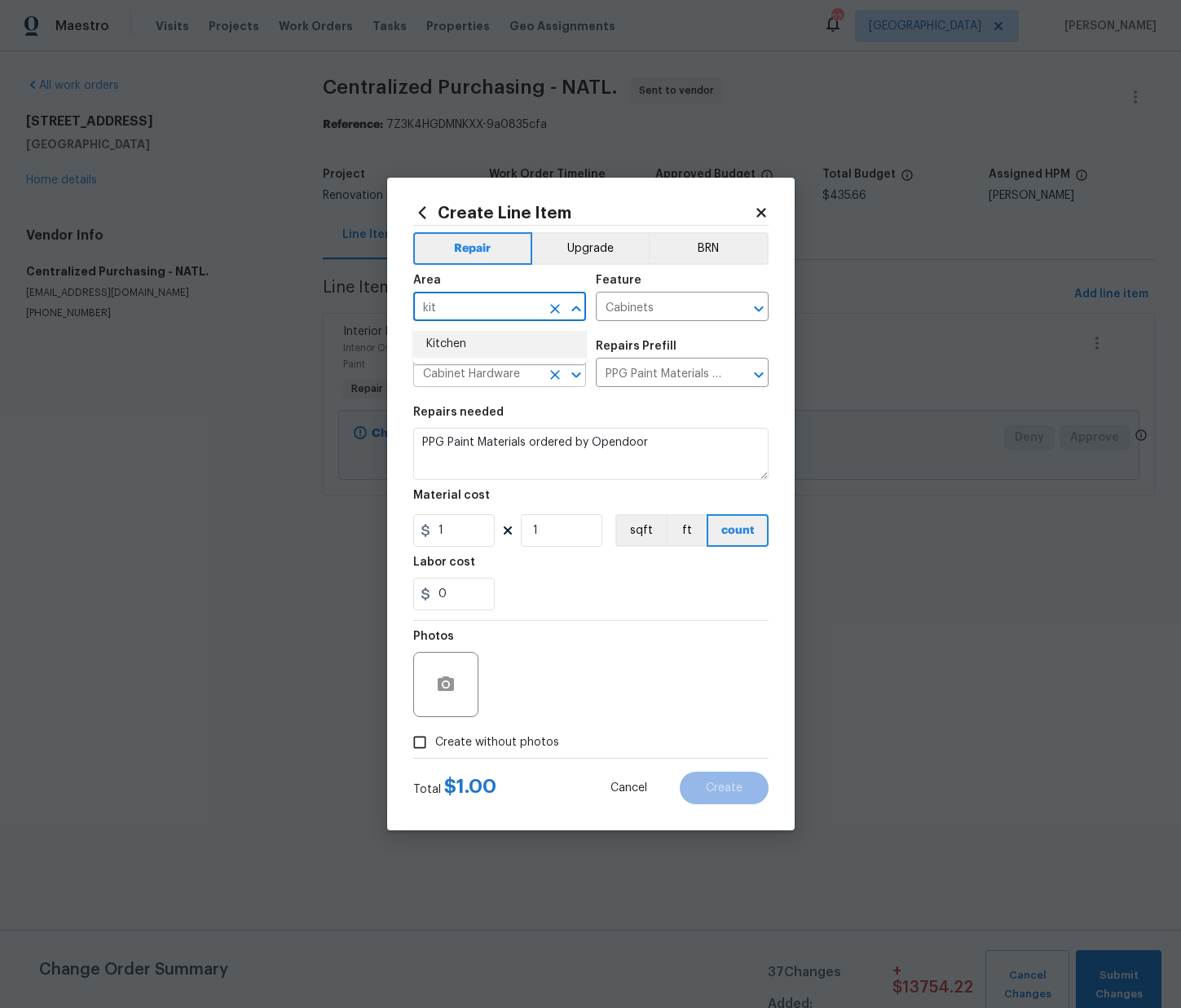
drag, startPoint x: 498, startPoint y: 335, endPoint x: 472, endPoint y: 383, distance: 54.6
click at [499, 337] on li "Kitchen" at bounding box center [499, 344] width 173 height 27
type input "Kitchen"
click at [407, 532] on div "Create Line Item Repair Upgrade BRN Area Kitchen ​ Feature Cabinets ​ Issue Cab…" at bounding box center [591, 504] width 408 height 653
paste input "281.23"
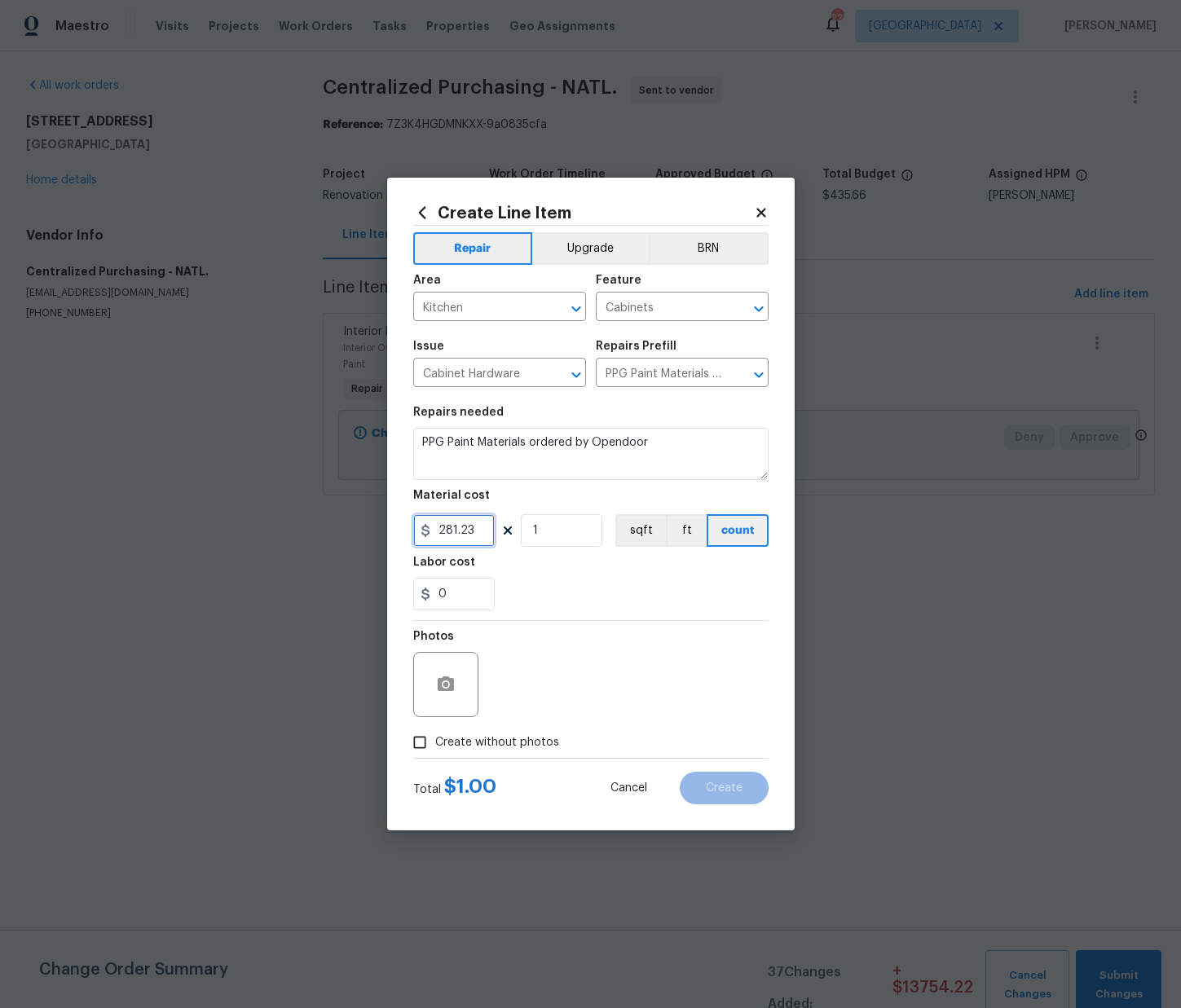
type input "281.23"
click at [501, 736] on span "Create without photos" at bounding box center [497, 743] width 123 height 17
click at [435, 736] on input "Create without photos" at bounding box center [420, 743] width 31 height 31
checkbox input "true"
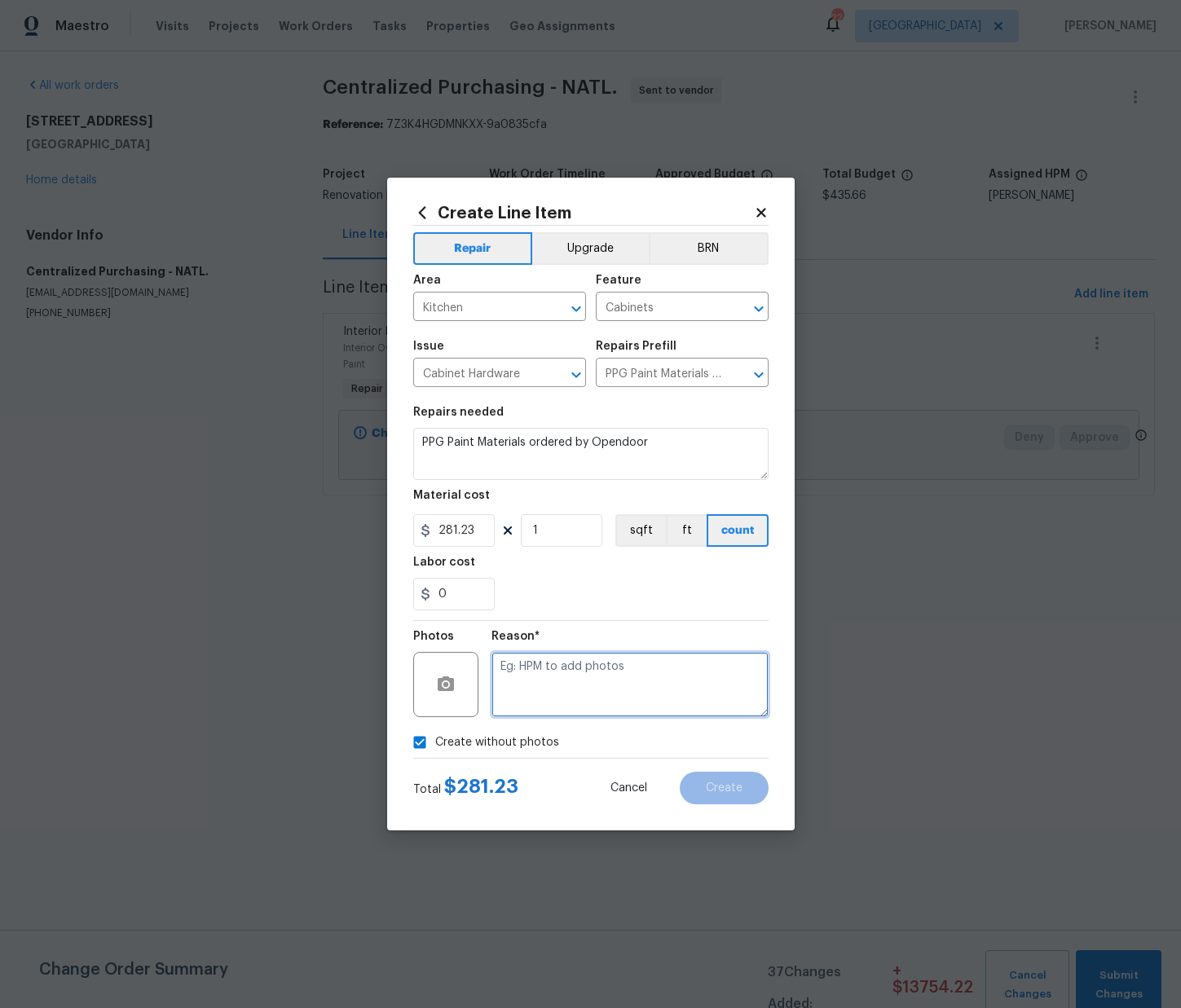
click at [521, 684] on textarea at bounding box center [629, 684] width 277 height 65
type textarea "N/A"
click at [735, 789] on span "Create" at bounding box center [725, 788] width 37 height 12
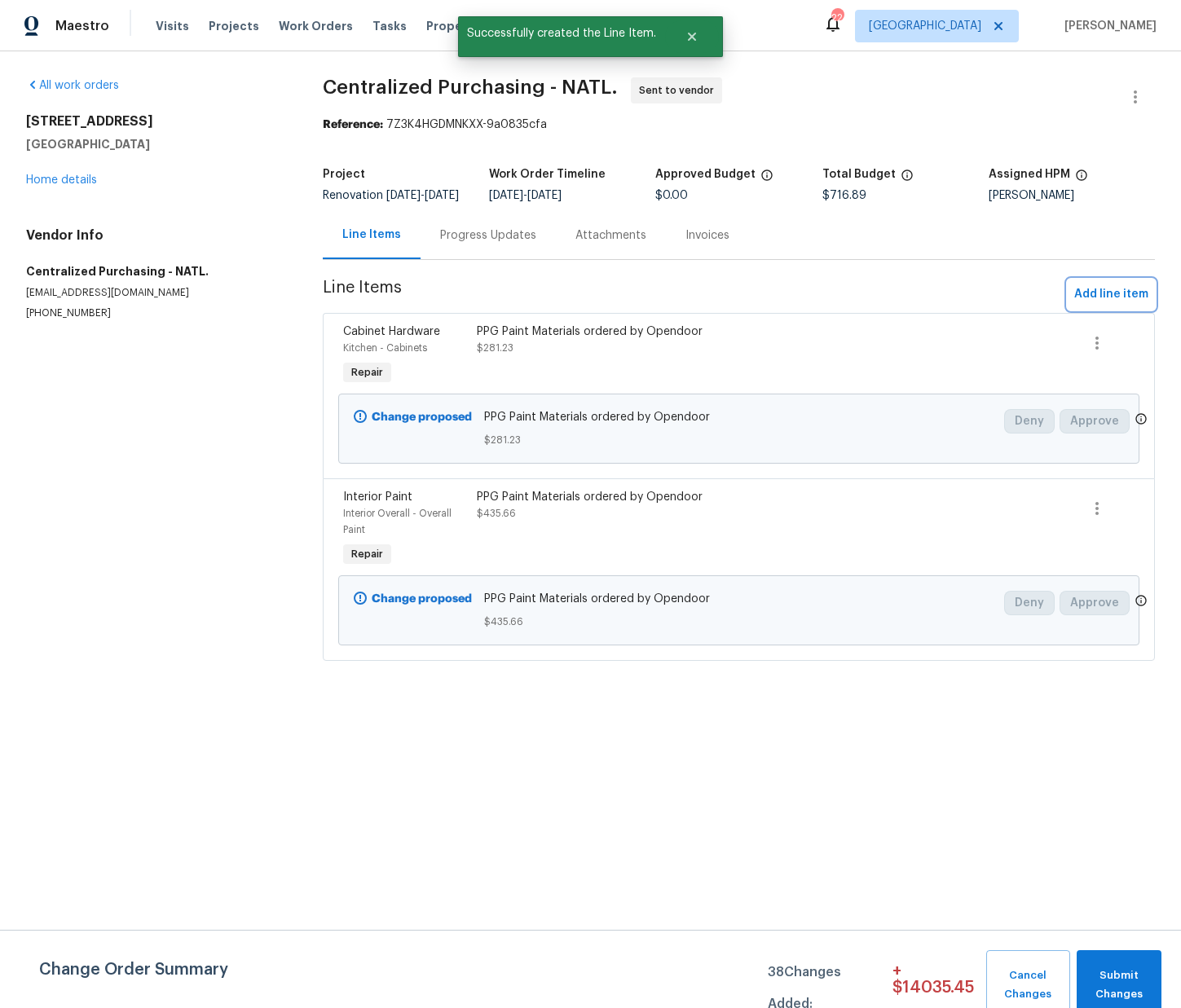
click at [1112, 305] on span "Add line item" at bounding box center [1111, 295] width 74 height 20
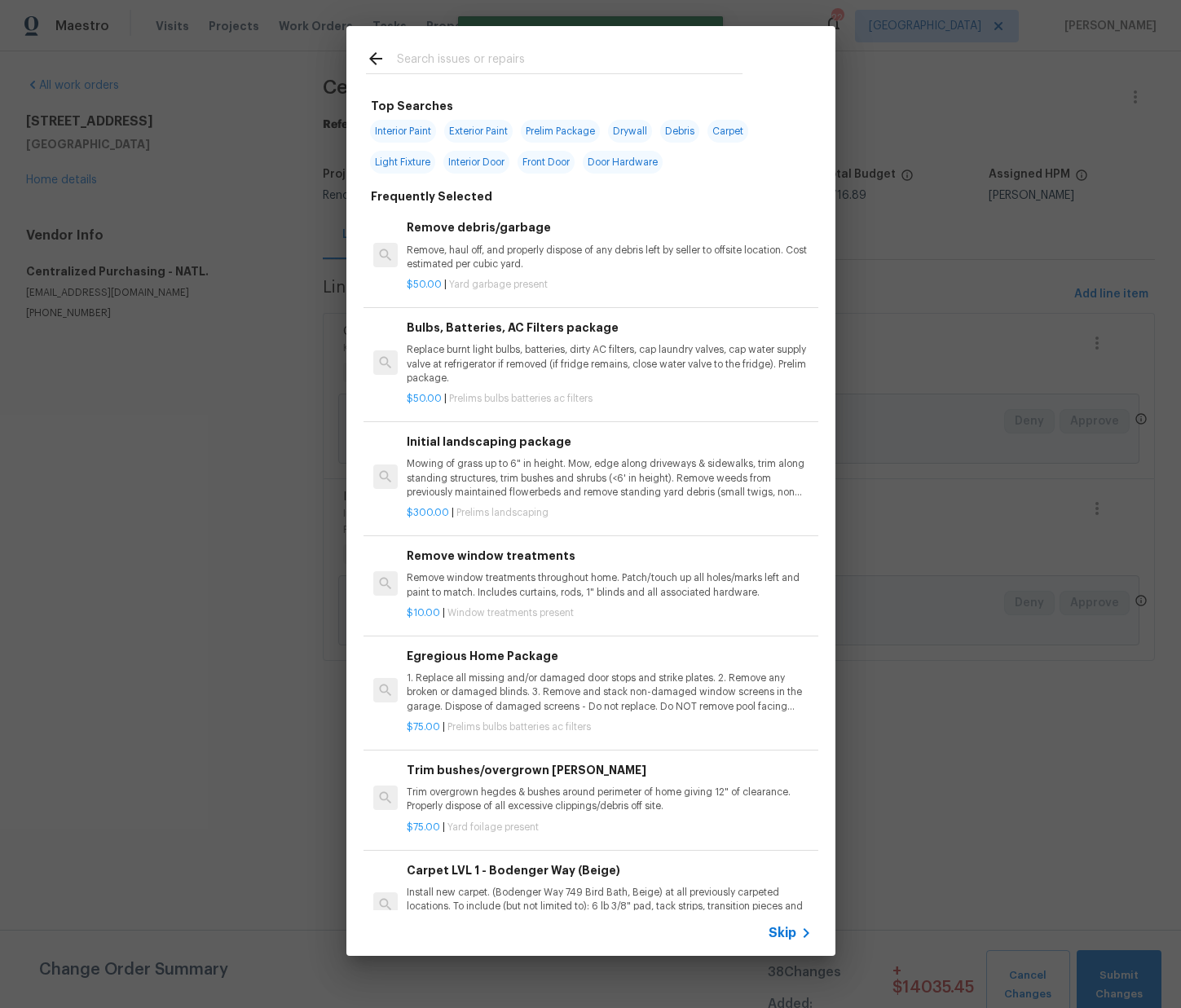
click at [520, 67] on input "text" at bounding box center [570, 60] width 346 height 25
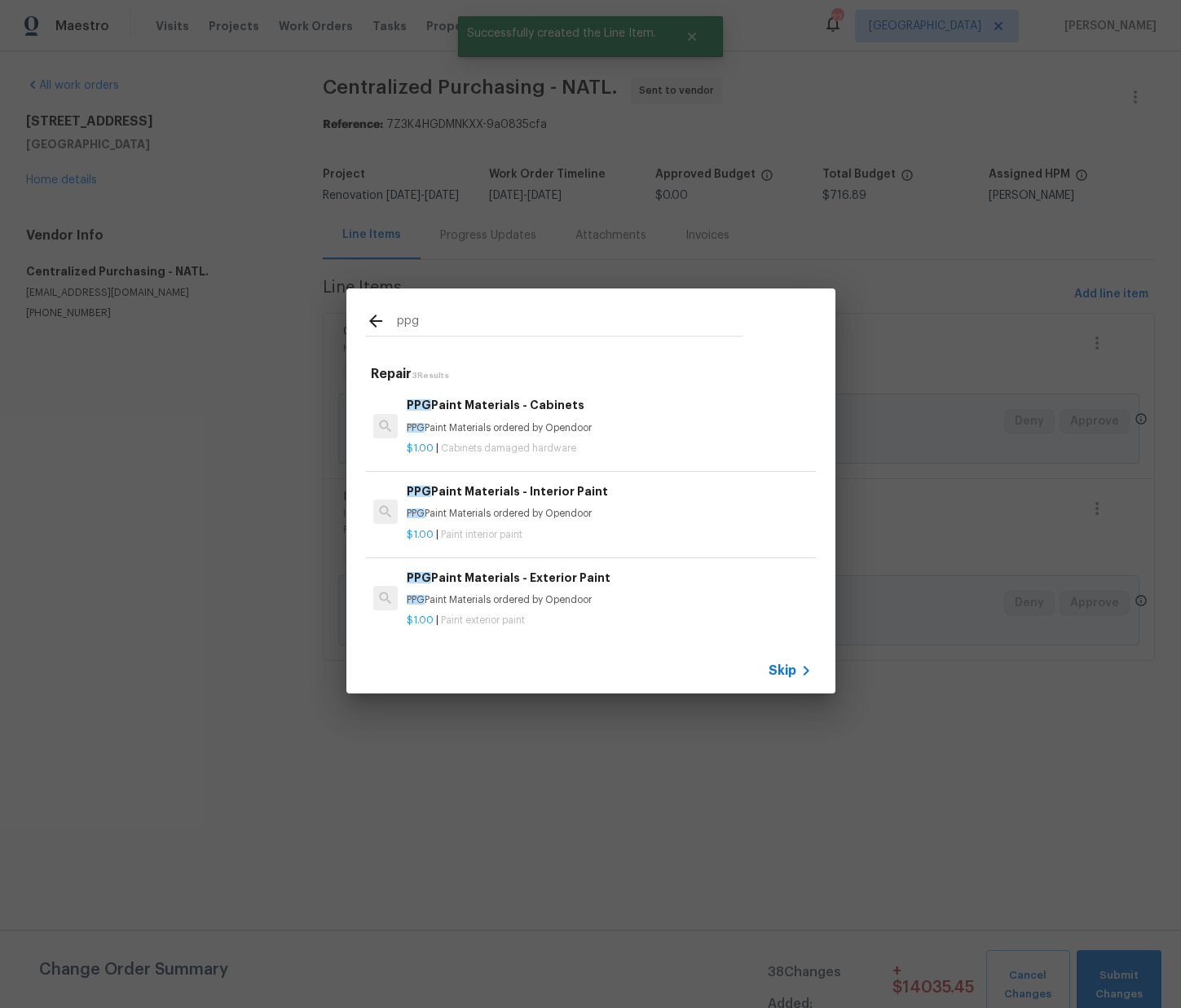
type input "ppg"
click at [505, 531] on span "Paint interior paint" at bounding box center [481, 534] width 81 height 10
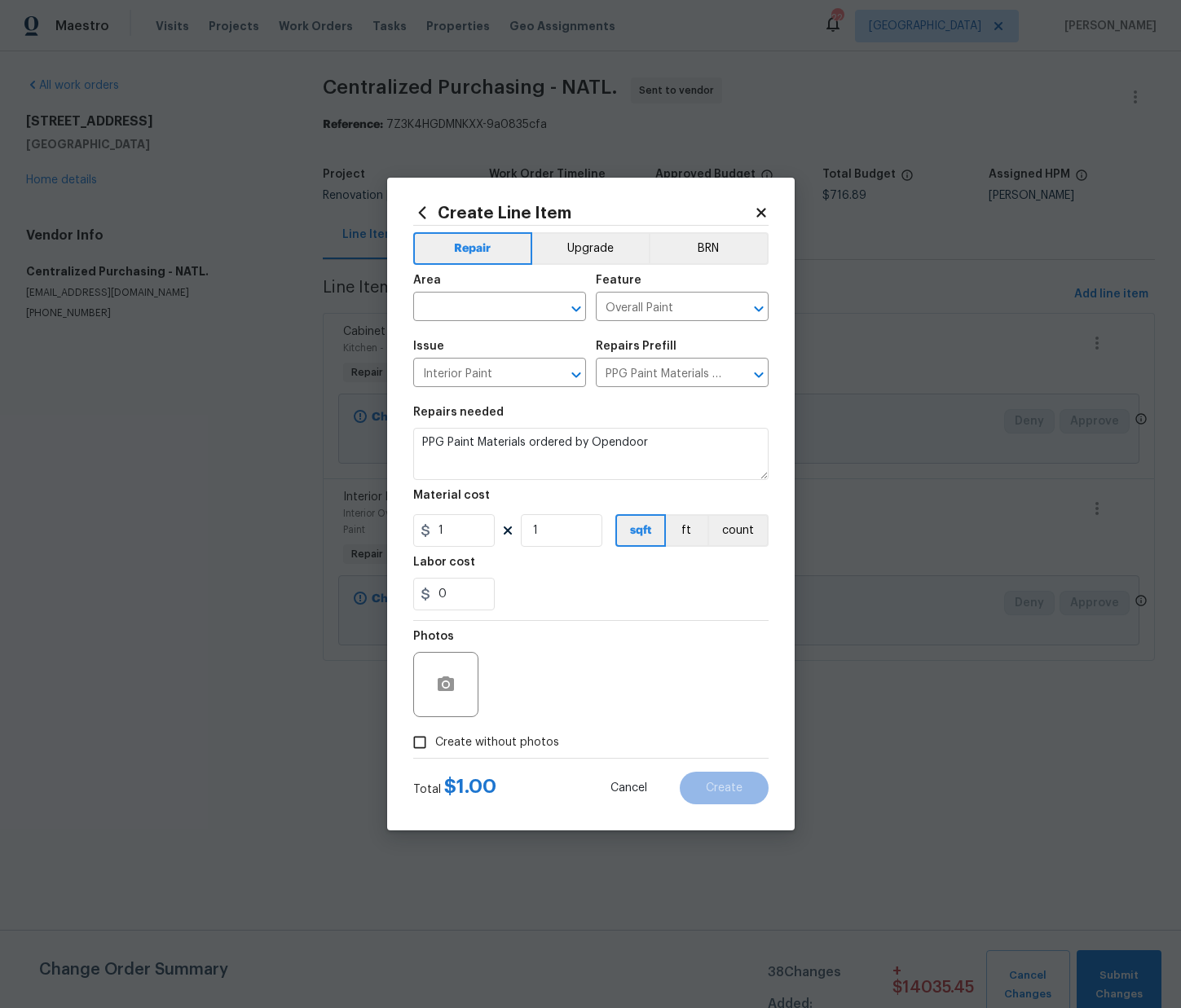
click at [424, 205] on icon at bounding box center [423, 213] width 18 height 18
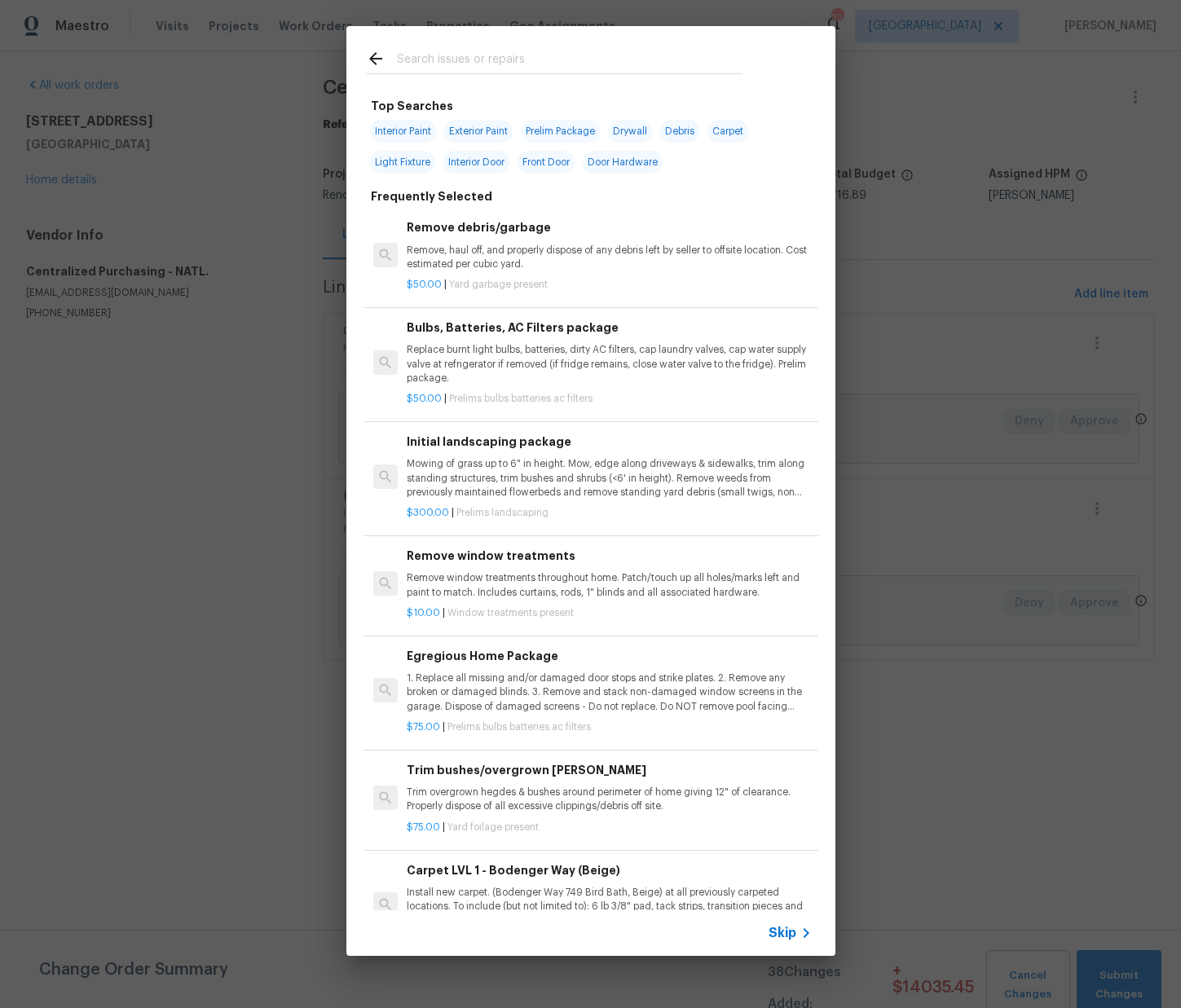
click at [453, 48] on input "text" at bounding box center [570, 60] width 346 height 25
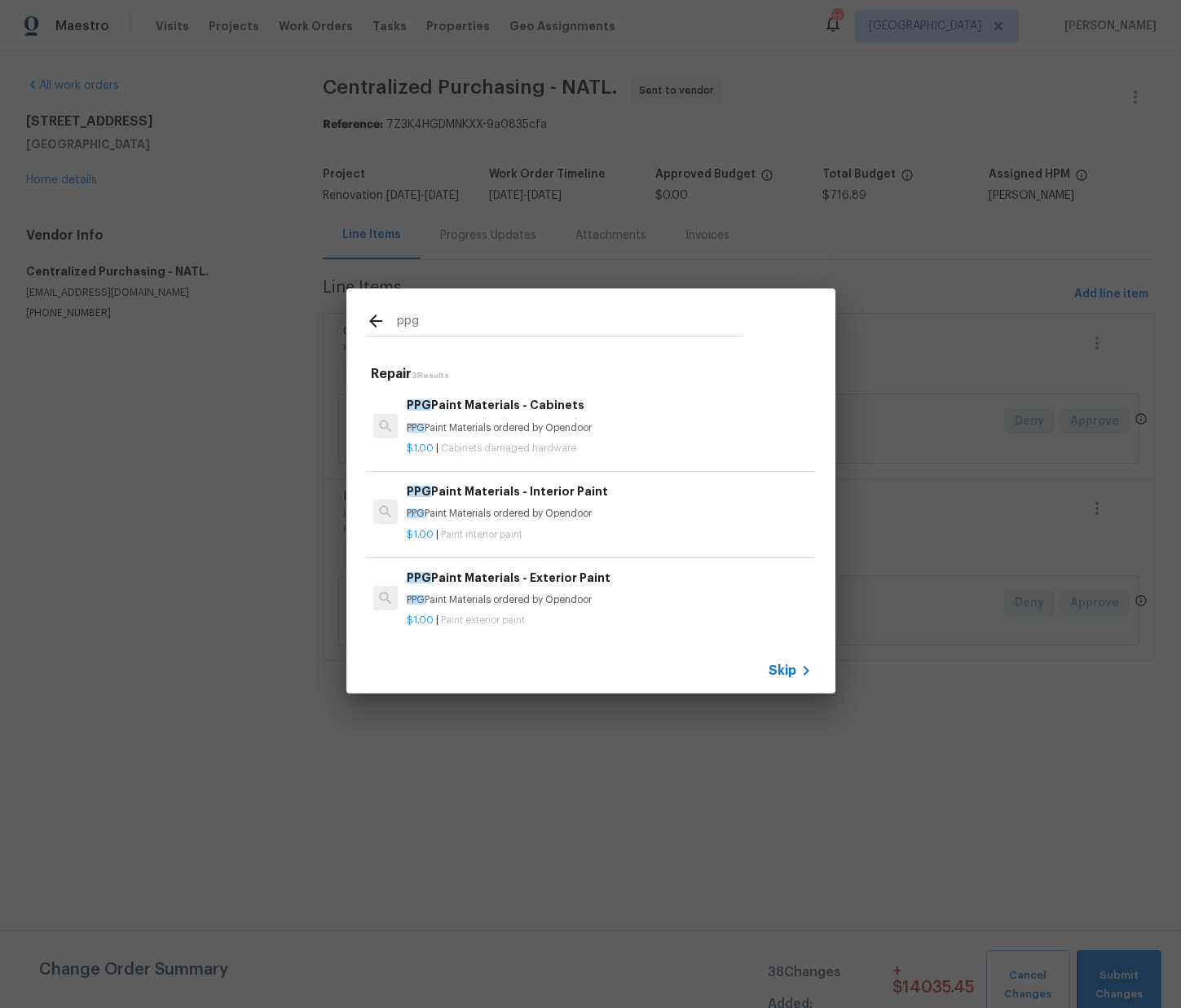
type input "ppg"
click at [456, 612] on div "$1.00 | Paint exterior paint" at bounding box center [609, 617] width 404 height 20
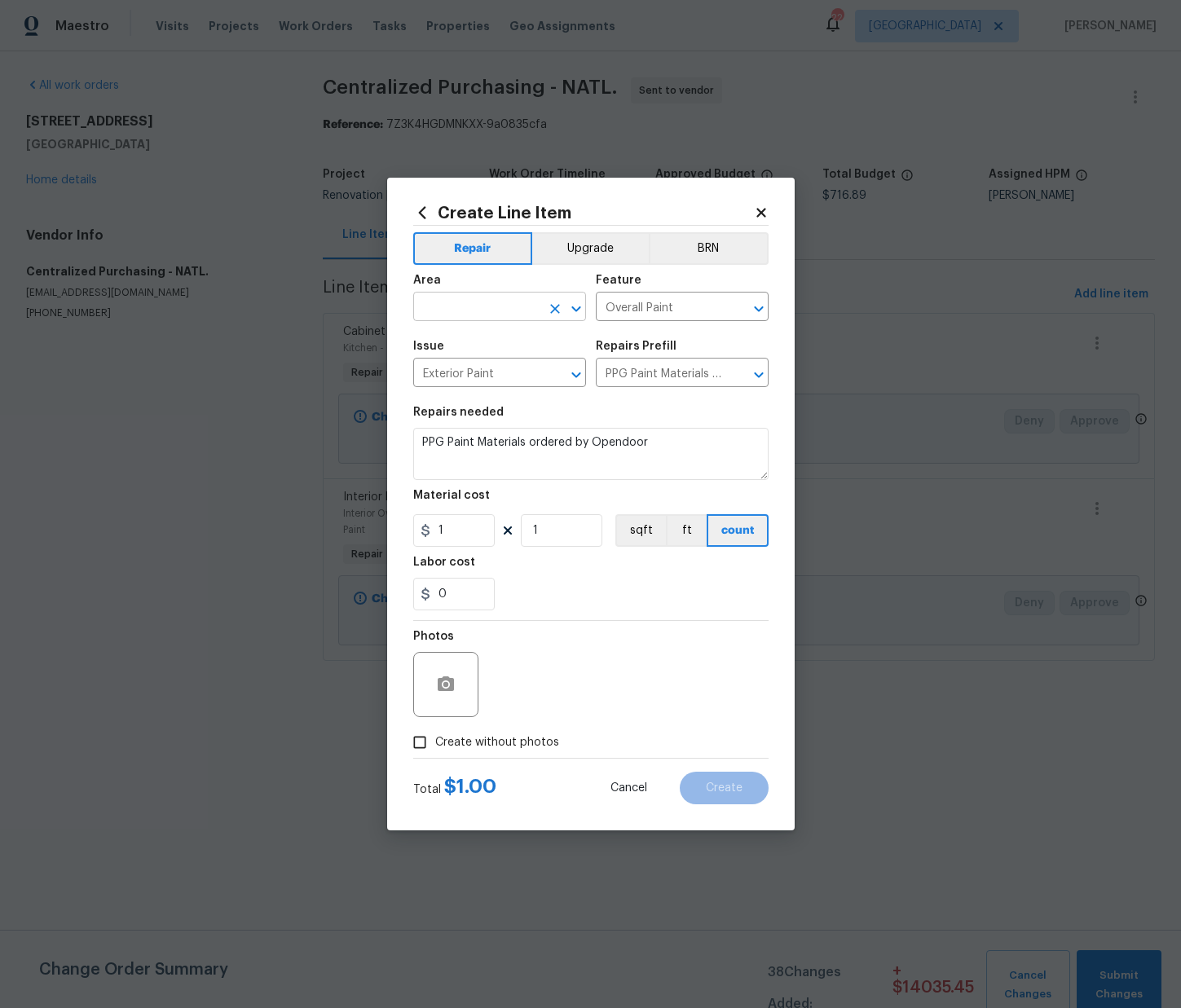
click at [493, 313] on input "text" at bounding box center [477, 308] width 127 height 26
click at [453, 373] on li "Exterior Overall" at bounding box center [499, 370] width 173 height 27
type input "Exterior Overall"
drag, startPoint x: 415, startPoint y: 528, endPoint x: 437, endPoint y: 540, distance: 25.1
click at [408, 527] on div "Create Line Item Repair Upgrade BRN Area Exterior Overall ​ Feature Overall Pai…" at bounding box center [591, 504] width 408 height 653
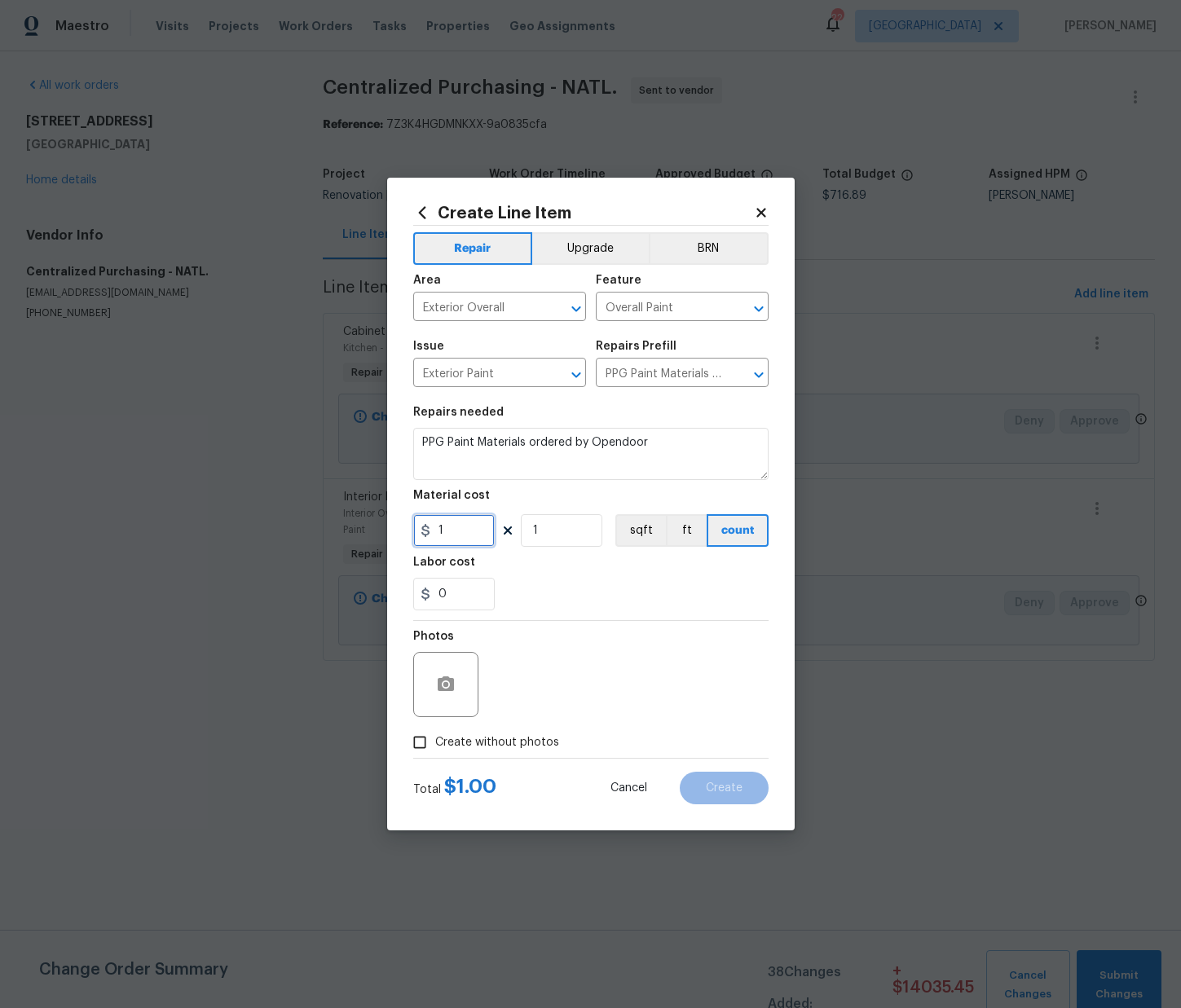
paste input "00.8"
type input "100.8"
click at [567, 573] on div "Labor cost" at bounding box center [591, 567] width 356 height 21
click at [540, 735] on span "Create without photos" at bounding box center [497, 743] width 123 height 17
click at [435, 735] on input "Create without photos" at bounding box center [420, 743] width 31 height 31
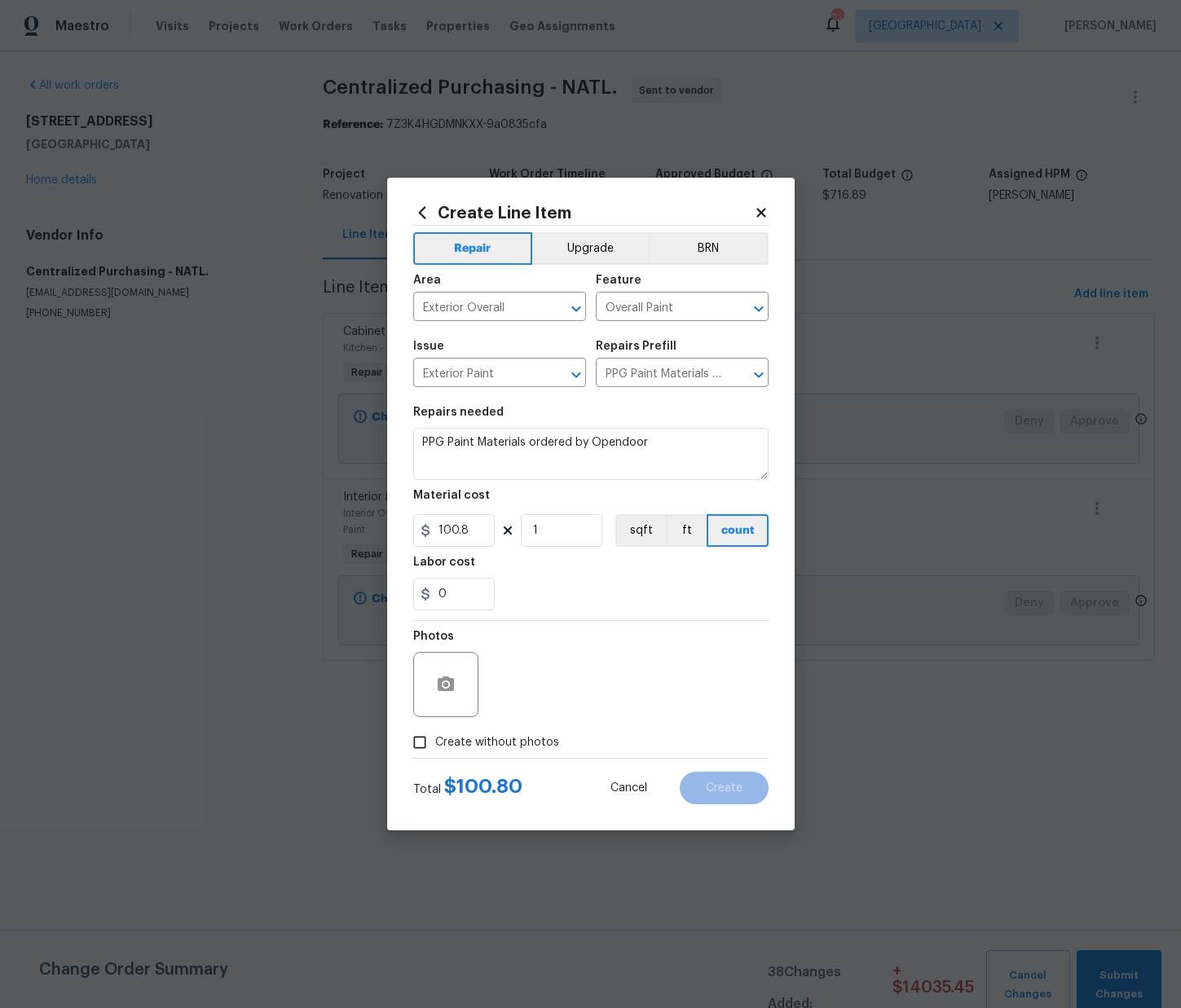
checkbox input "true"
click at [568, 683] on textarea at bounding box center [629, 684] width 277 height 65
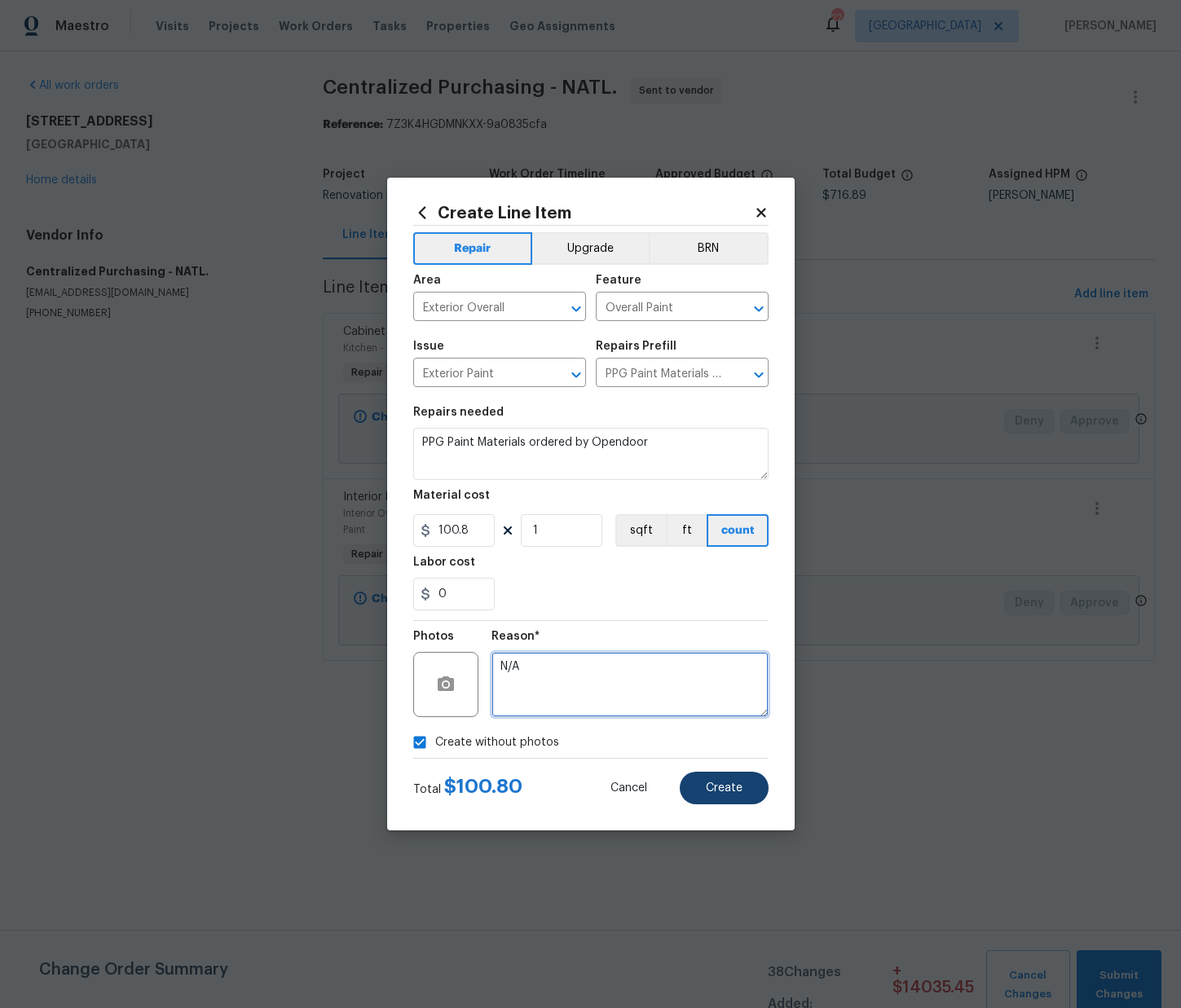
type textarea "N/A"
click at [727, 782] on span "Create" at bounding box center [725, 788] width 37 height 12
